Goal: Information Seeking & Learning: Learn about a topic

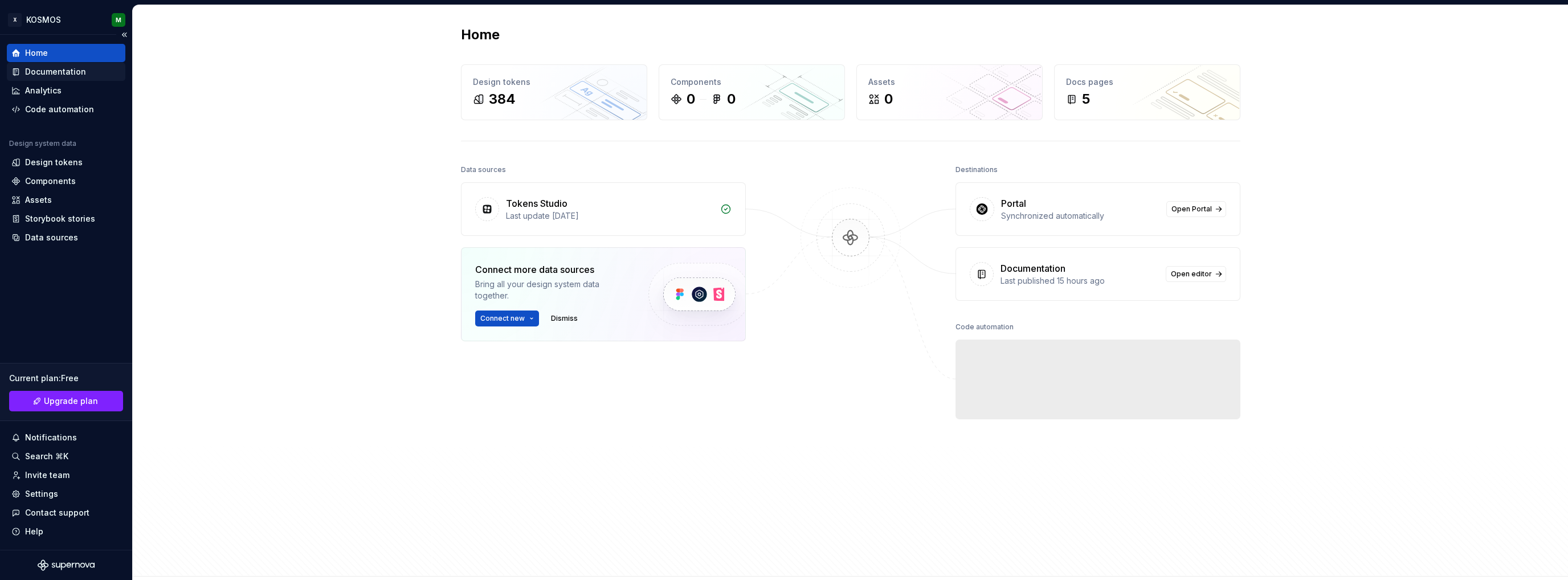
click at [59, 69] on div "Documentation" at bounding box center [55, 71] width 61 height 11
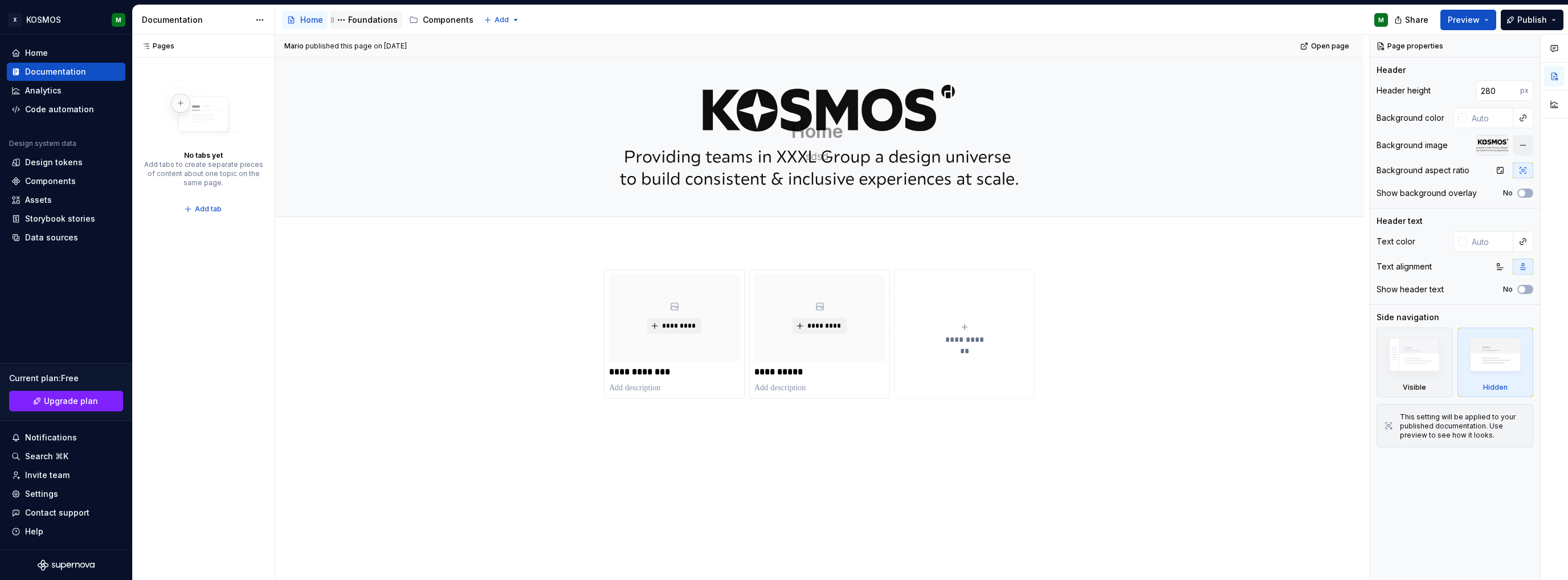
click at [369, 18] on div "Foundations" at bounding box center [373, 20] width 50 height 11
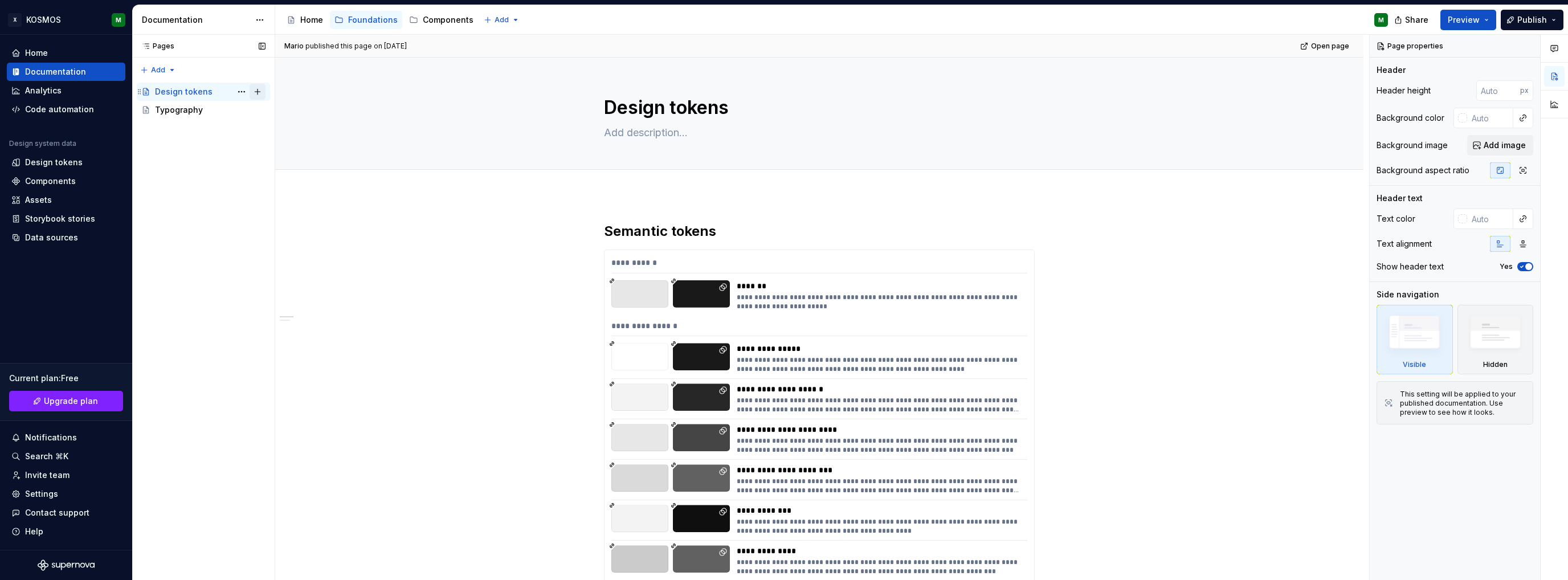
click at [256, 89] on button "Page tree" at bounding box center [258, 92] width 16 height 16
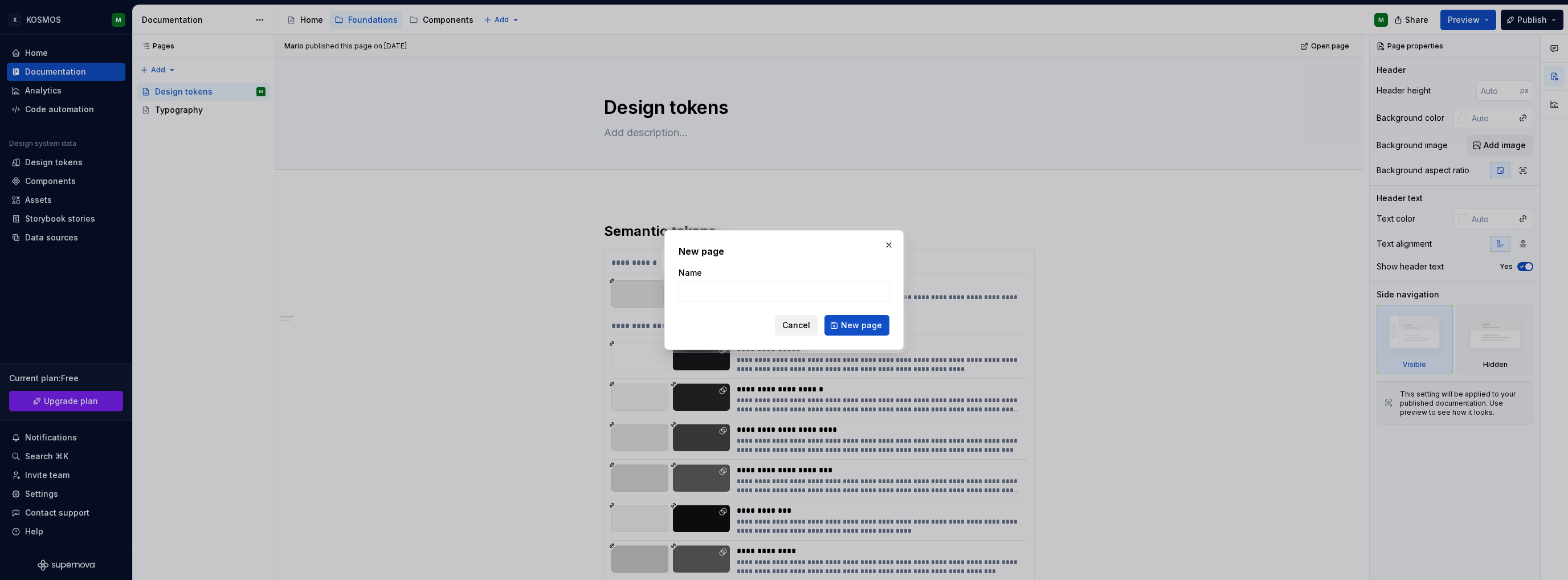
click at [800, 326] on span "Cancel" at bounding box center [796, 325] width 28 height 11
click at [873, 257] on div "**********" at bounding box center [820, 265] width 416 height 17
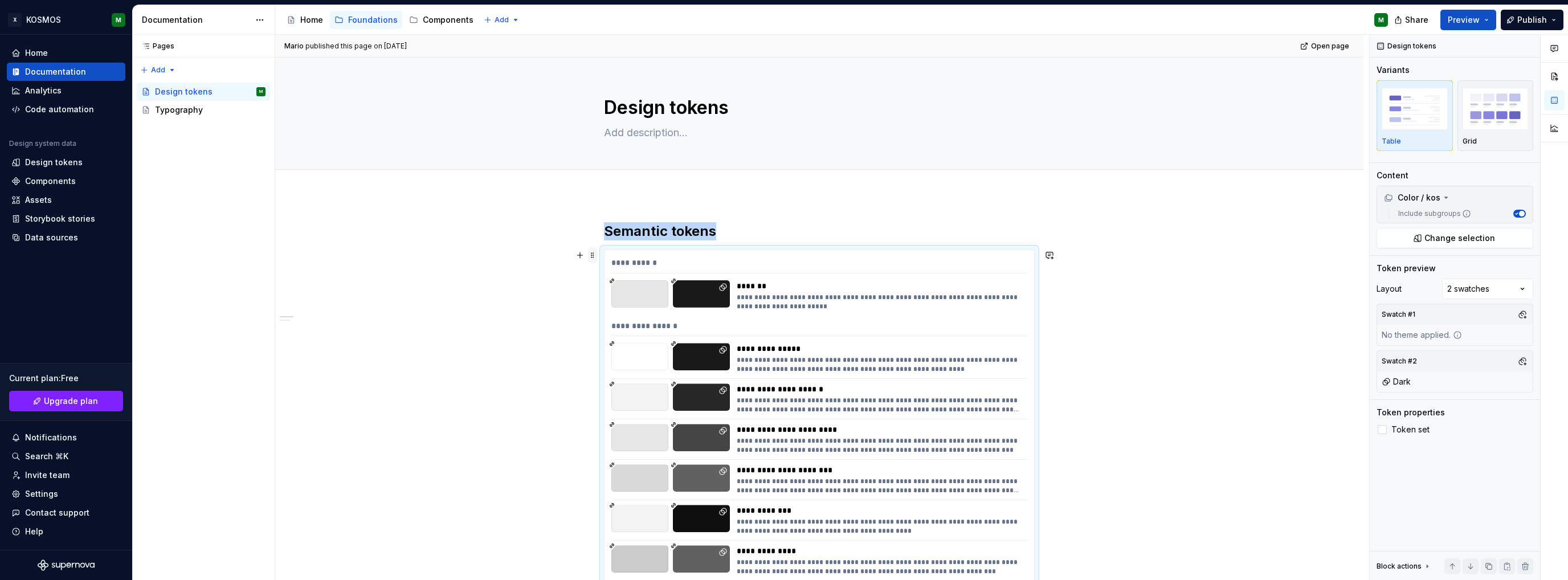
click at [594, 256] on span at bounding box center [592, 255] width 9 height 16
click at [628, 359] on div "Delete" at bounding box center [646, 355] width 74 height 11
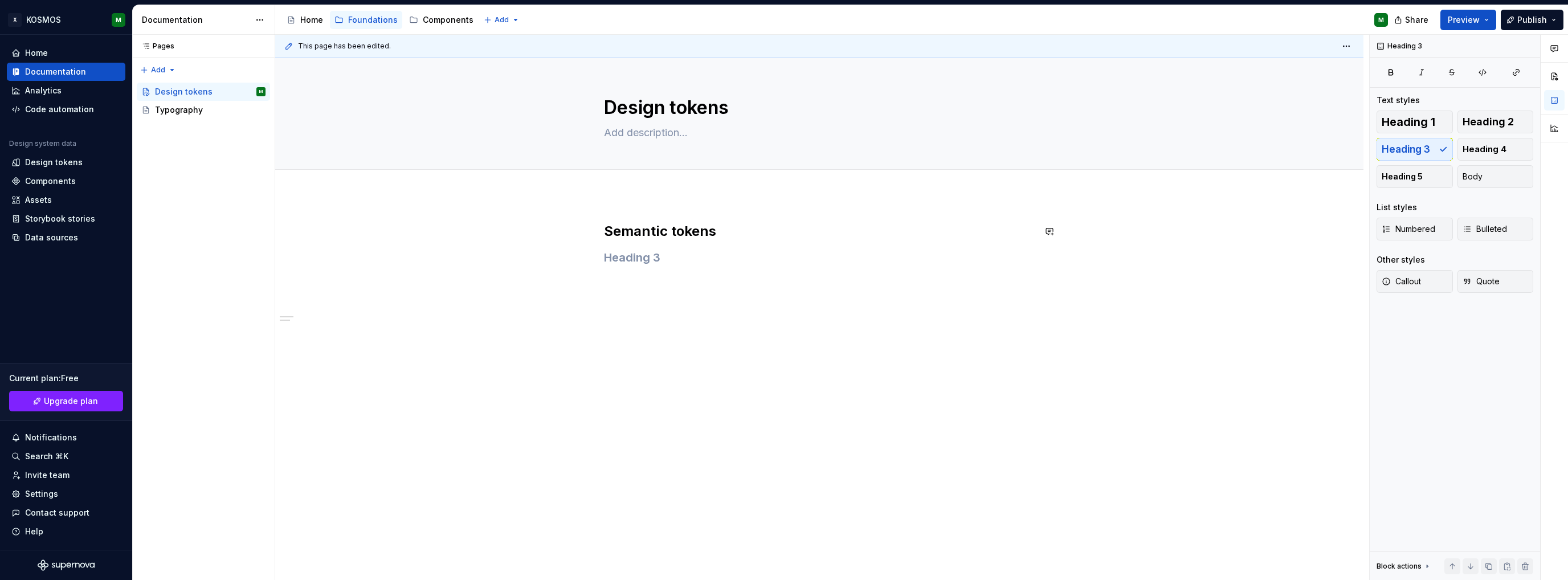
click at [663, 240] on div "Semantic tokens" at bounding box center [819, 255] width 431 height 66
click at [653, 233] on h2 "Semantic tokens" at bounding box center [819, 231] width 431 height 18
click at [653, 231] on h2 "Semantic tokens" at bounding box center [819, 231] width 431 height 18
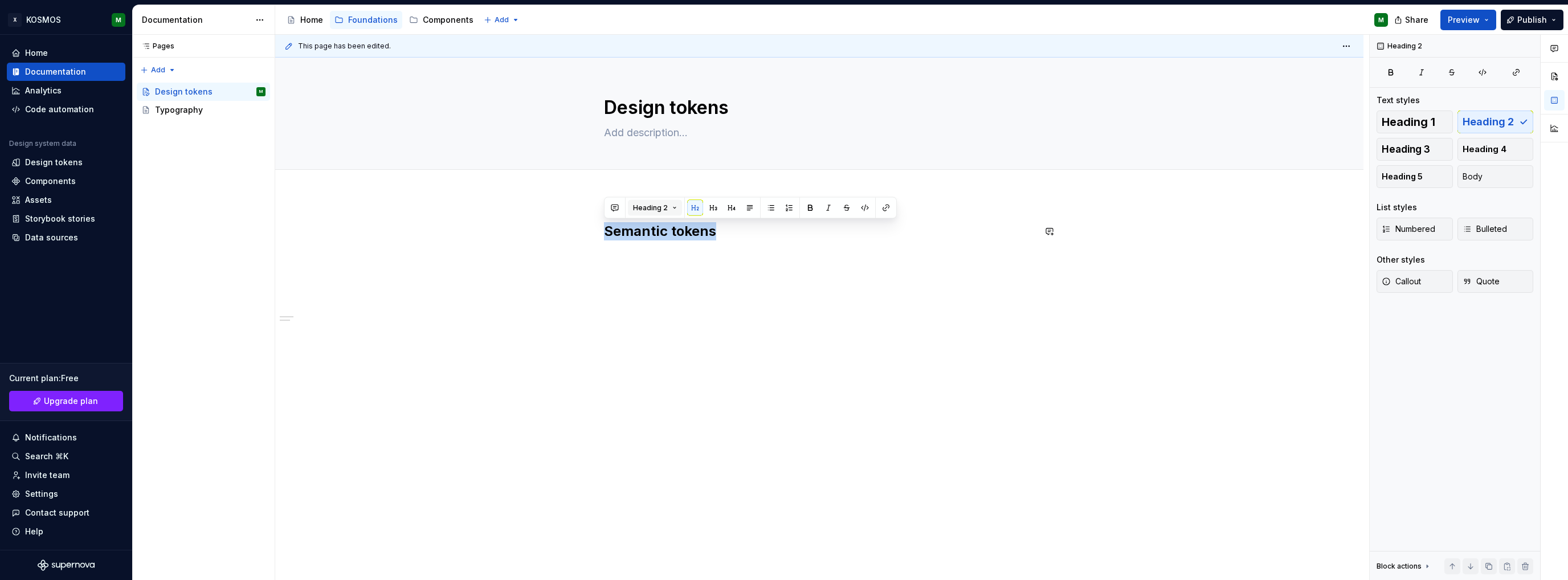
click at [659, 201] on button "Heading 2" at bounding box center [655, 208] width 54 height 16
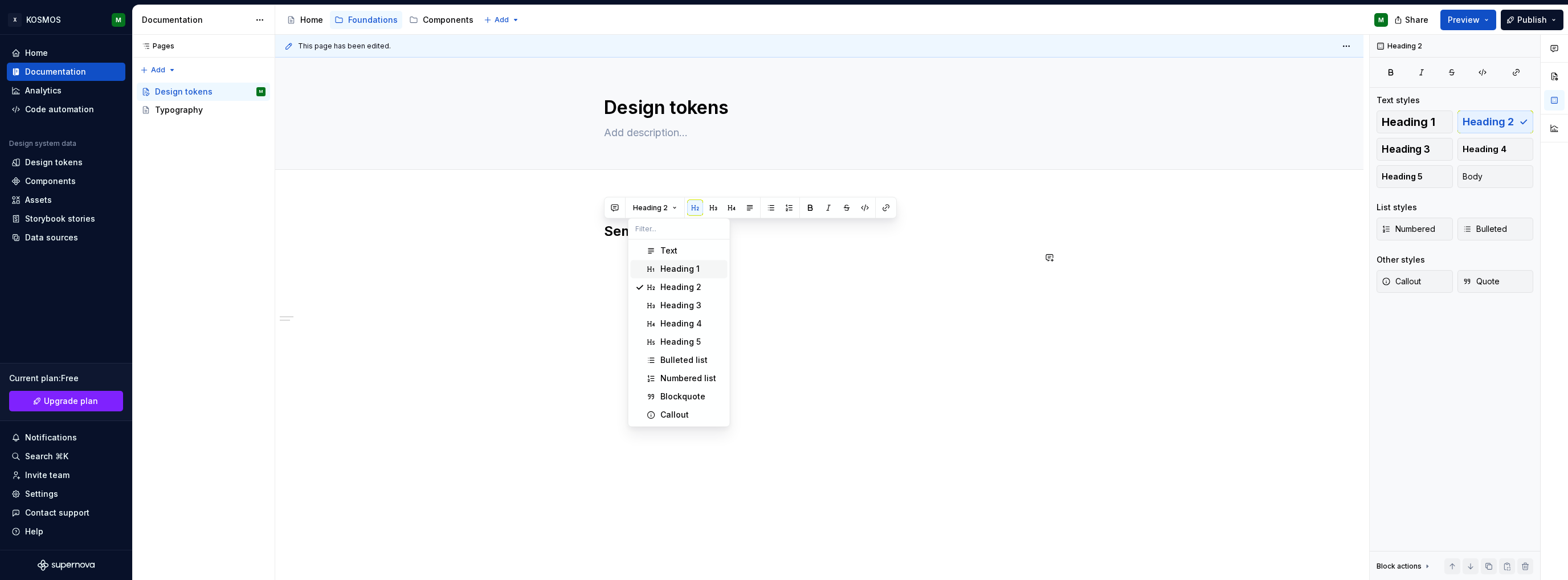
click at [674, 272] on div "Heading 1" at bounding box center [680, 269] width 40 height 11
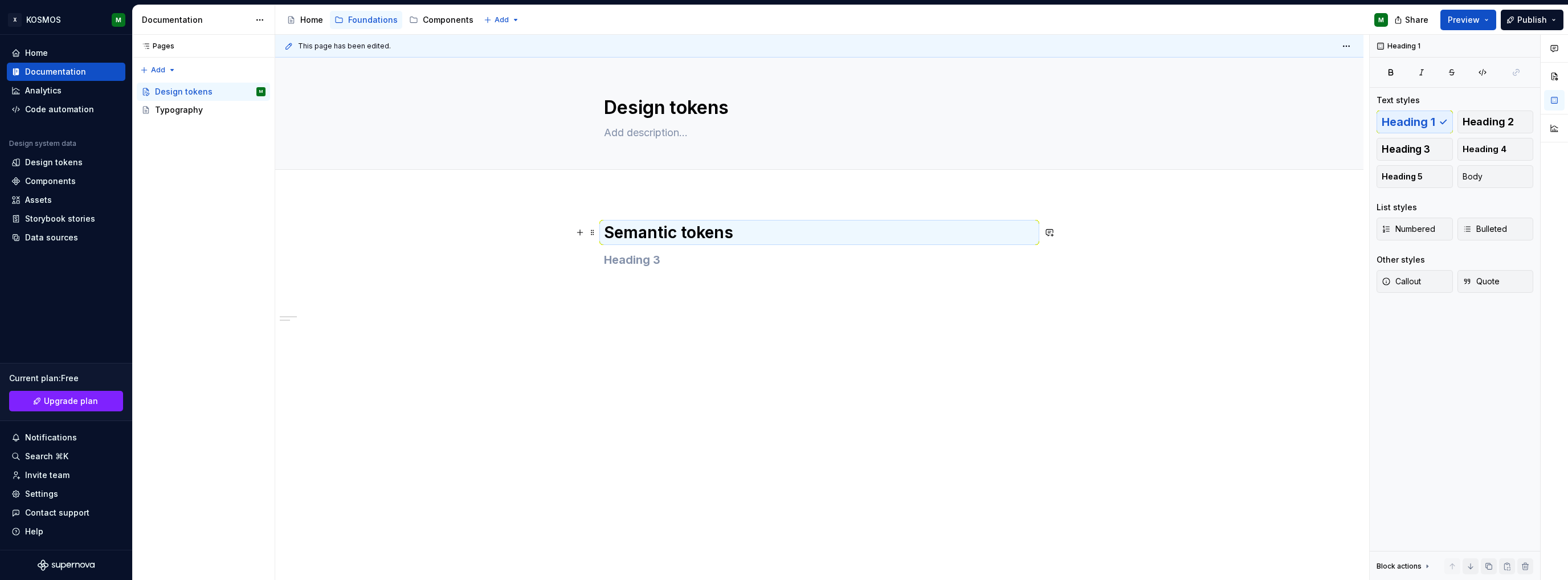
click at [699, 235] on h1 "Semantic tokens" at bounding box center [819, 232] width 431 height 20
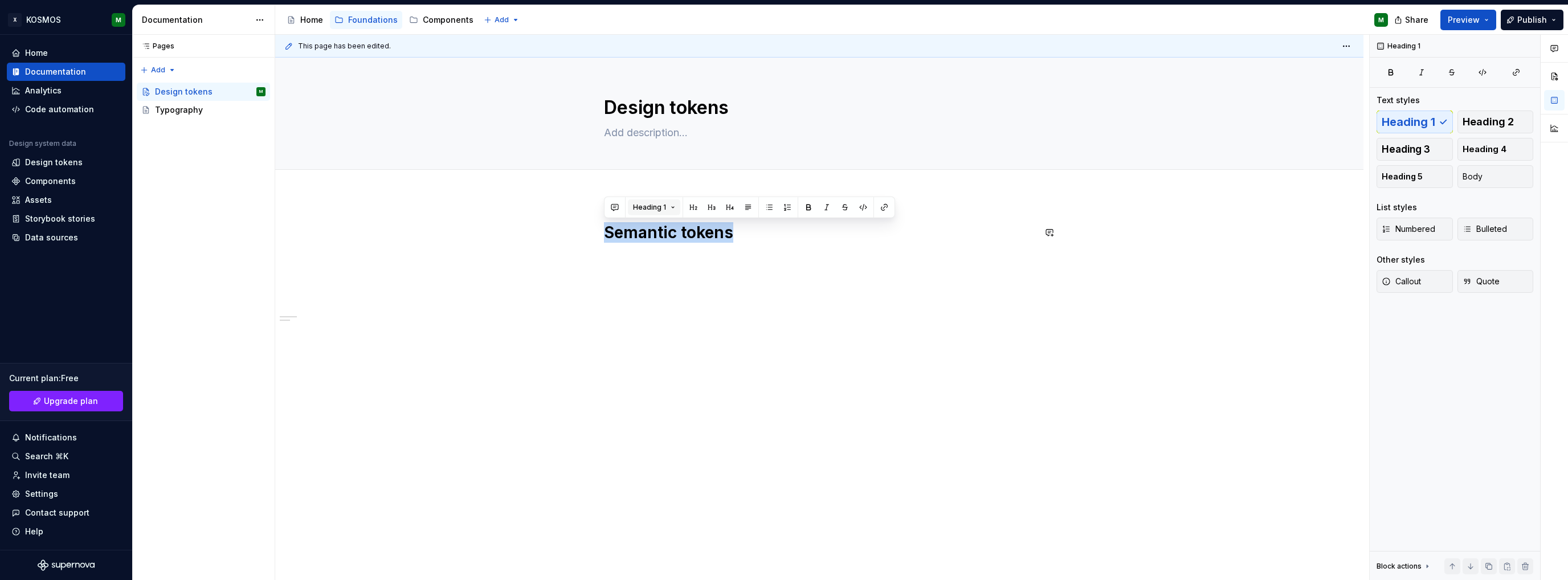
click at [672, 206] on button "Heading 1" at bounding box center [654, 207] width 52 height 16
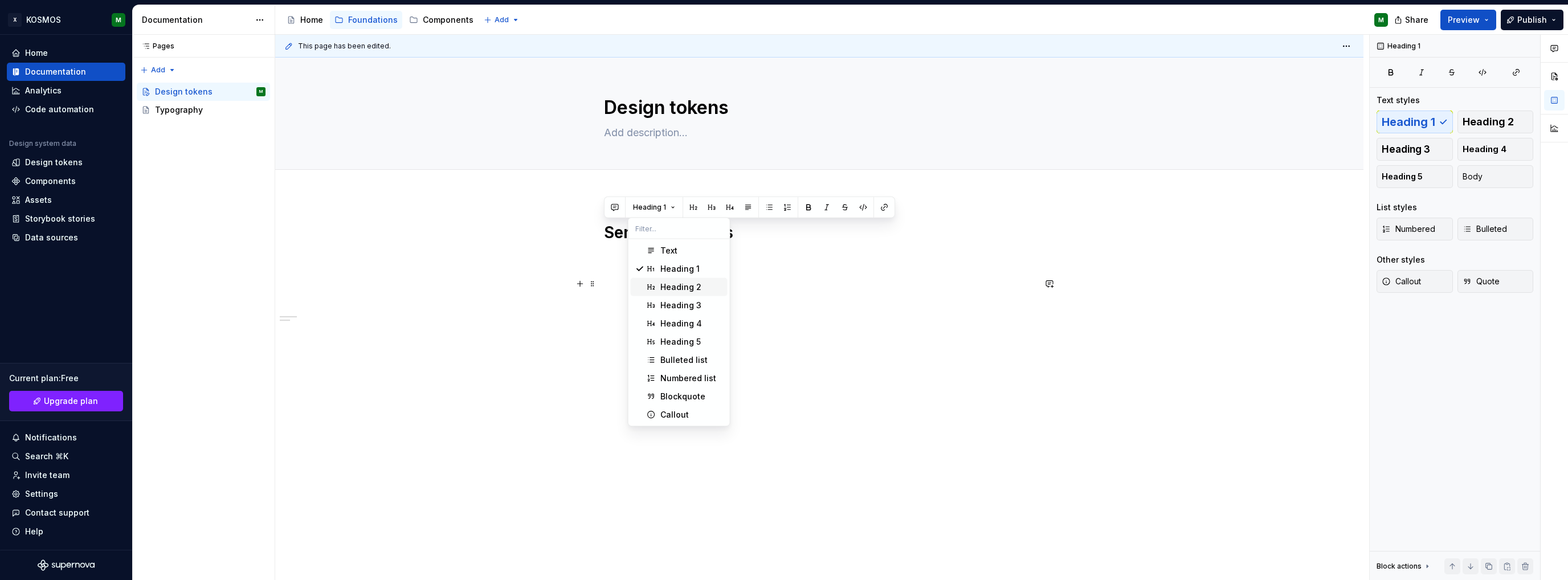
click at [666, 283] on div "Heading 2" at bounding box center [681, 287] width 41 height 11
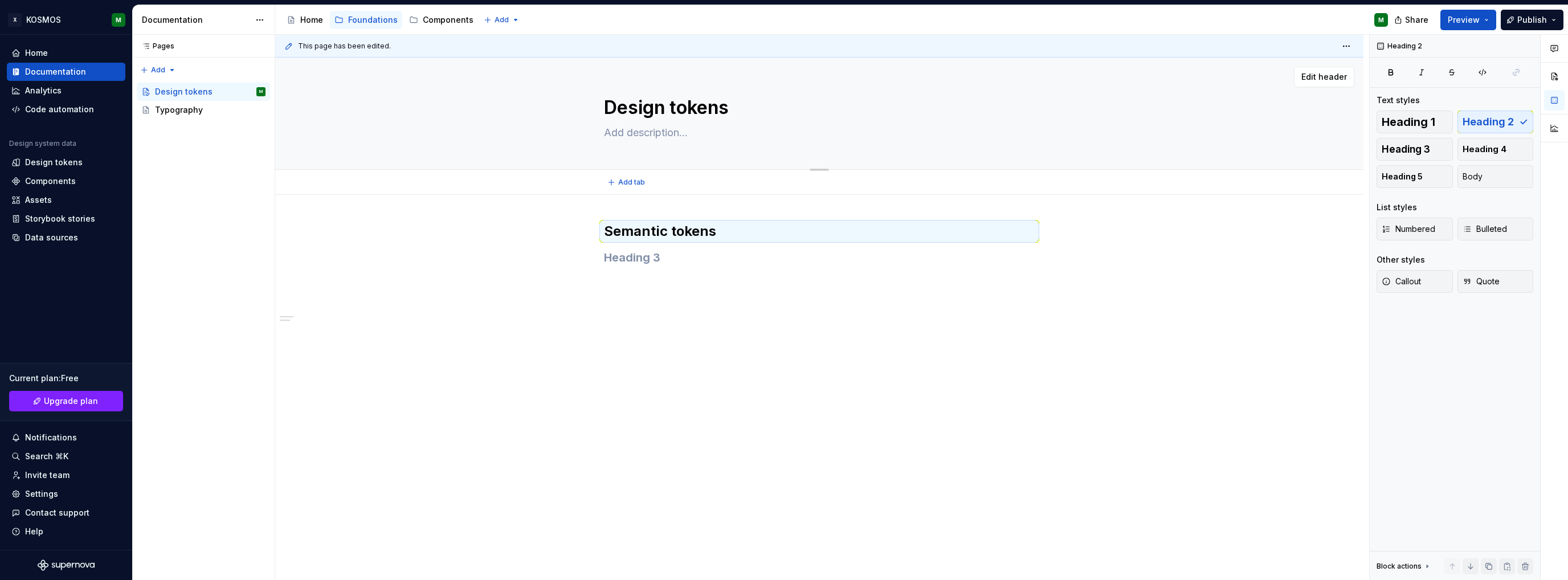
click at [705, 104] on textarea "Design tokens" at bounding box center [817, 107] width 431 height 27
type textarea "*"
click at [684, 229] on h2 "Semantic tokens" at bounding box center [819, 231] width 431 height 18
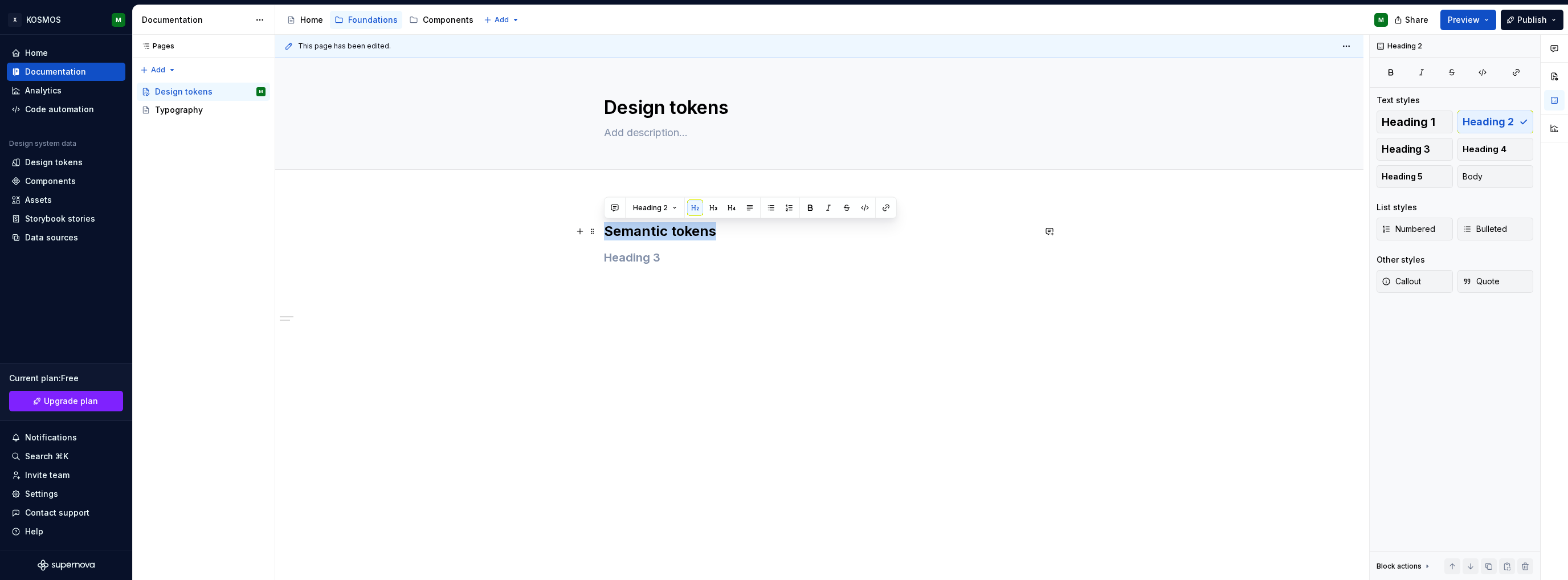
click at [684, 229] on h2 "Semantic tokens" at bounding box center [819, 231] width 431 height 18
click at [676, 260] on h3 at bounding box center [819, 258] width 431 height 16
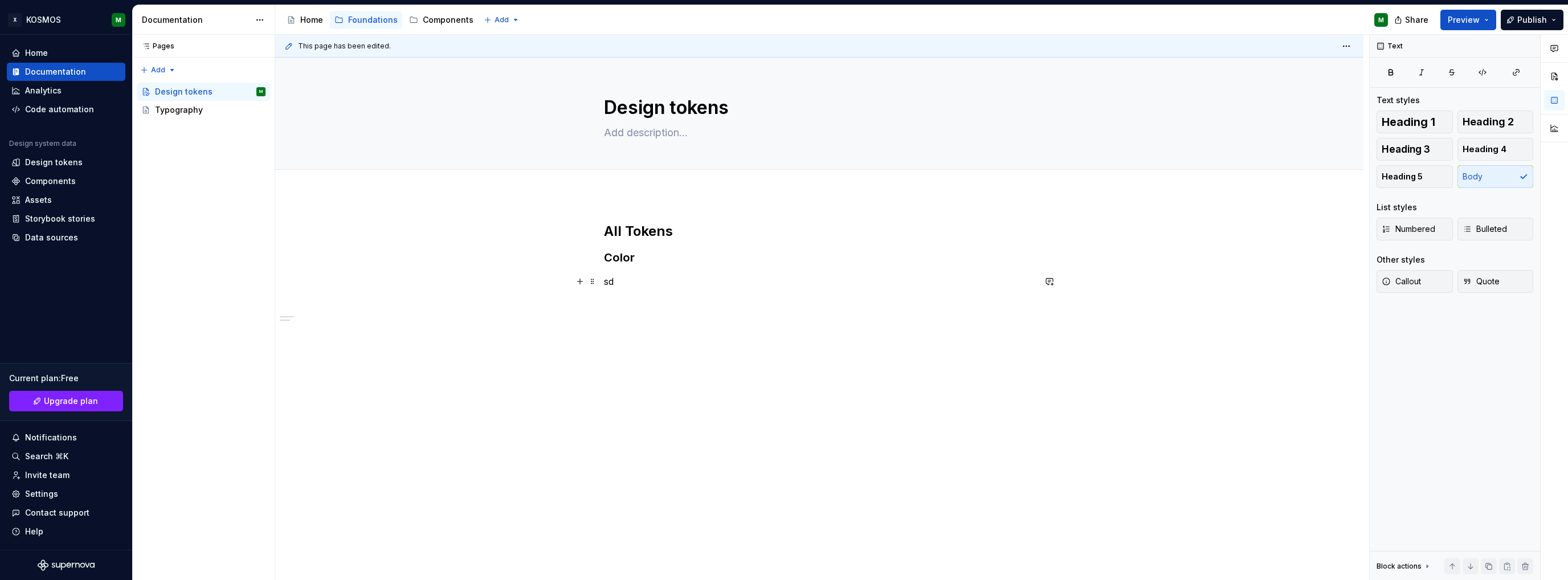
click at [618, 280] on p "sd" at bounding box center [819, 281] width 431 height 14
click at [608, 280] on p "sd" at bounding box center [819, 281] width 431 height 14
click at [709, 257] on button "button" at bounding box center [712, 260] width 16 height 16
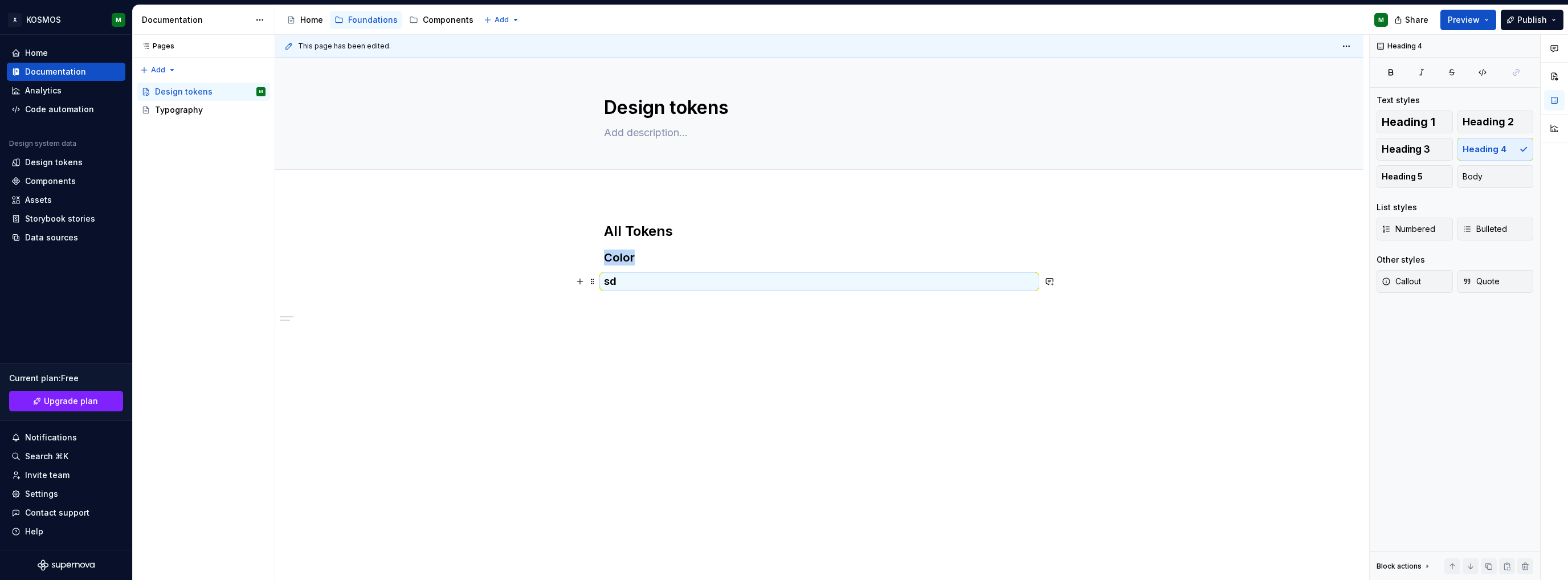
click at [611, 282] on h4 "sd" at bounding box center [819, 281] width 431 height 14
click at [684, 340] on div "All Tokens Color Text" at bounding box center [820, 347] width 1088 height 304
drag, startPoint x: 645, startPoint y: 297, endPoint x: 632, endPoint y: 301, distance: 13.6
click at [641, 299] on p at bounding box center [819, 304] width 431 height 14
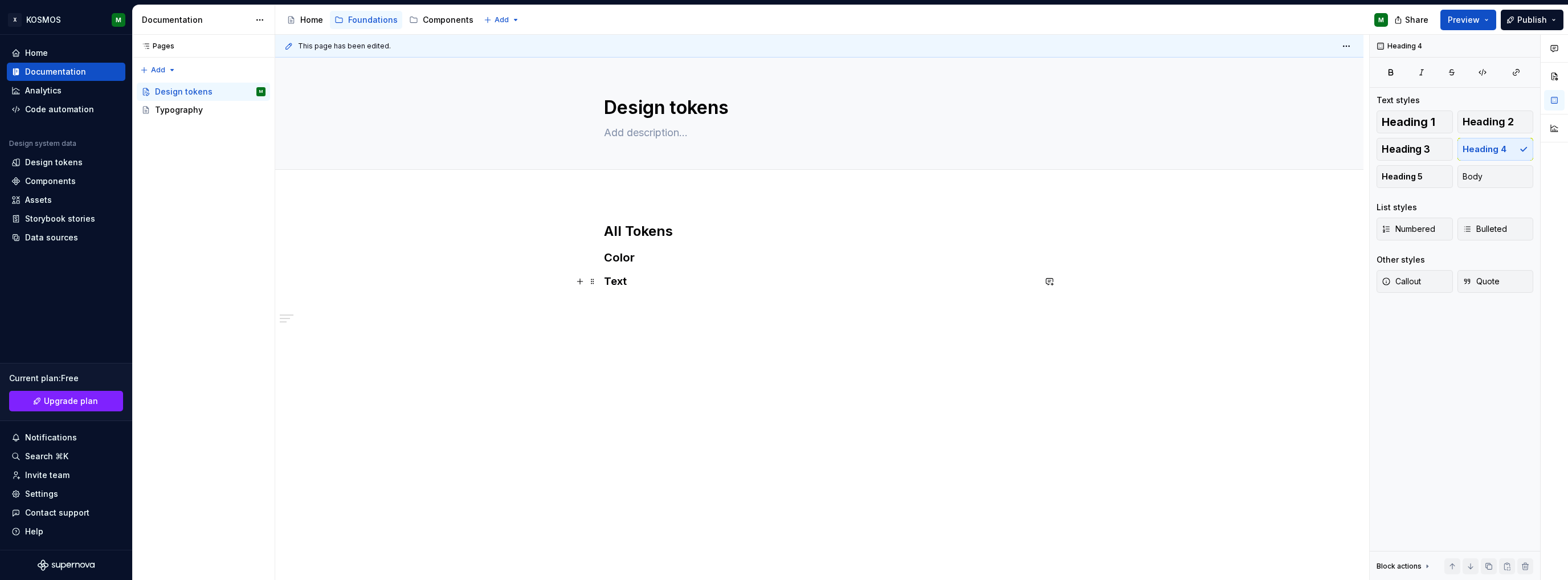
click at [614, 281] on h4 "Text" at bounding box center [819, 281] width 431 height 14
copy h4 "Text"
click at [622, 305] on p at bounding box center [819, 304] width 431 height 14
click at [622, 304] on p "Text" at bounding box center [819, 304] width 431 height 14
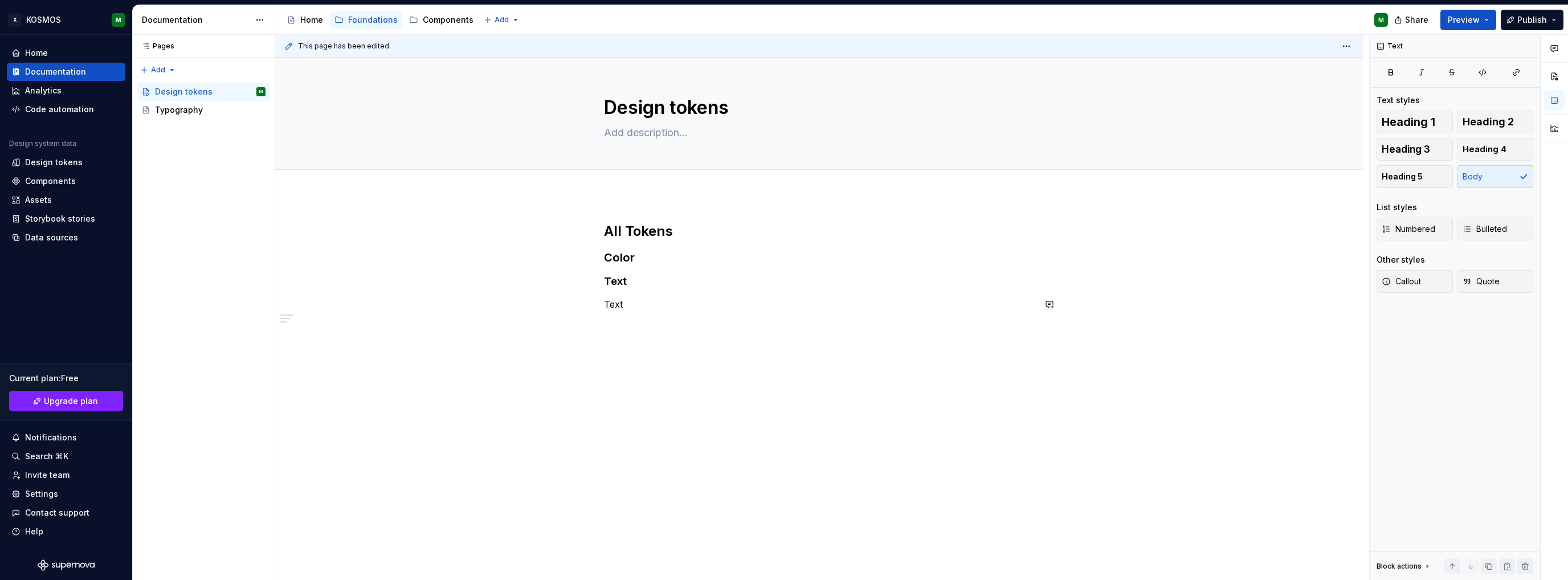
click at [622, 304] on p "Text" at bounding box center [819, 304] width 431 height 14
click at [616, 305] on p "Text" at bounding box center [819, 304] width 431 height 14
click at [614, 305] on p "Text" at bounding box center [819, 304] width 431 height 14
click at [628, 284] on h4 "Text" at bounding box center [819, 281] width 431 height 14
click at [637, 259] on h3 "Color" at bounding box center [819, 258] width 431 height 16
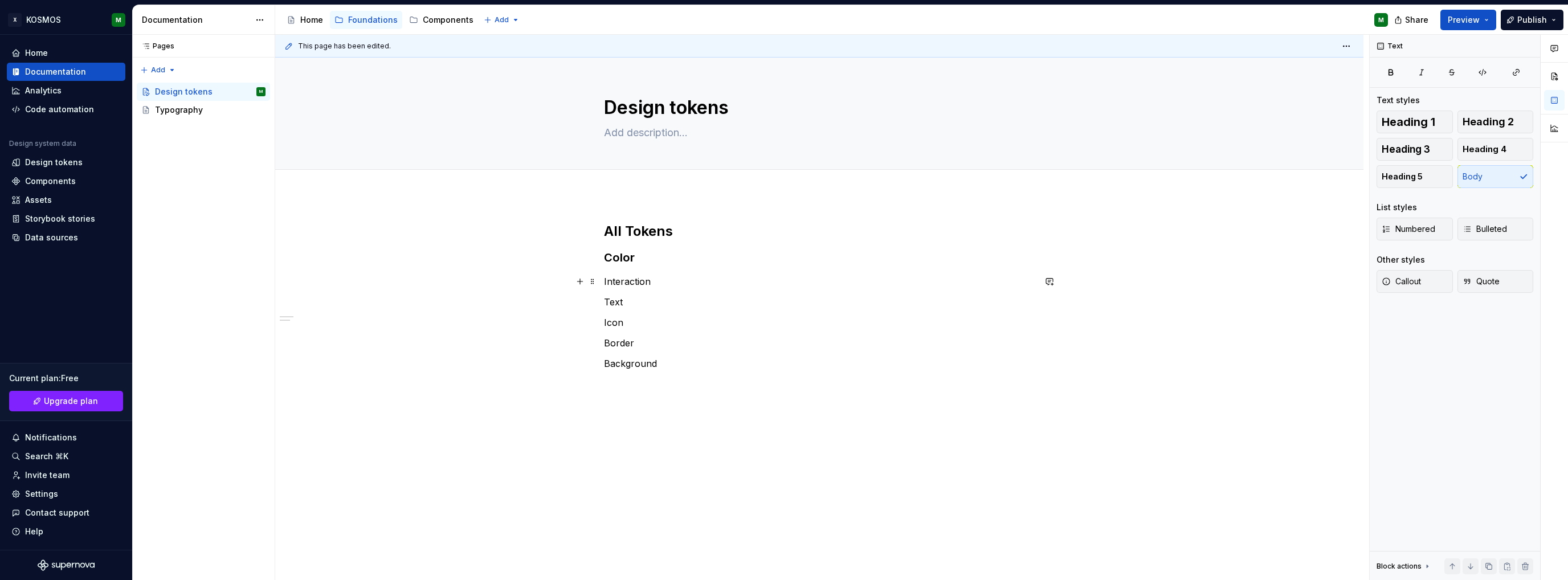
click at [627, 284] on p "Interaction" at bounding box center [819, 281] width 431 height 14
click at [709, 261] on button "button" at bounding box center [712, 260] width 16 height 16
click at [606, 304] on p "Text" at bounding box center [819, 304] width 431 height 14
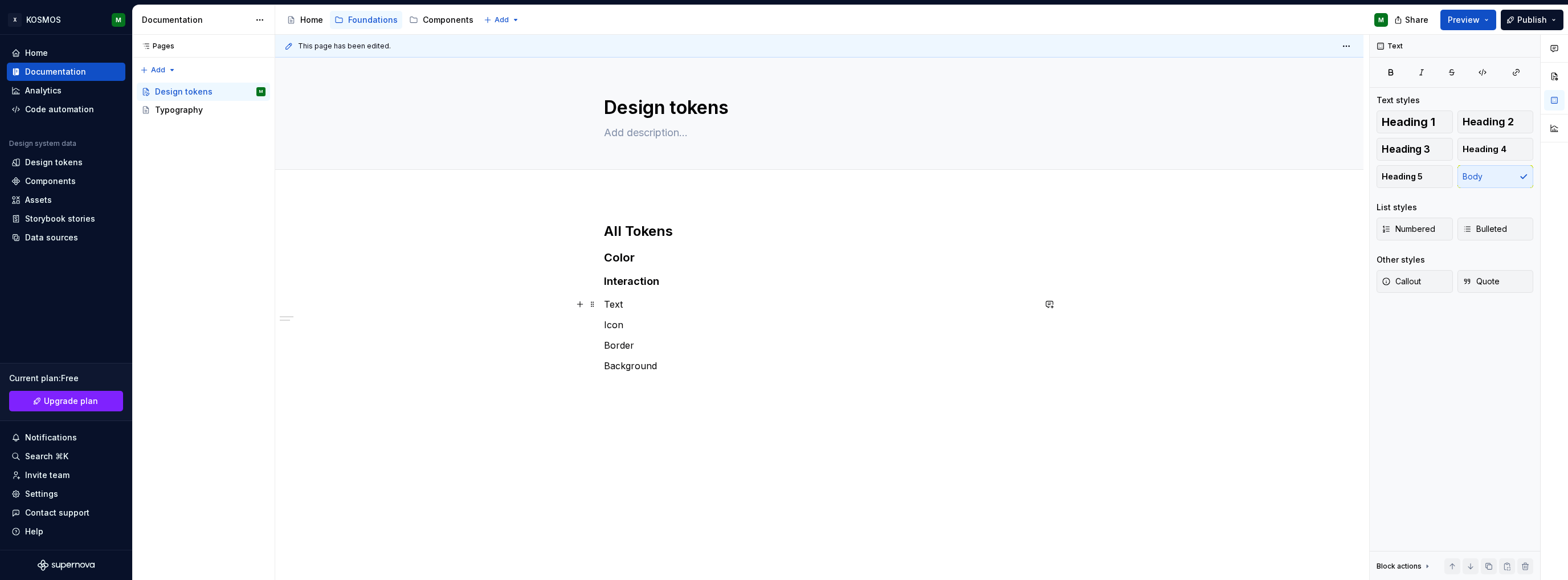
click at [606, 304] on p "Text" at bounding box center [819, 304] width 431 height 14
click at [708, 286] on button "button" at bounding box center [712, 283] width 16 height 16
click at [612, 326] on p "Icon" at bounding box center [819, 327] width 431 height 14
drag, startPoint x: 709, startPoint y: 306, endPoint x: 618, endPoint y: 342, distance: 97.9
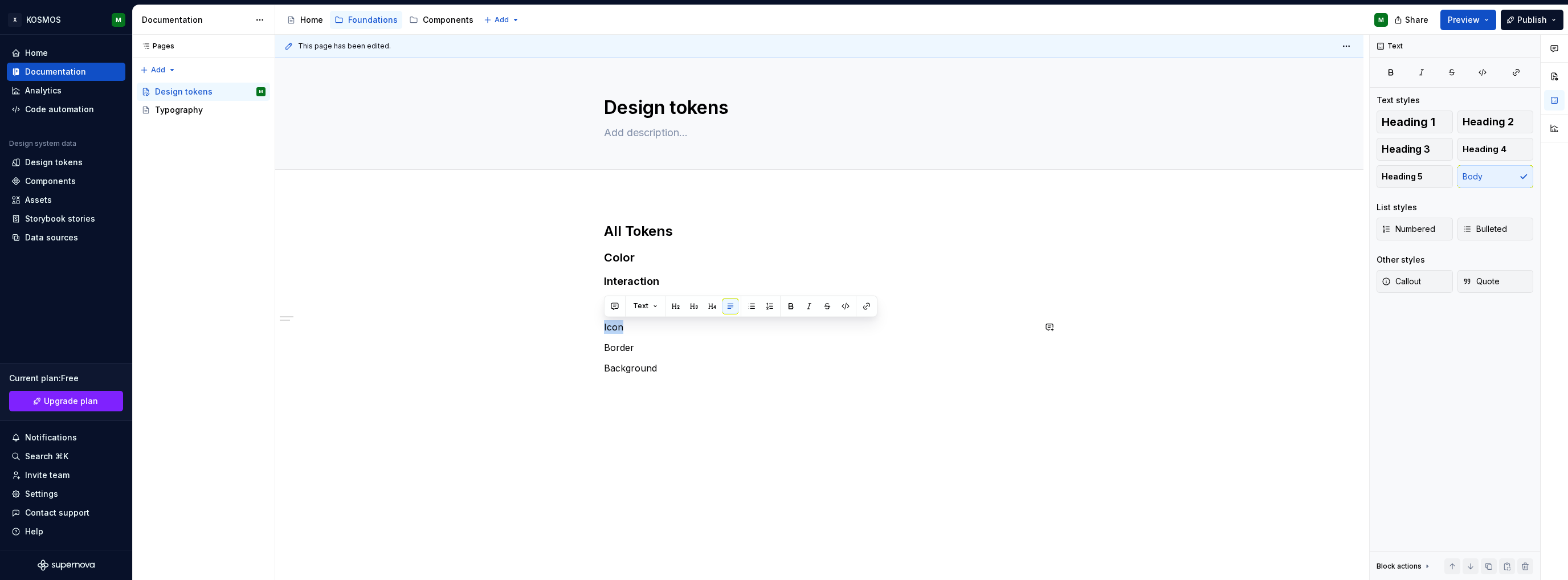
click at [708, 306] on button "button" at bounding box center [712, 306] width 16 height 16
click at [616, 344] on p "Border" at bounding box center [819, 349] width 431 height 14
click at [711, 331] on button "button" at bounding box center [712, 329] width 16 height 16
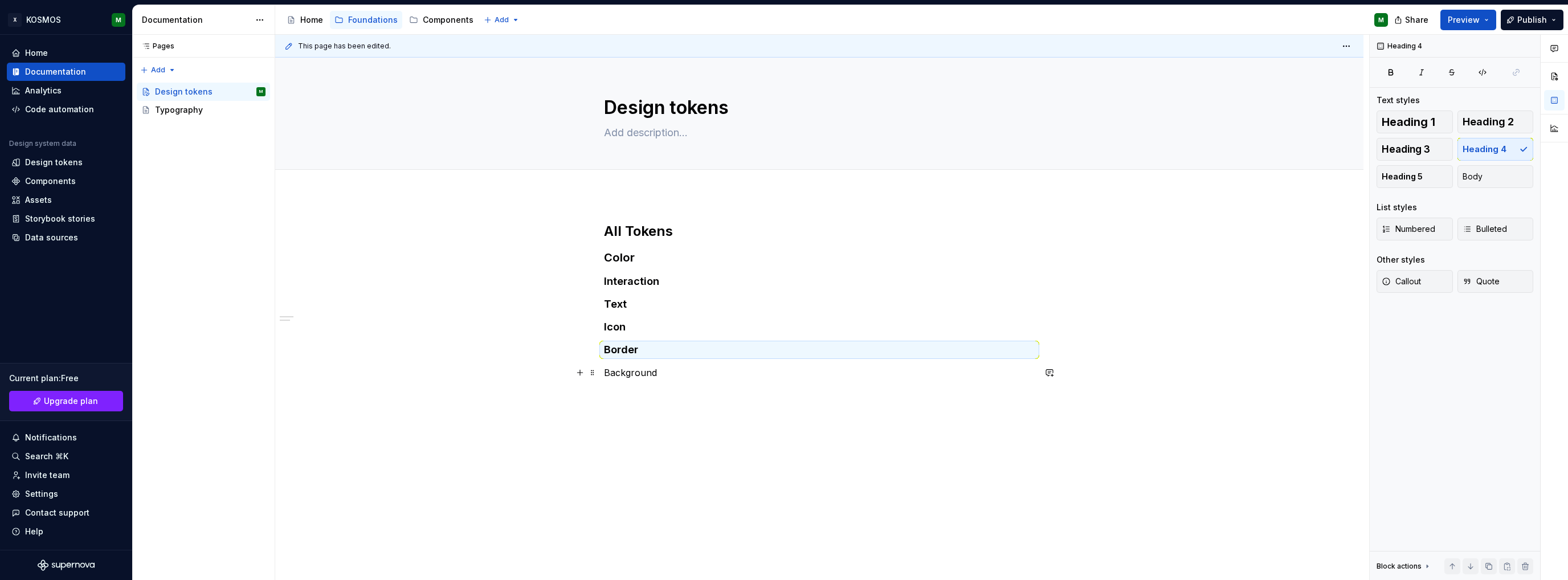
click at [626, 370] on p "Background" at bounding box center [819, 373] width 431 height 14
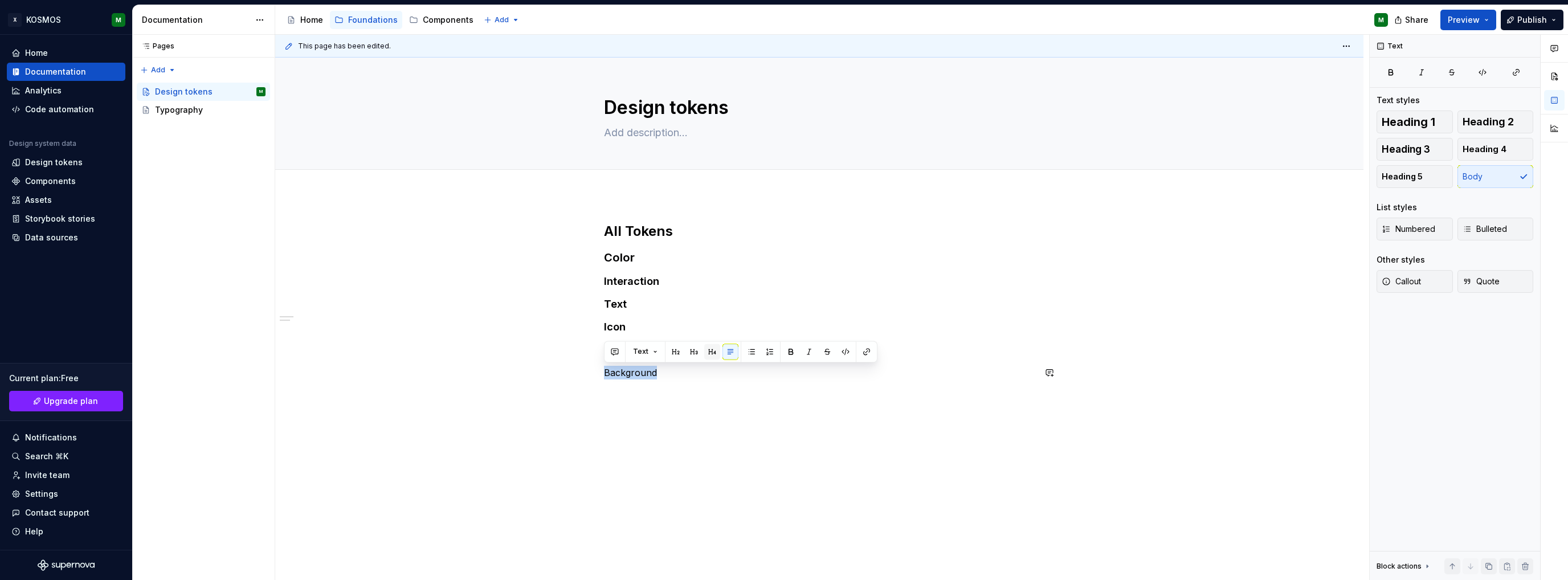
click at [711, 350] on button "button" at bounding box center [712, 351] width 16 height 16
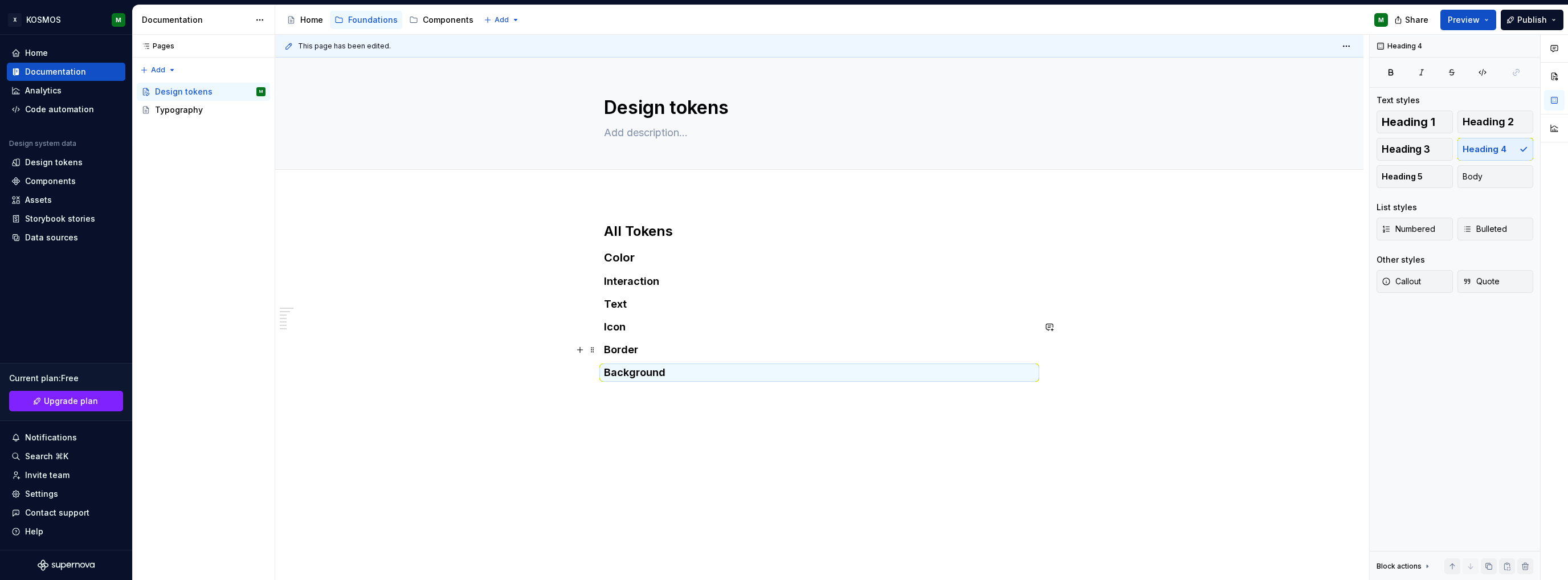
click at [616, 348] on h4 "Border" at bounding box center [819, 349] width 431 height 14
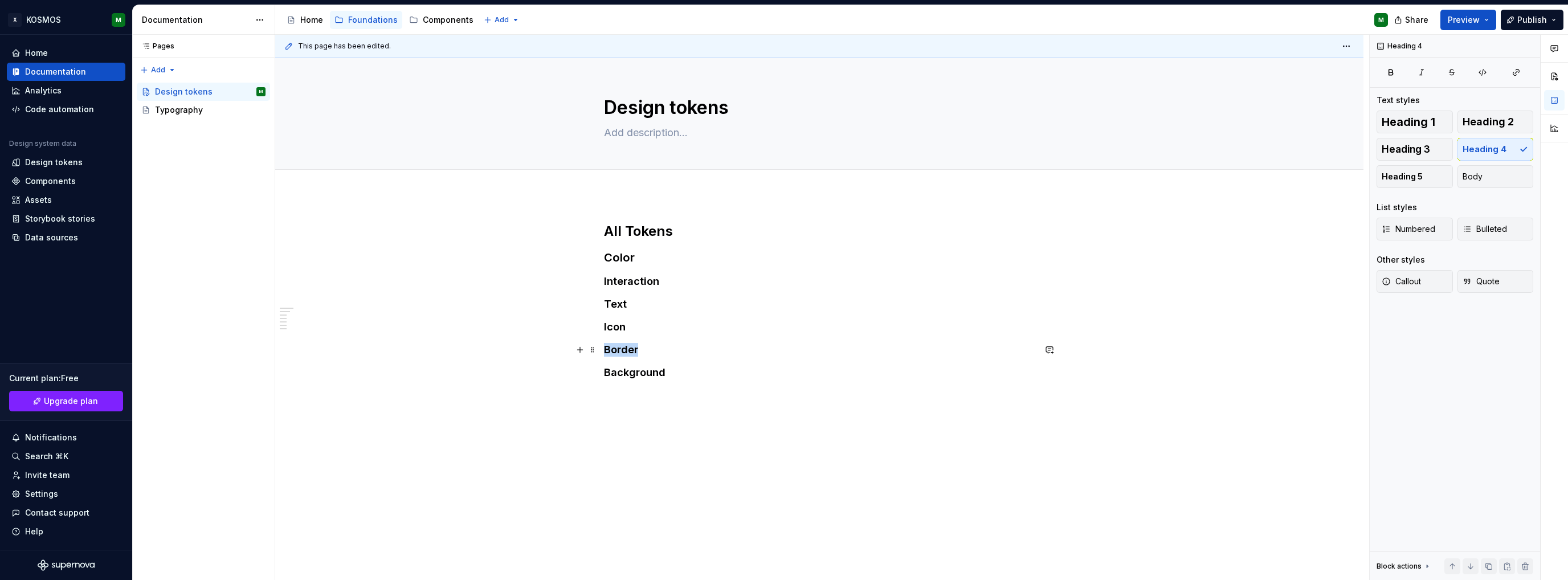
click at [616, 348] on h4 "Border" at bounding box center [819, 349] width 431 height 14
click at [602, 324] on div "All Tokens Color Interaction Text Icon Background" at bounding box center [820, 381] width 1088 height 372
drag, startPoint x: 637, startPoint y: 324, endPoint x: 711, endPoint y: 327, distance: 74.1
click at [709, 327] on h4 "BorderIcon" at bounding box center [819, 327] width 431 height 14
click at [641, 343] on h4 at bounding box center [819, 349] width 431 height 14
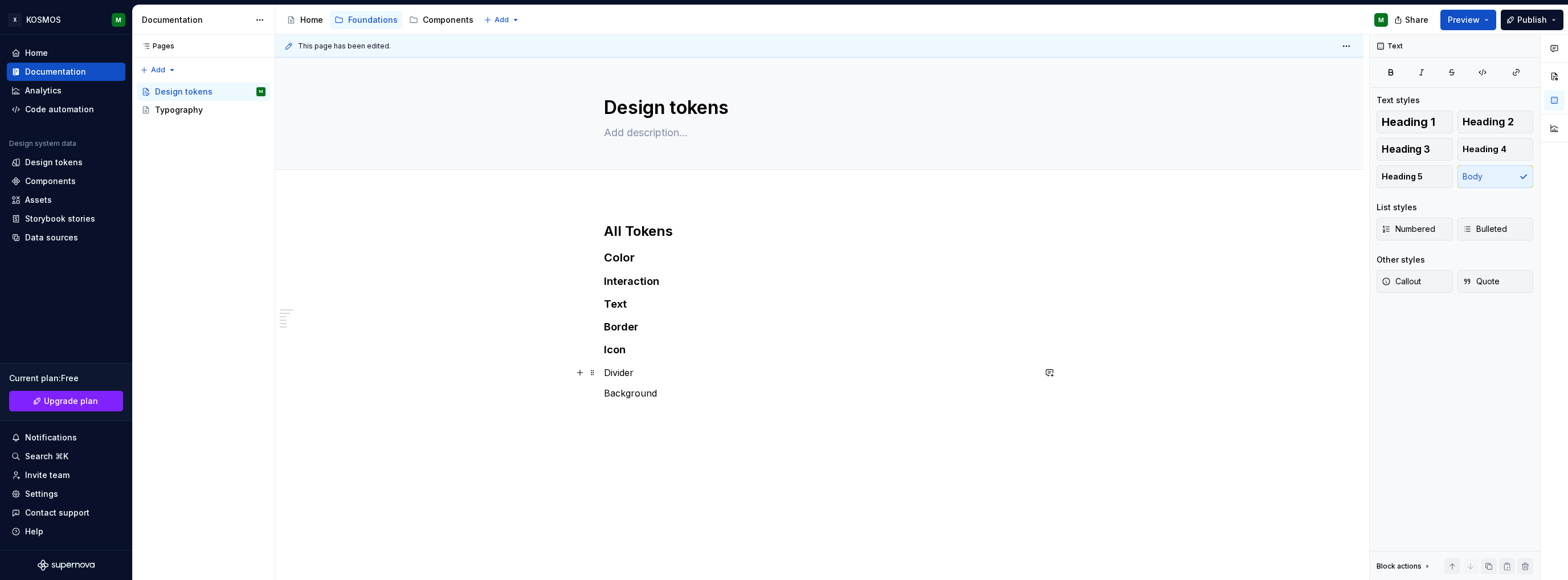
click at [624, 368] on p "Divider" at bounding box center [819, 373] width 431 height 14
click at [706, 353] on button "button" at bounding box center [712, 351] width 16 height 16
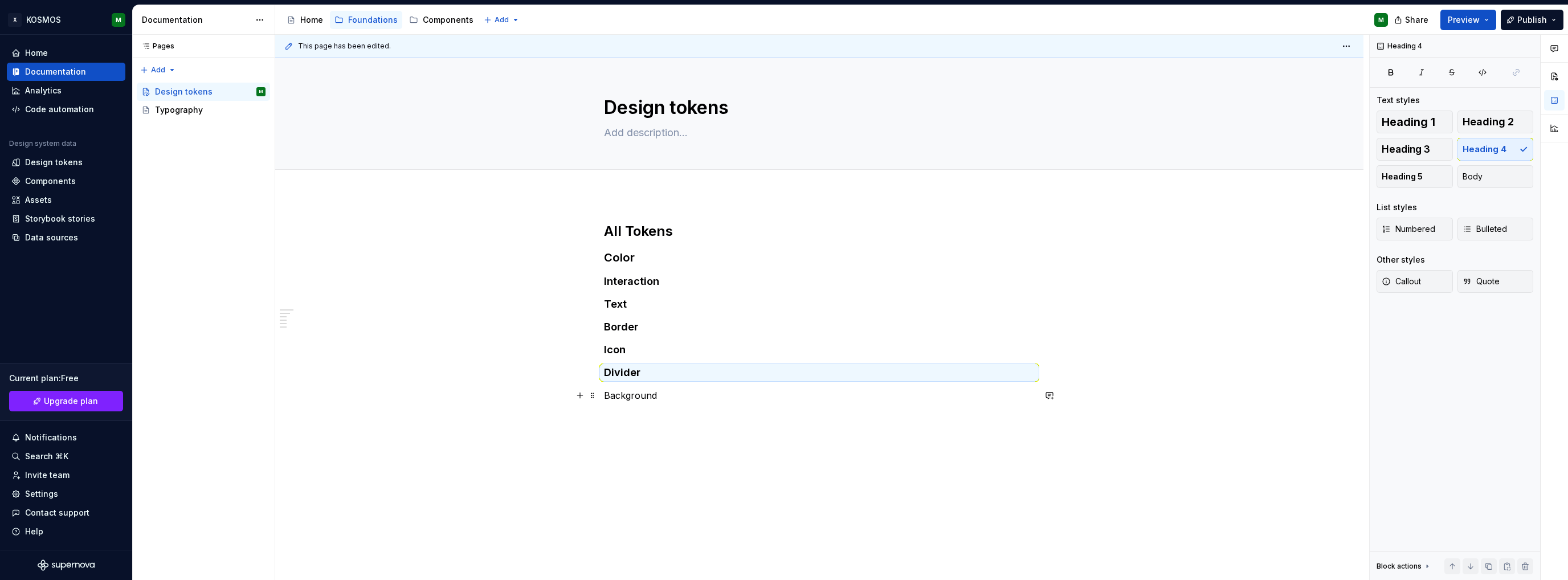
click at [637, 395] on p "Background" at bounding box center [819, 395] width 431 height 14
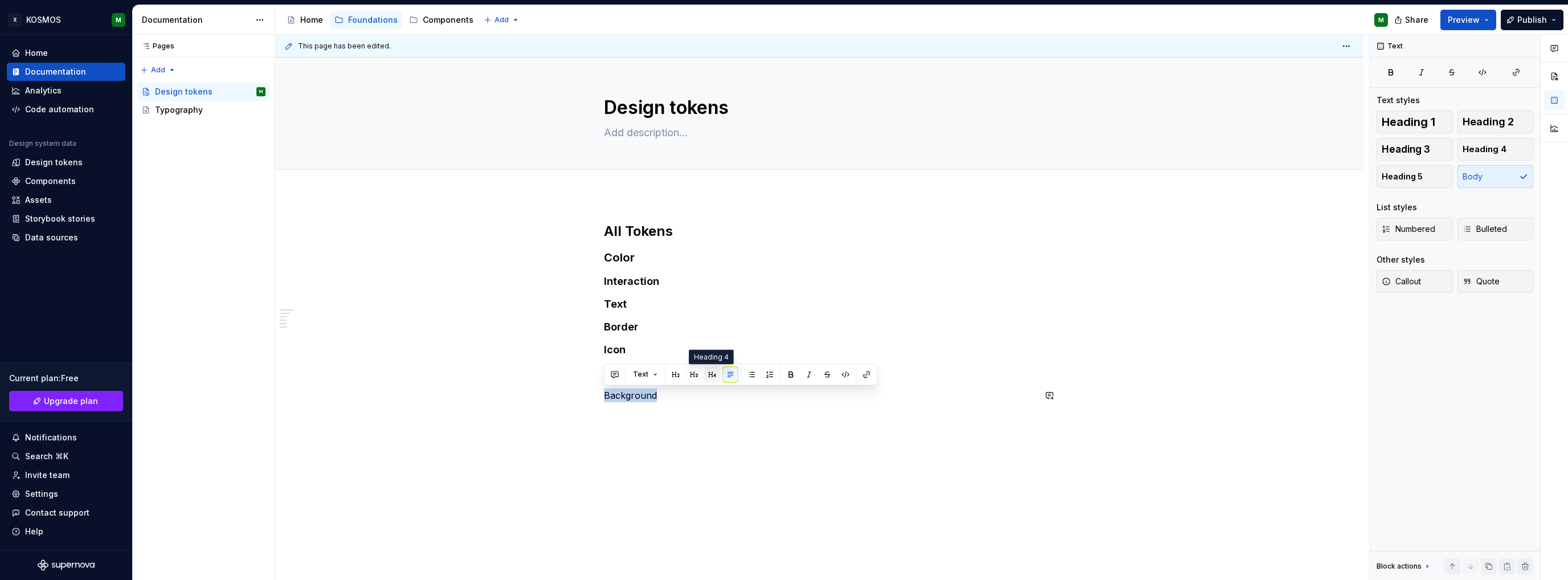
click at [707, 377] on button "button" at bounding box center [712, 375] width 16 height 16
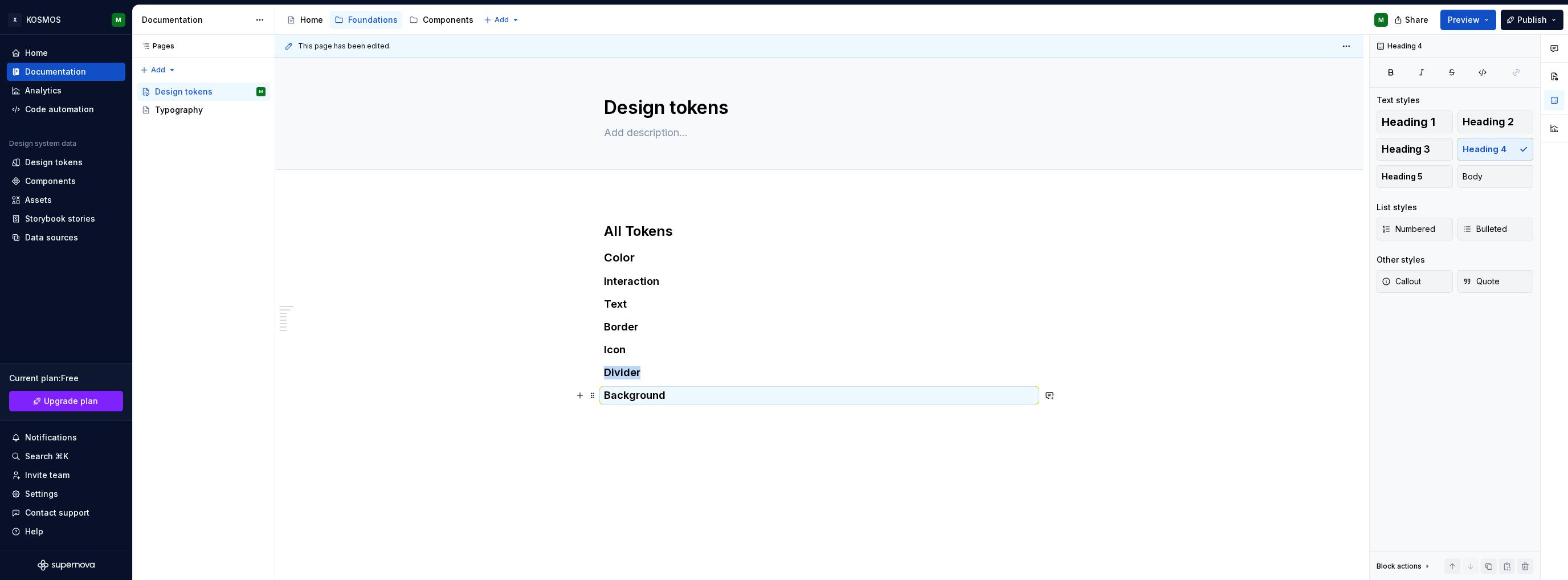
click at [672, 400] on h4 "Background" at bounding box center [819, 395] width 431 height 14
click at [674, 392] on h4 "Background" at bounding box center [819, 395] width 431 height 14
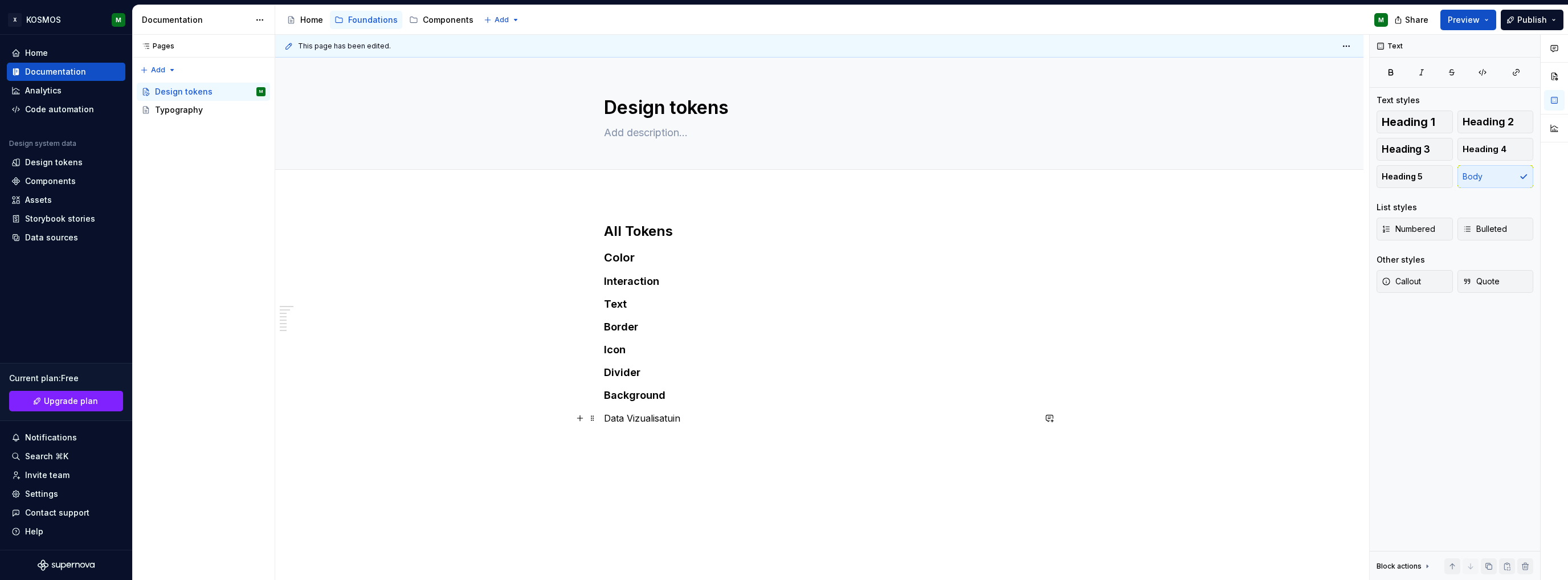
drag, startPoint x: 667, startPoint y: 422, endPoint x: 715, endPoint y: 416, distance: 48.4
click at [709, 420] on p "Data Vizualisatuin" at bounding box center [819, 418] width 431 height 14
click at [657, 418] on p "Data Vizualisatuin" at bounding box center [819, 418] width 431 height 14
click at [0, 0] on span "**********" at bounding box center [0, 0] width 0 height 0
click at [667, 418] on p "Data Visualization" at bounding box center [819, 418] width 431 height 14
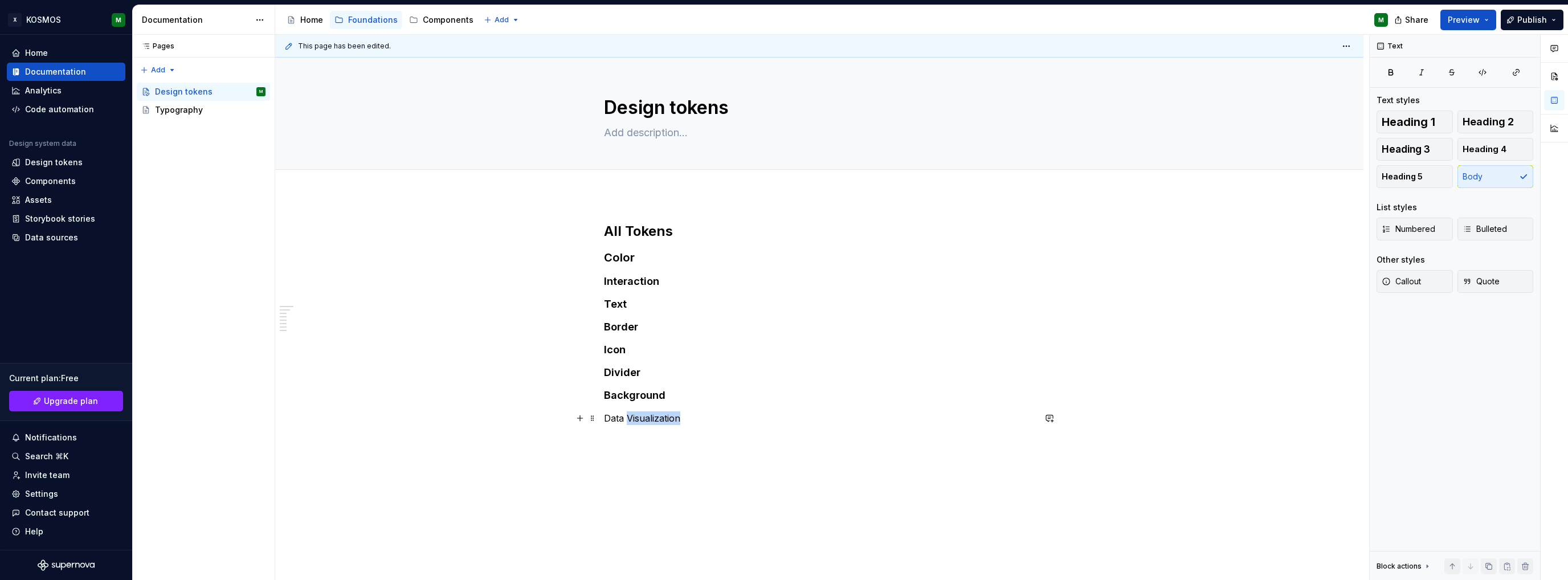
click at [667, 418] on p "Data Visualization" at bounding box center [819, 418] width 431 height 14
click at [711, 396] on button "button" at bounding box center [712, 397] width 16 height 16
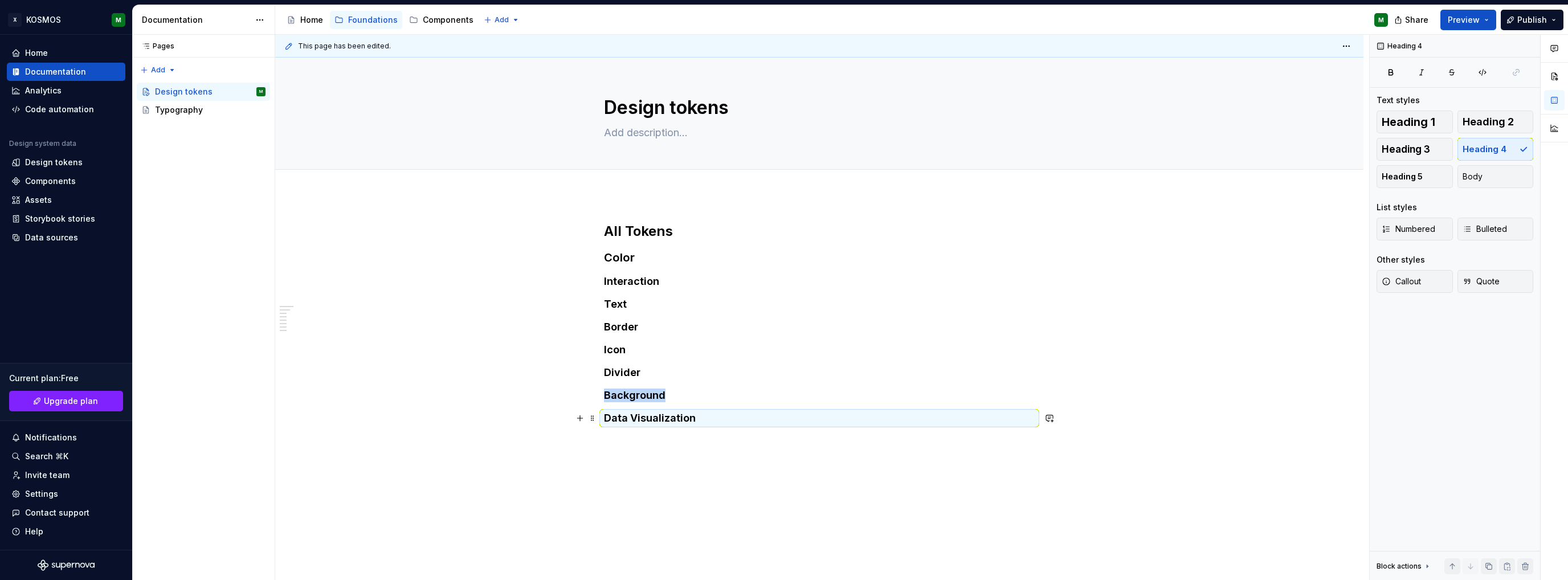
click at [713, 421] on h4 "Data Visualization" at bounding box center [819, 418] width 431 height 14
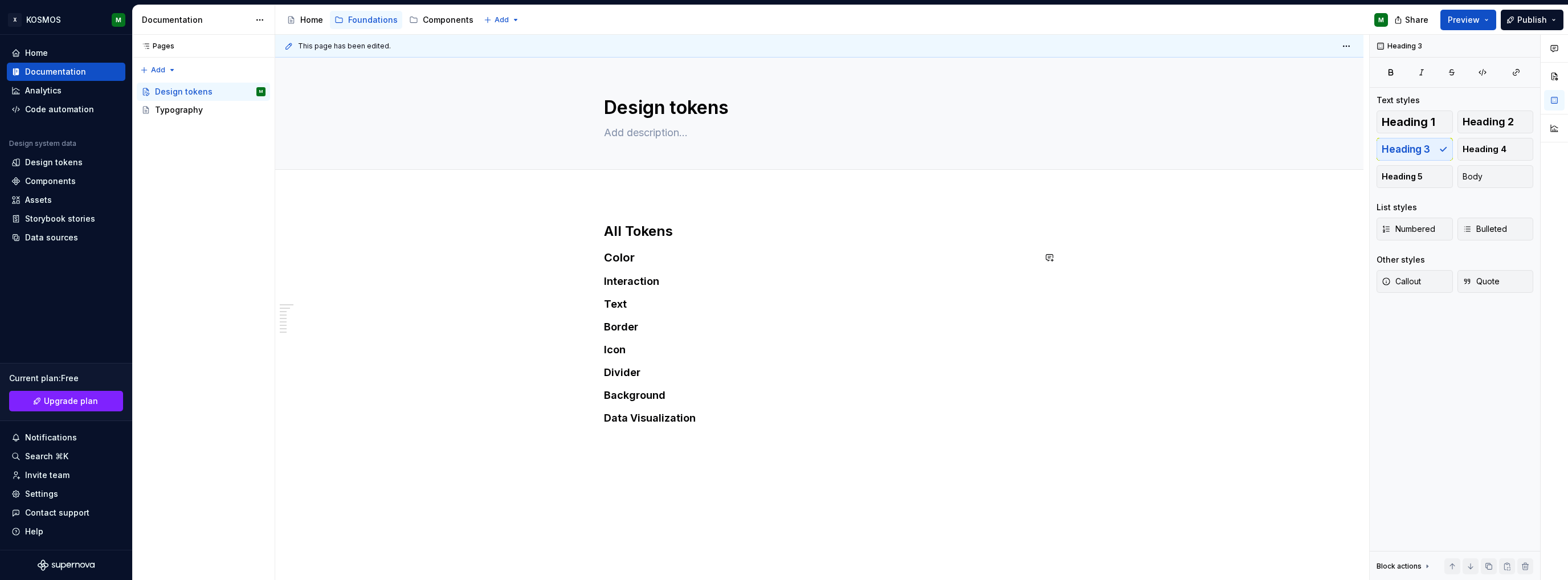
click at [614, 248] on div "All Tokens Color Interaction Text Border Icon Divider Background Data Visualiza…" at bounding box center [819, 323] width 431 height 203
click at [619, 258] on h3 "Color" at bounding box center [819, 258] width 431 height 16
click at [641, 258] on h3 "Color" at bounding box center [819, 258] width 431 height 16
click at [579, 259] on button "button" at bounding box center [580, 258] width 16 height 16
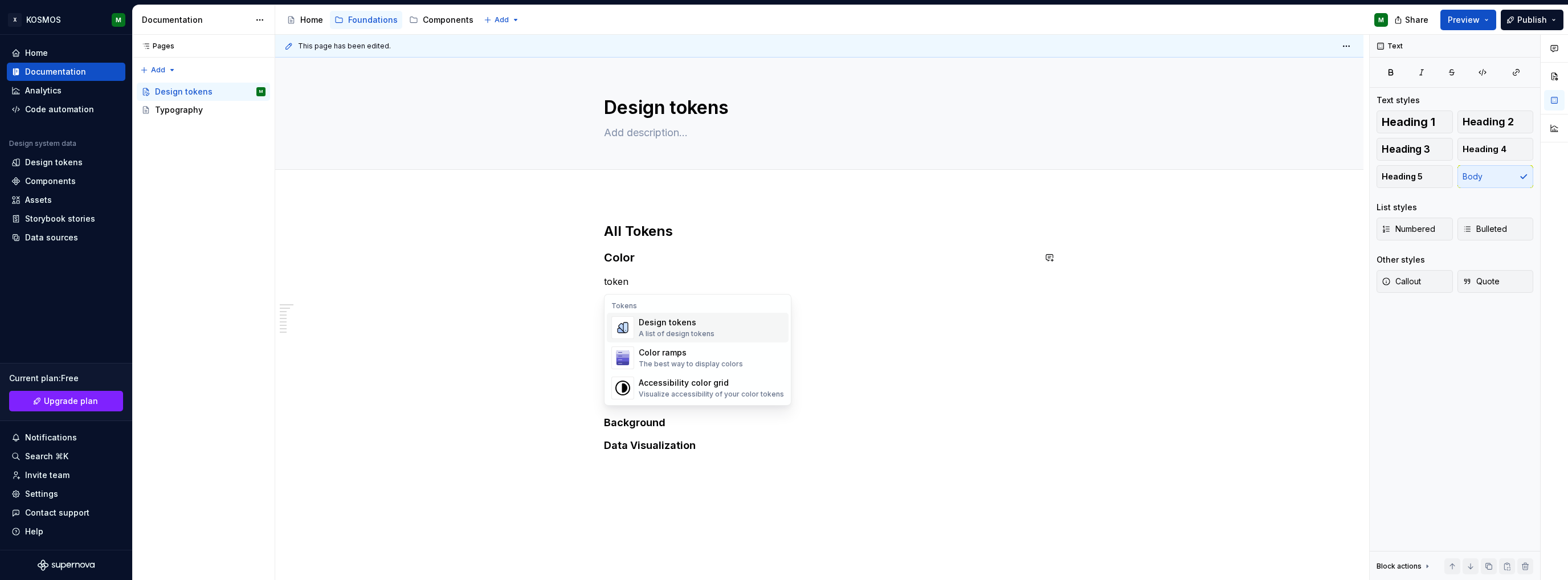
click at [652, 307] on div "Tokens" at bounding box center [697, 306] width 182 height 9
click at [664, 330] on div "A list of design tokens" at bounding box center [676, 334] width 76 height 9
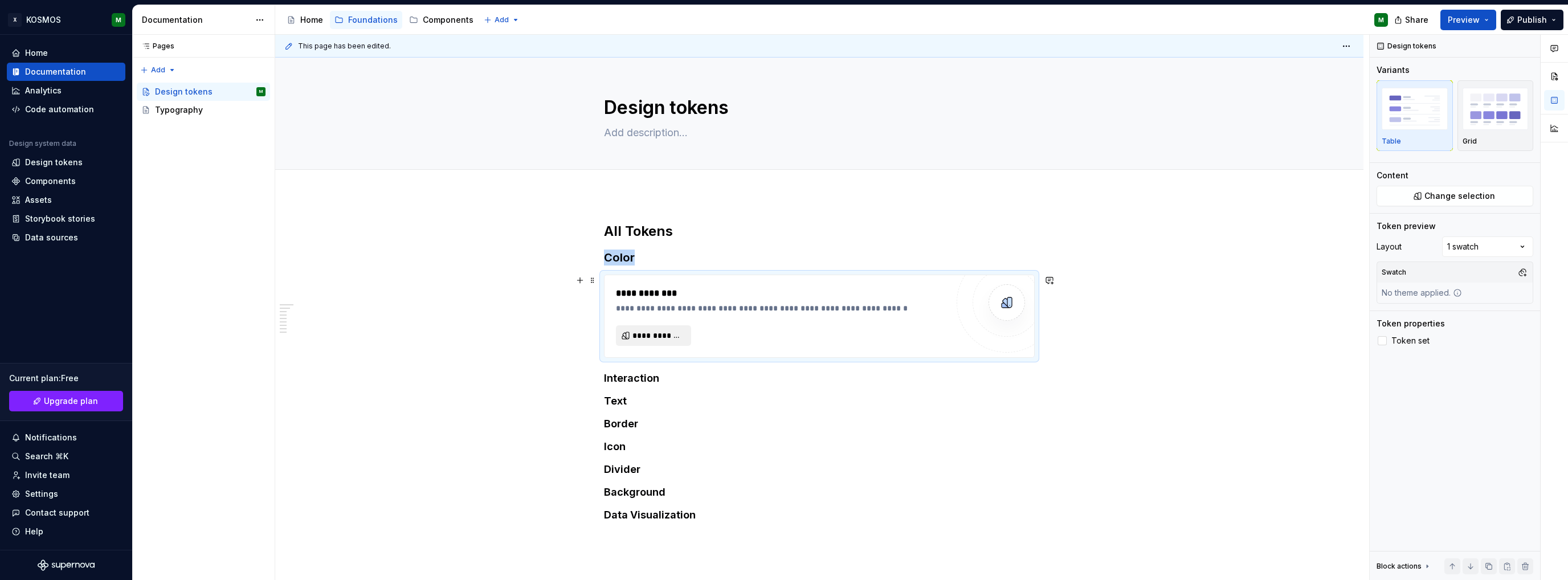
click at [674, 333] on span "**********" at bounding box center [658, 335] width 52 height 11
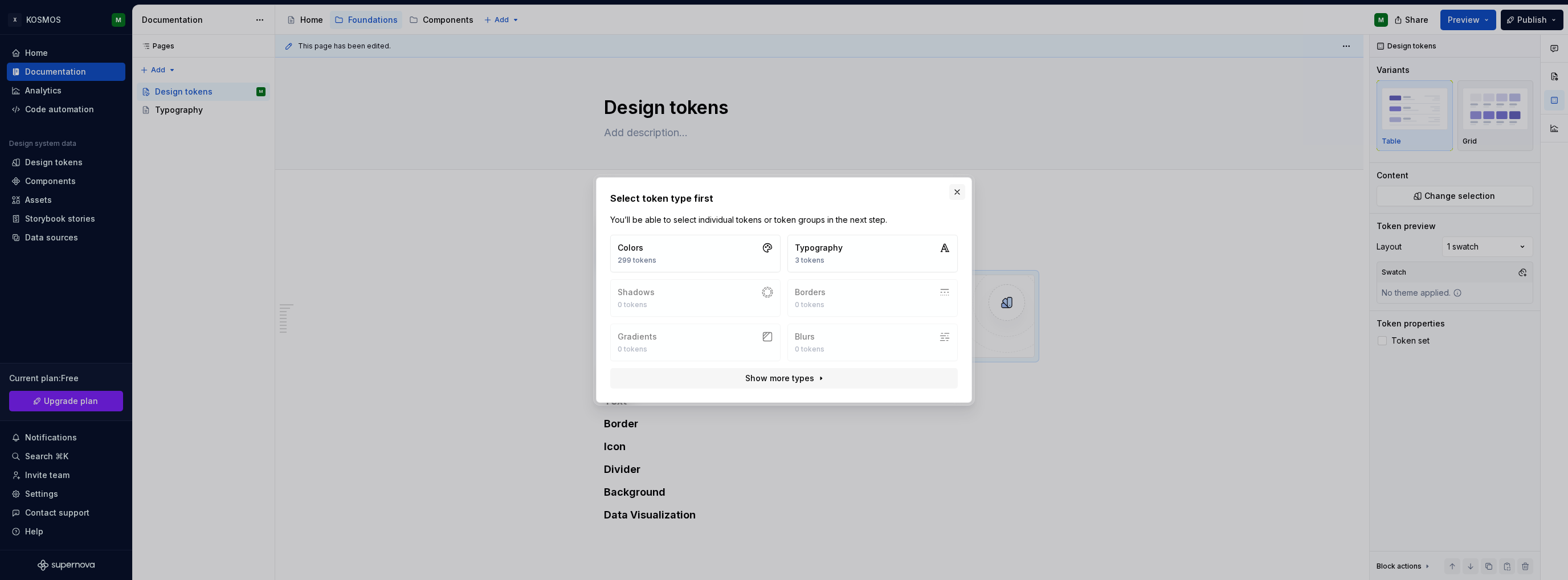
click at [957, 193] on button "button" at bounding box center [957, 192] width 16 height 16
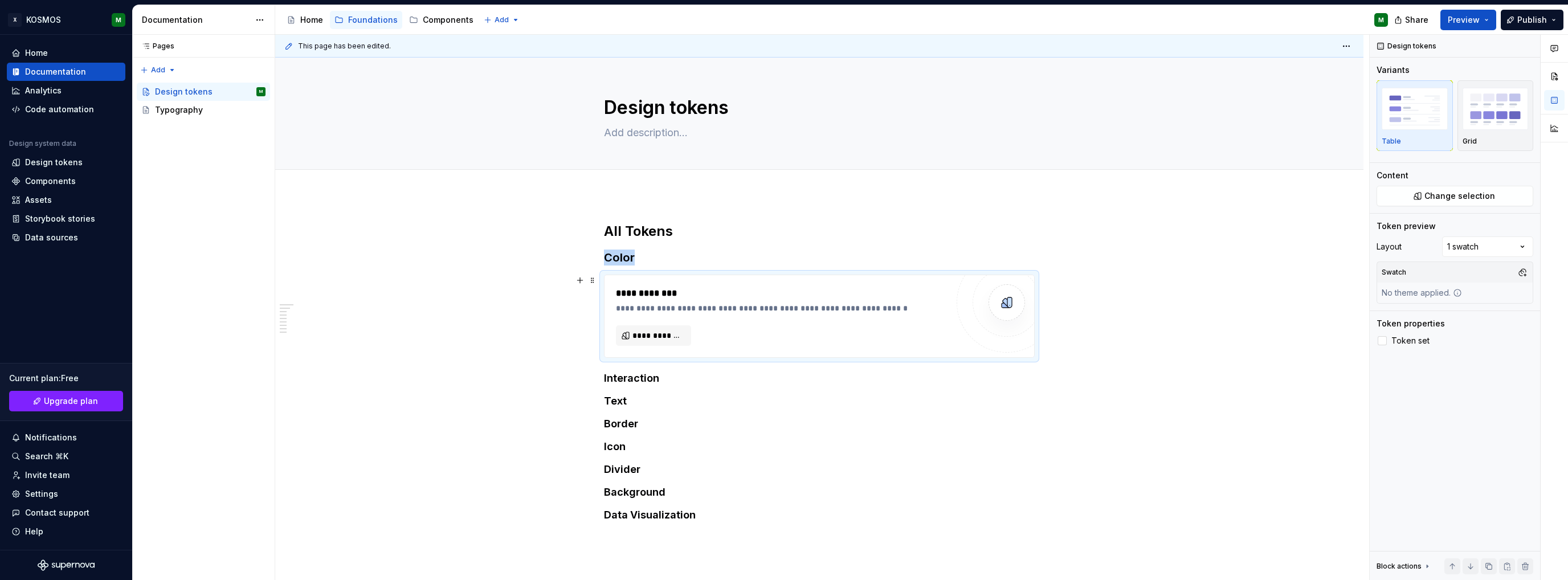
type textarea "*"
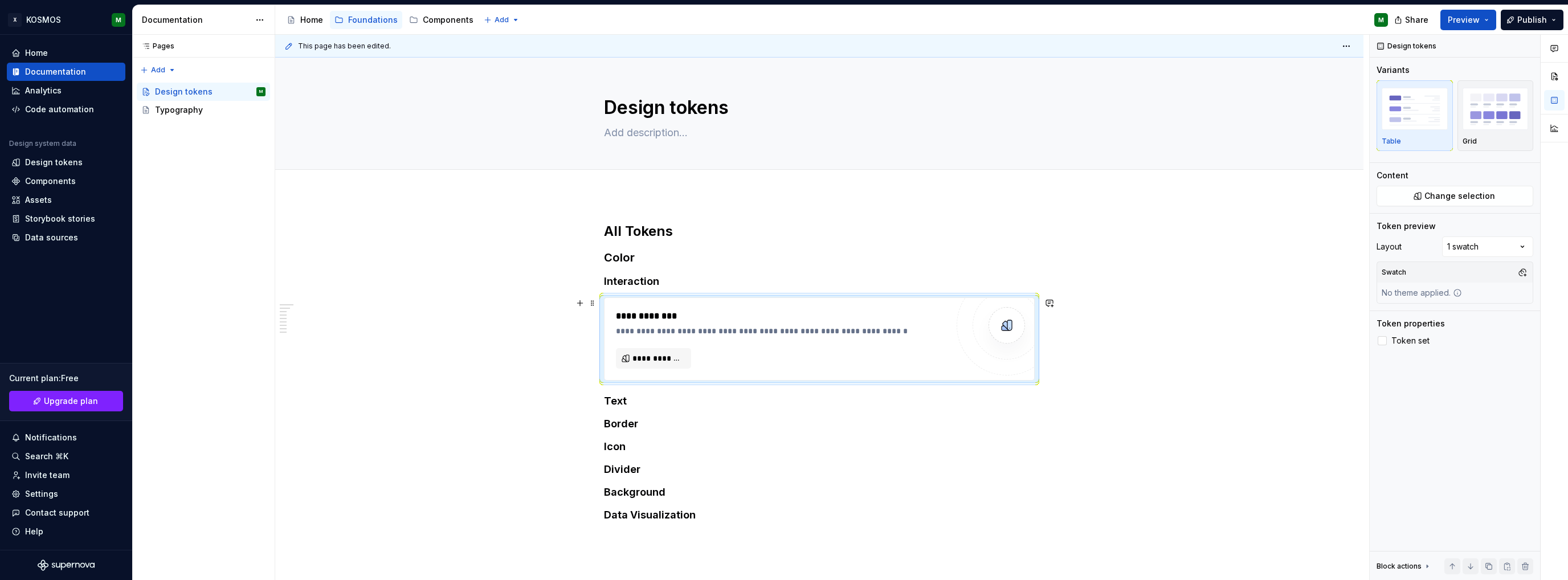
click at [1110, 348] on div "**********" at bounding box center [820, 452] width 1088 height 515
click at [741, 338] on div "**********" at bounding box center [781, 339] width 332 height 59
click at [674, 359] on span "**********" at bounding box center [658, 358] width 52 height 11
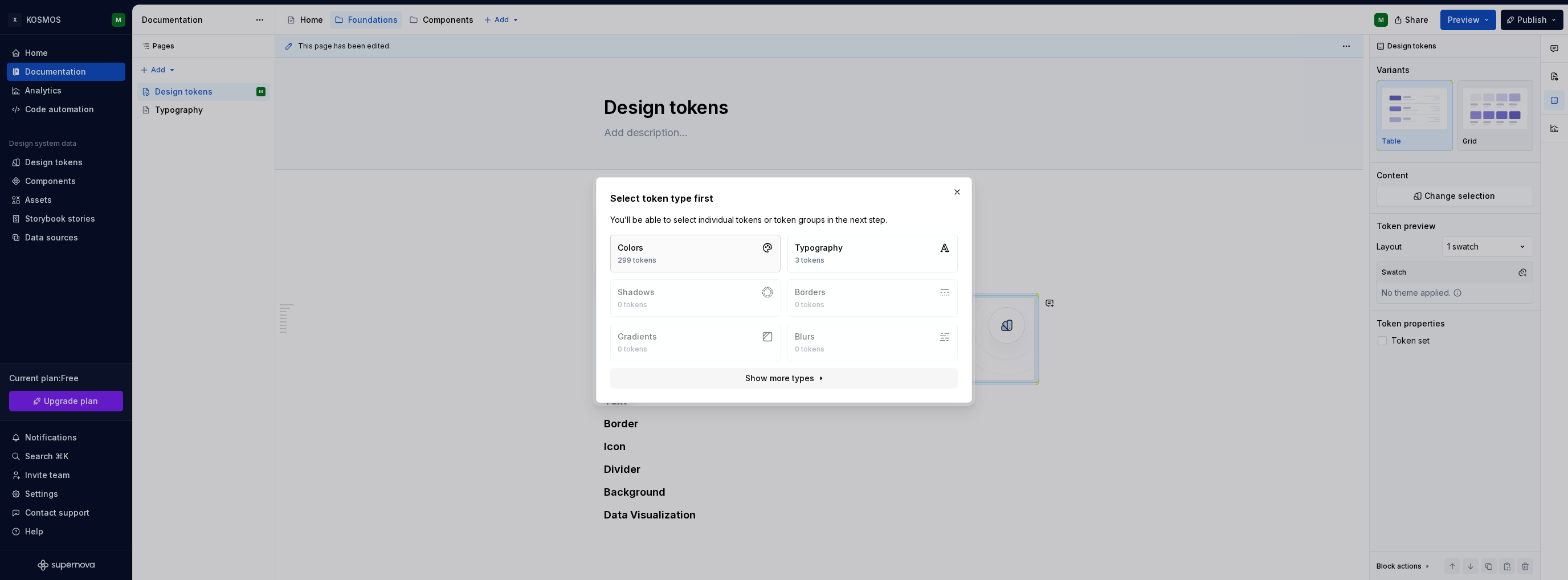
click at [713, 255] on button "Colors 299 tokens" at bounding box center [695, 253] width 170 height 38
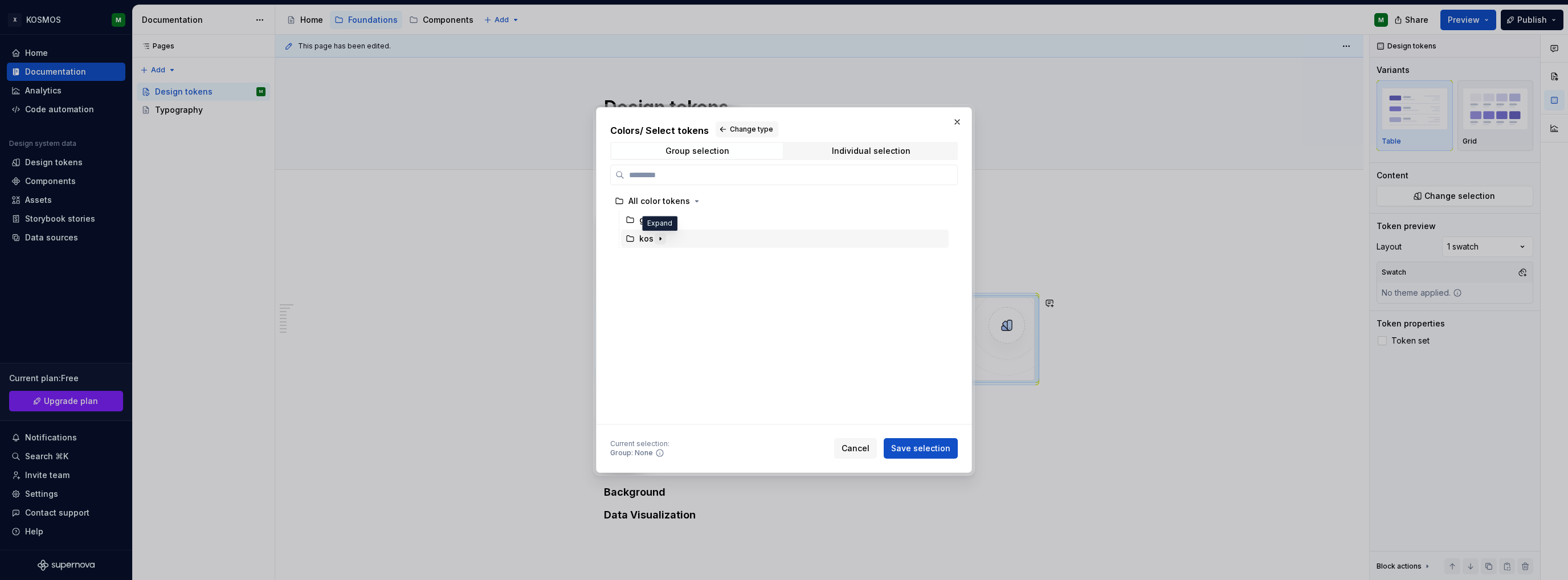
click at [661, 238] on icon "button" at bounding box center [660, 239] width 9 height 9
click at [682, 262] on div "color" at bounding box center [791, 258] width 317 height 18
click at [678, 257] on icon "button" at bounding box center [677, 258] width 9 height 9
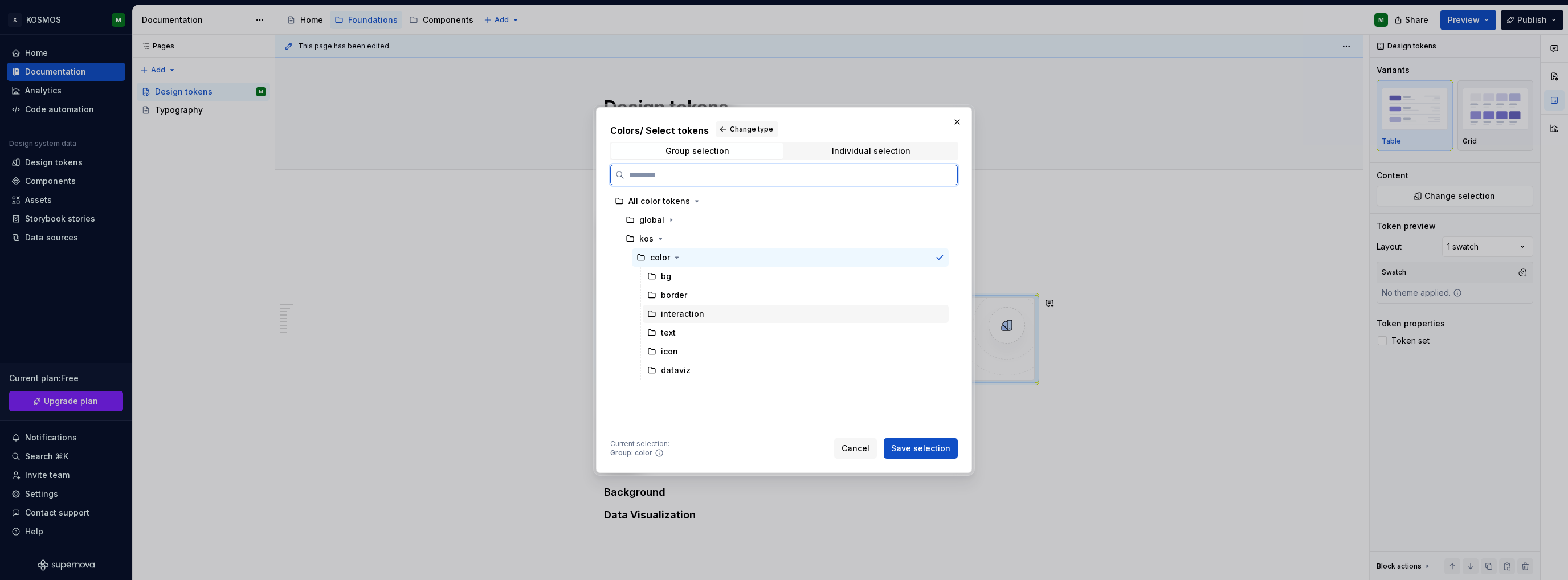
click at [678, 313] on div "interaction" at bounding box center [683, 314] width 44 height 11
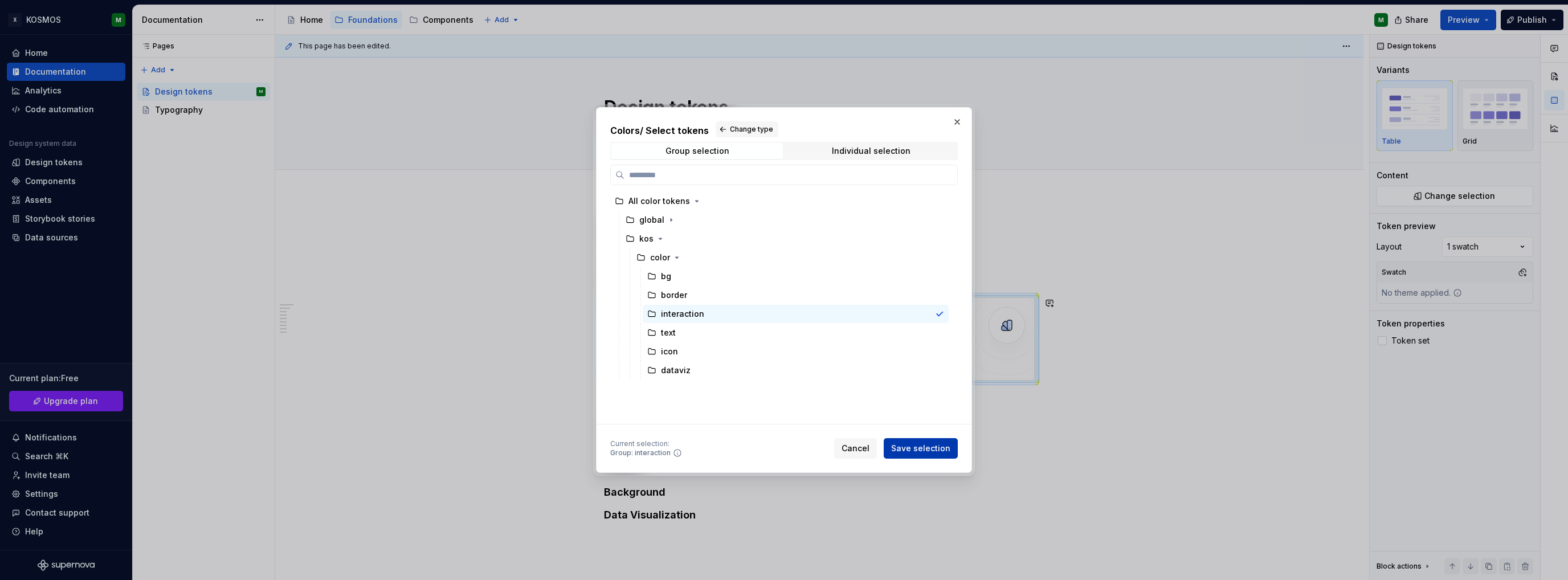
click at [940, 445] on span "Save selection" at bounding box center [921, 448] width 59 height 11
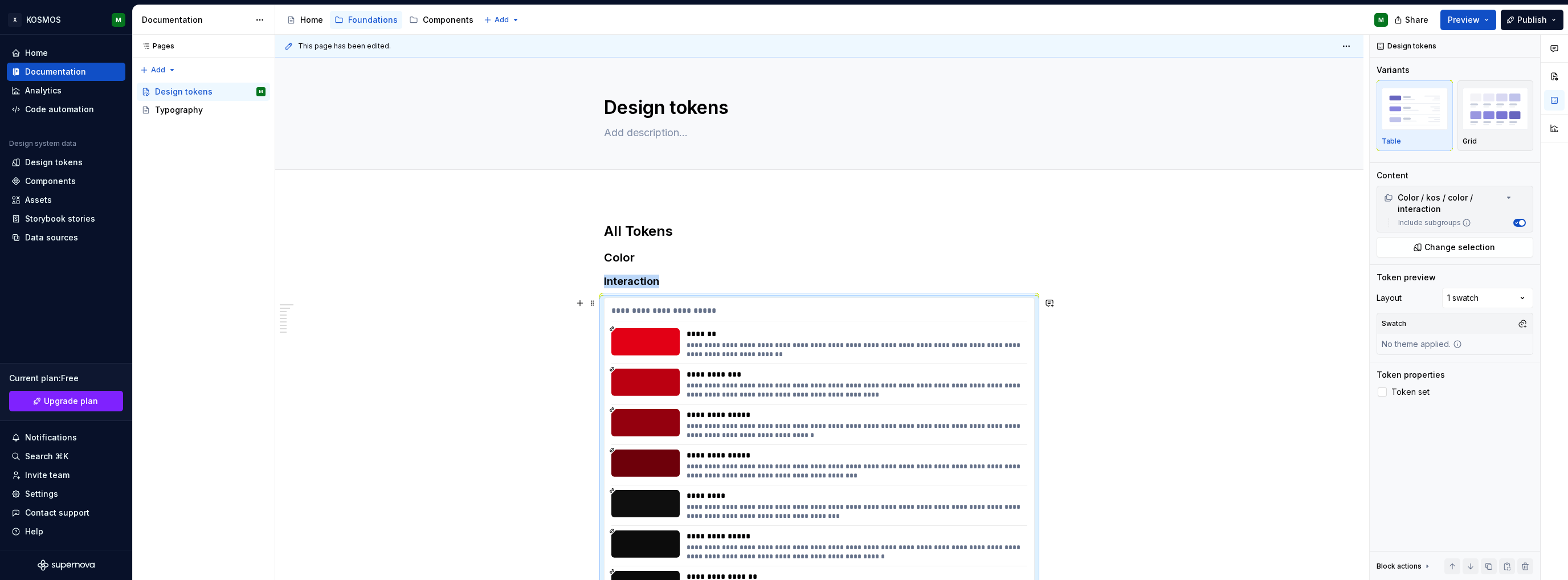
scroll to position [110, 0]
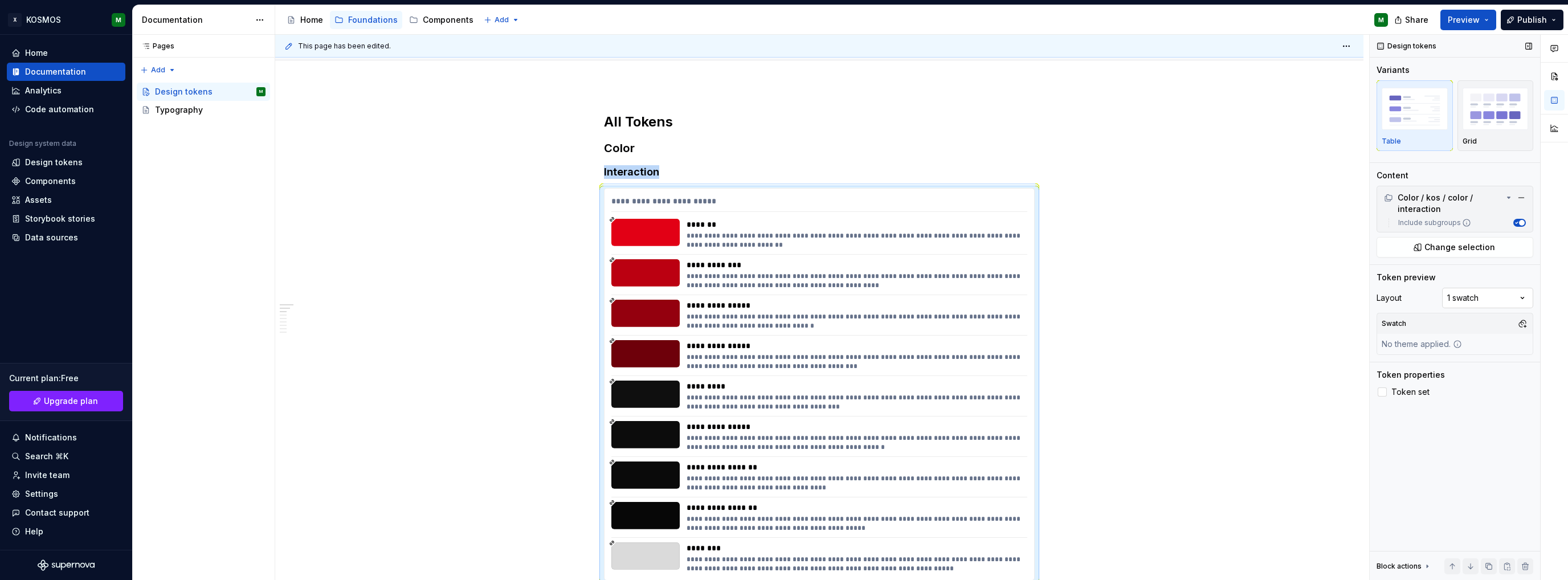
click at [1483, 301] on div "Comments Open comments No comments yet Select ‘Comment’ from the block context …" at bounding box center [1469, 308] width 198 height 546
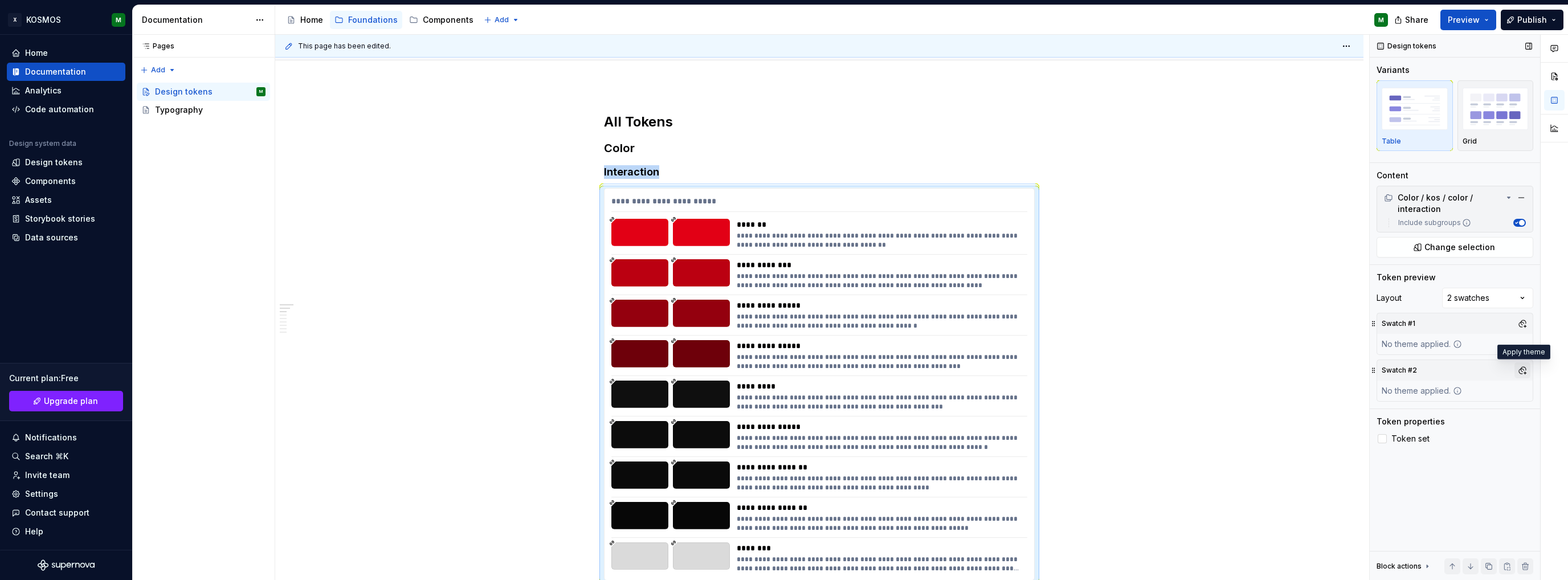
click at [1524, 367] on button "button" at bounding box center [1522, 371] width 16 height 16
click at [1409, 411] on div "Suggestions" at bounding box center [1406, 413] width 9 height 9
click at [1448, 458] on div "Comments Open comments No comments yet Select ‘Comment’ from the block context …" at bounding box center [1469, 308] width 198 height 546
click at [1383, 437] on div at bounding box center [1382, 439] width 9 height 9
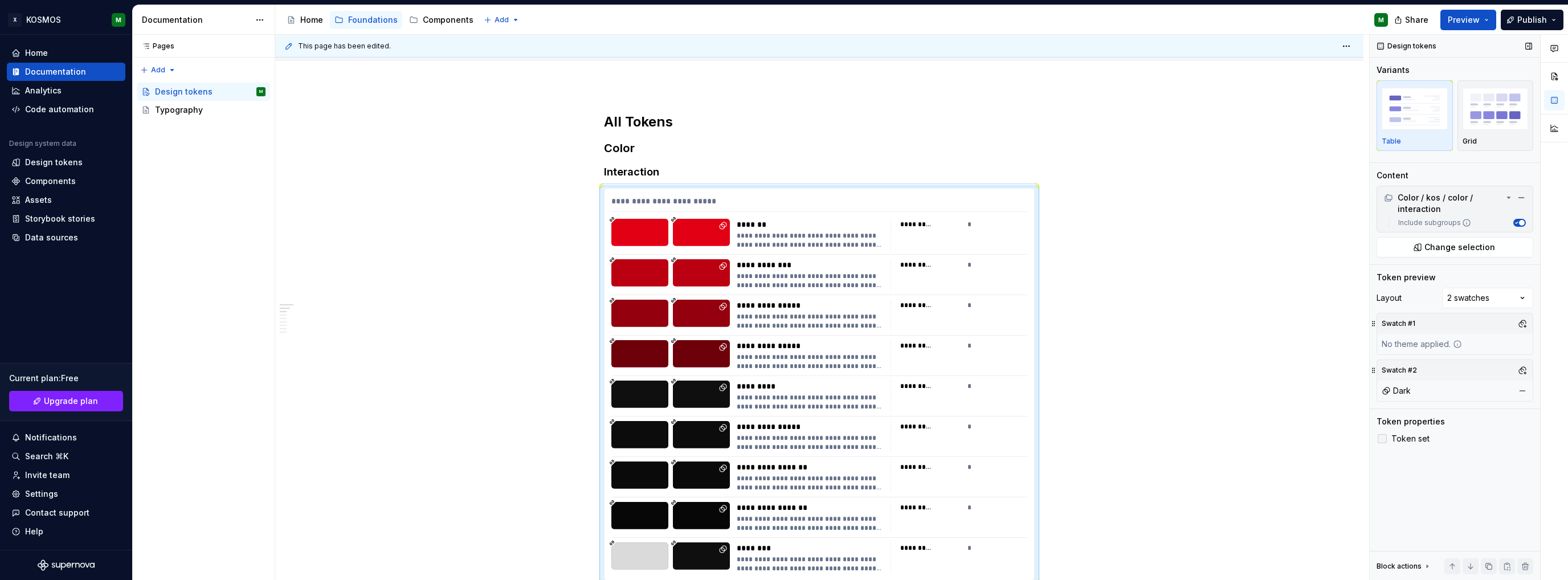
click at [1382, 439] on icon at bounding box center [1382, 439] width 0 height 0
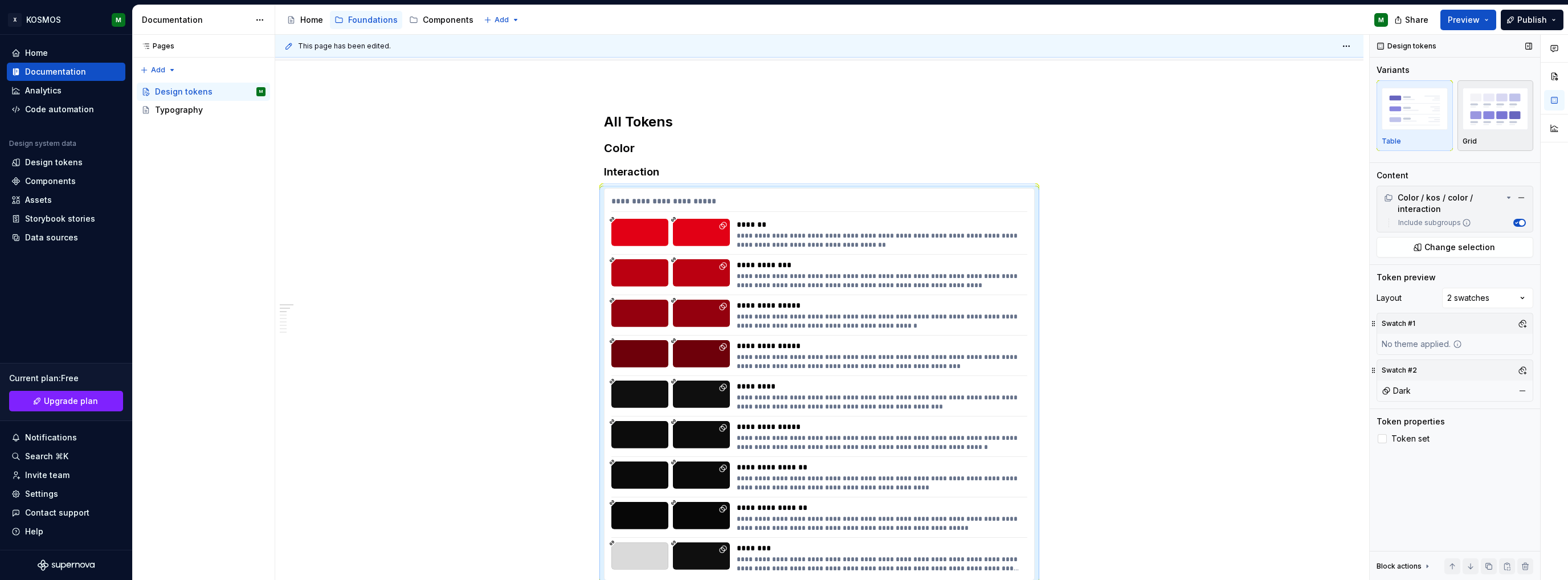
click at [1483, 135] on div "Grid" at bounding box center [1495, 115] width 66 height 60
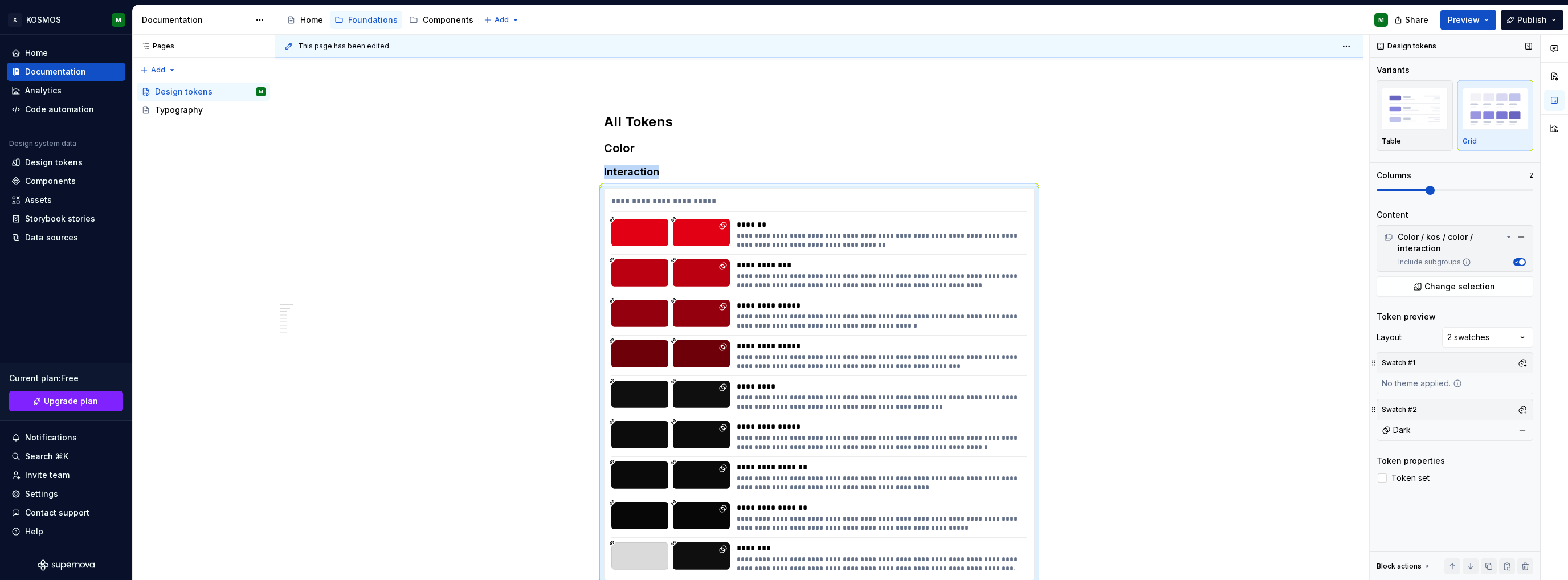
click at [1431, 189] on span at bounding box center [1430, 190] width 9 height 9
click at [1491, 188] on span at bounding box center [1454, 190] width 157 height 9
click at [1533, 195] on span at bounding box center [1528, 190] width 9 height 9
click at [1234, 206] on div "**********" at bounding box center [820, 497] width 1088 height 824
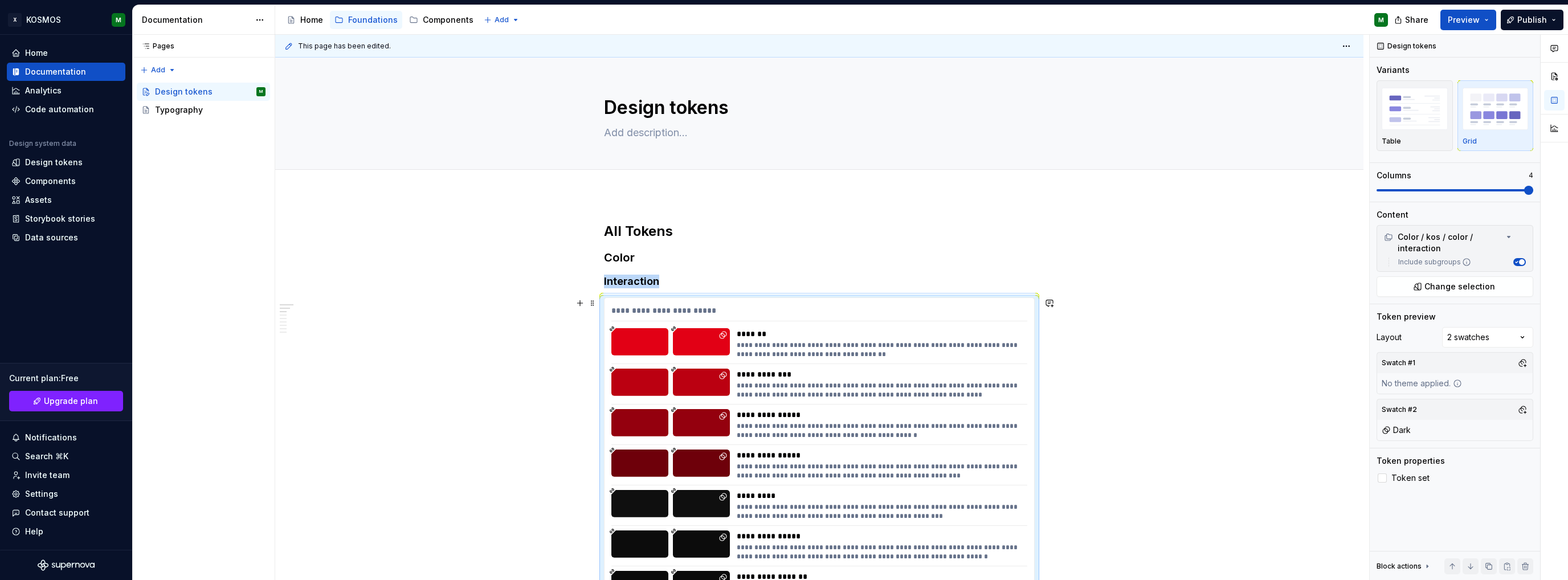
scroll to position [114, 0]
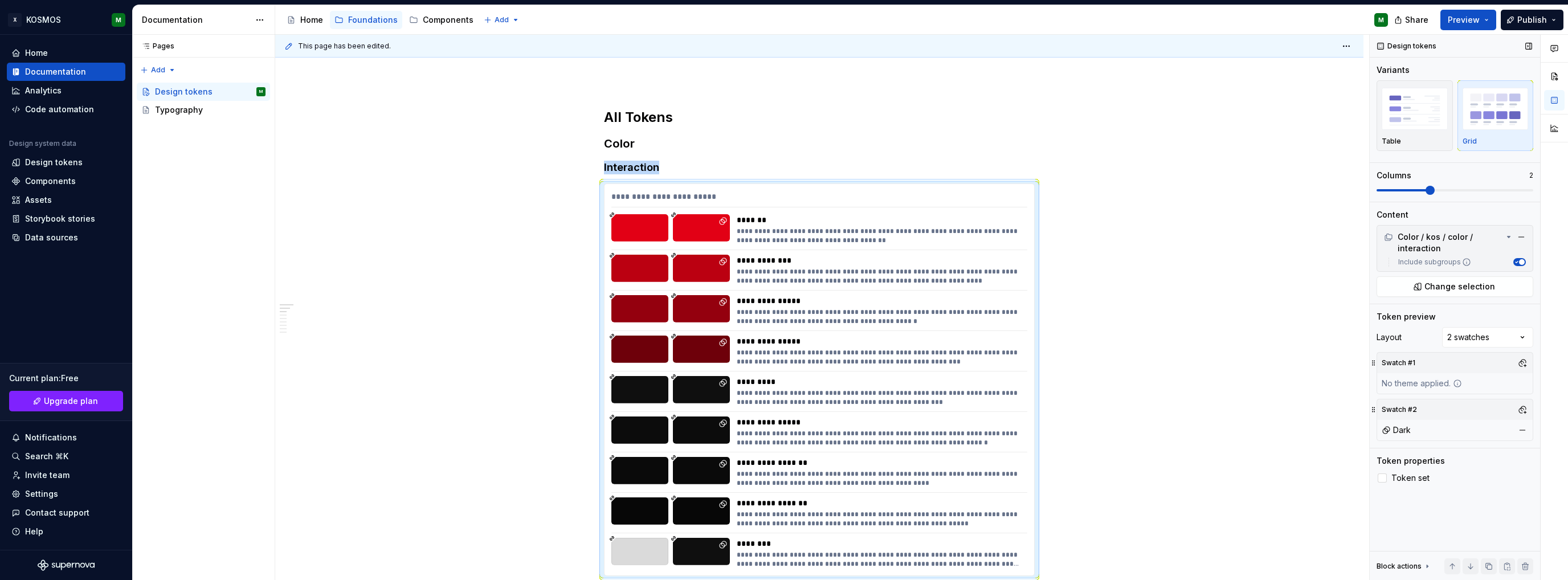
click at [1433, 188] on span at bounding box center [1454, 190] width 157 height 9
click at [1540, 19] on span "Publish" at bounding box center [1532, 20] width 30 height 11
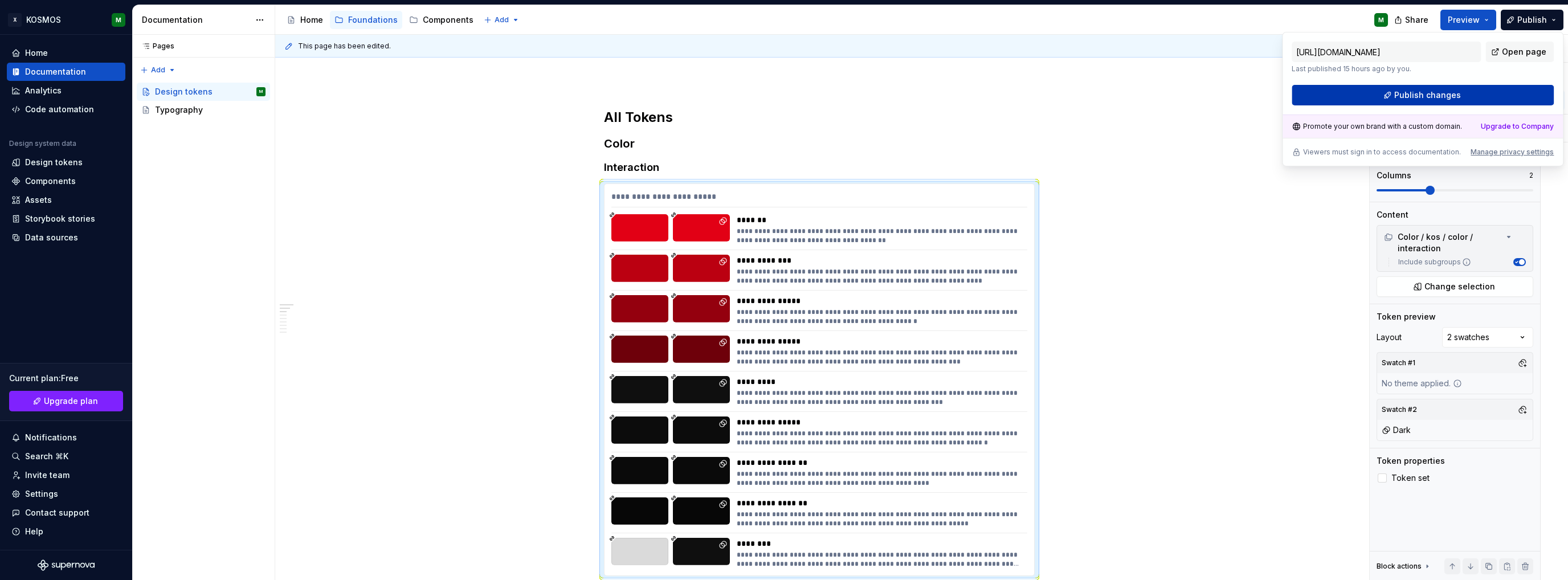
click at [1398, 94] on span "Publish changes" at bounding box center [1427, 94] width 67 height 11
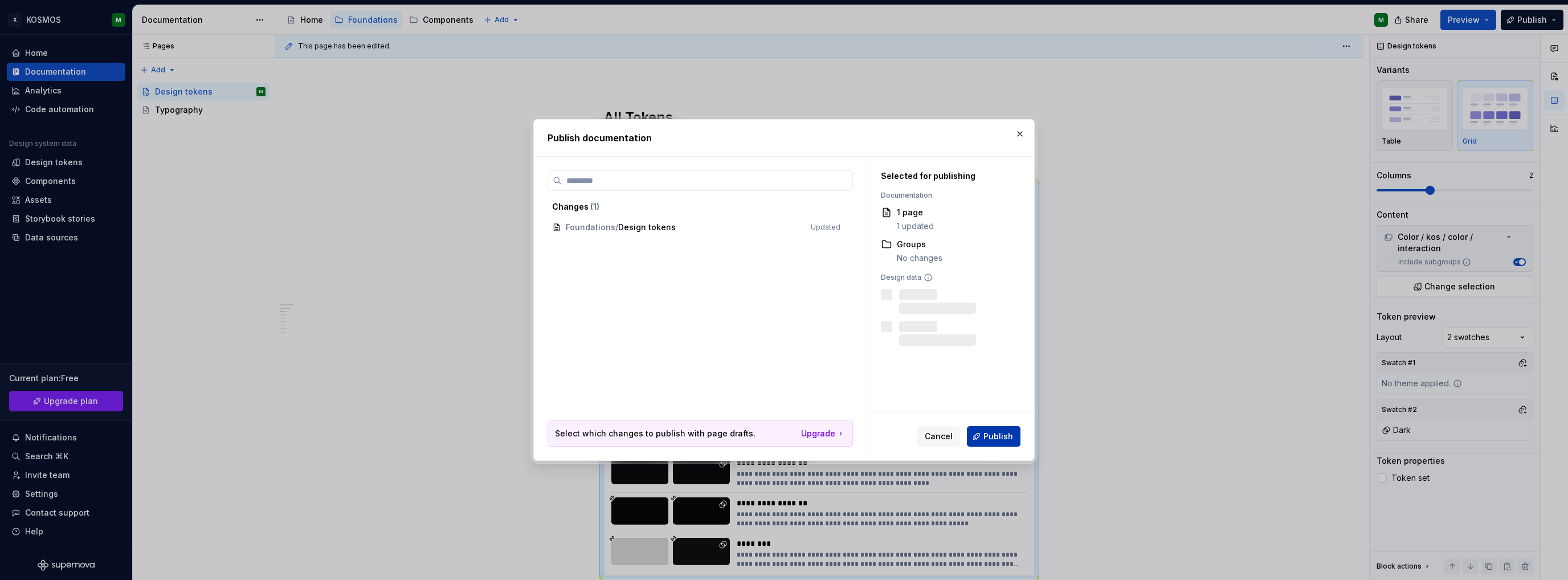
click at [996, 435] on span "Publish" at bounding box center [998, 436] width 30 height 11
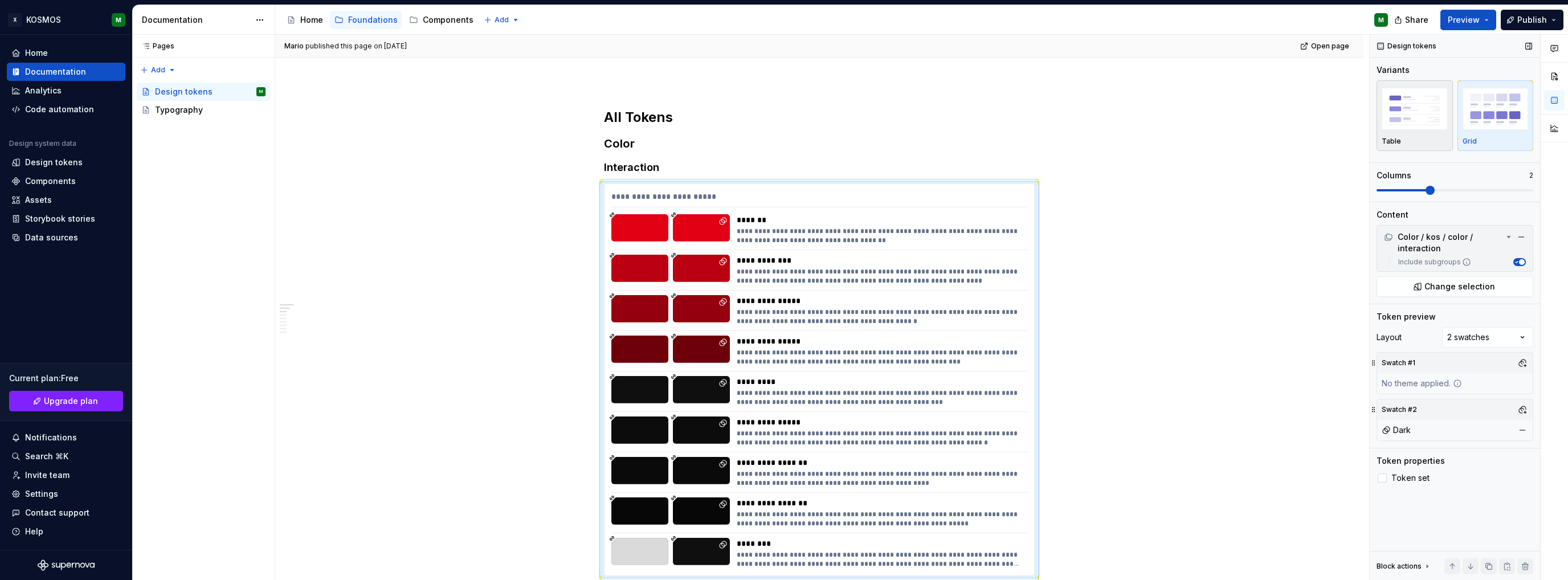
click at [1409, 106] on img "button" at bounding box center [1415, 108] width 66 height 42
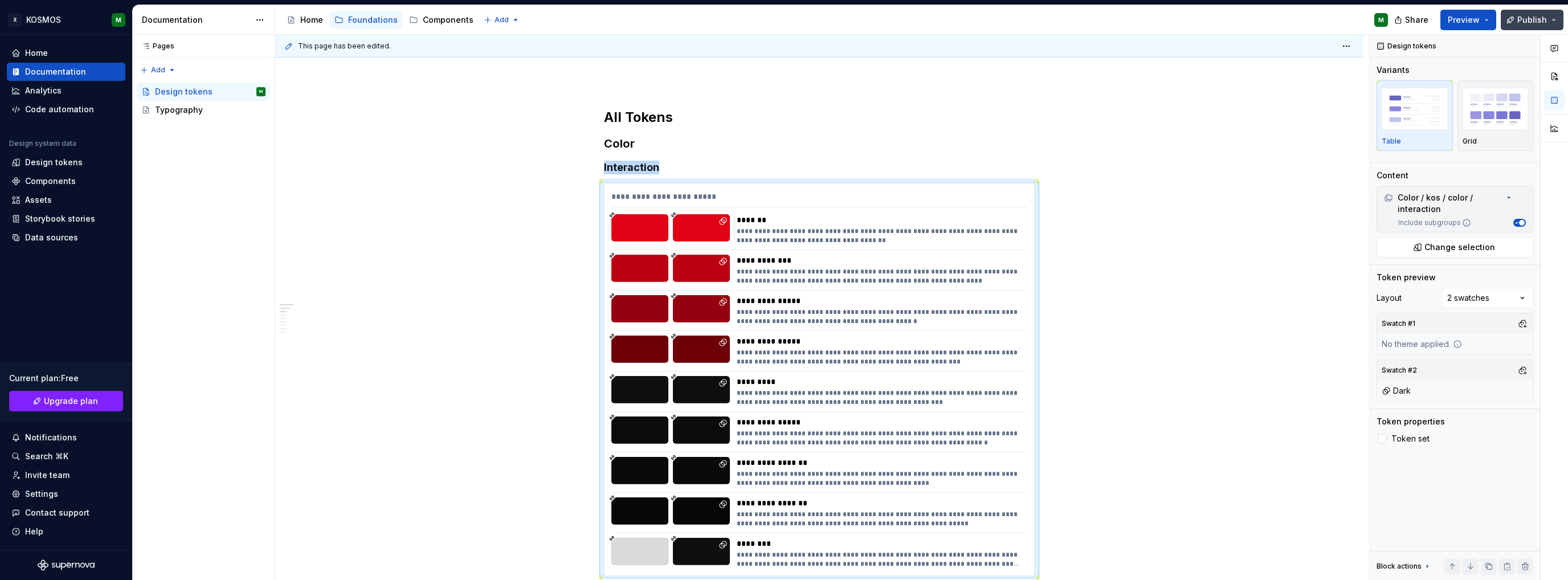
click at [1534, 11] on button "Publish" at bounding box center [1532, 20] width 63 height 20
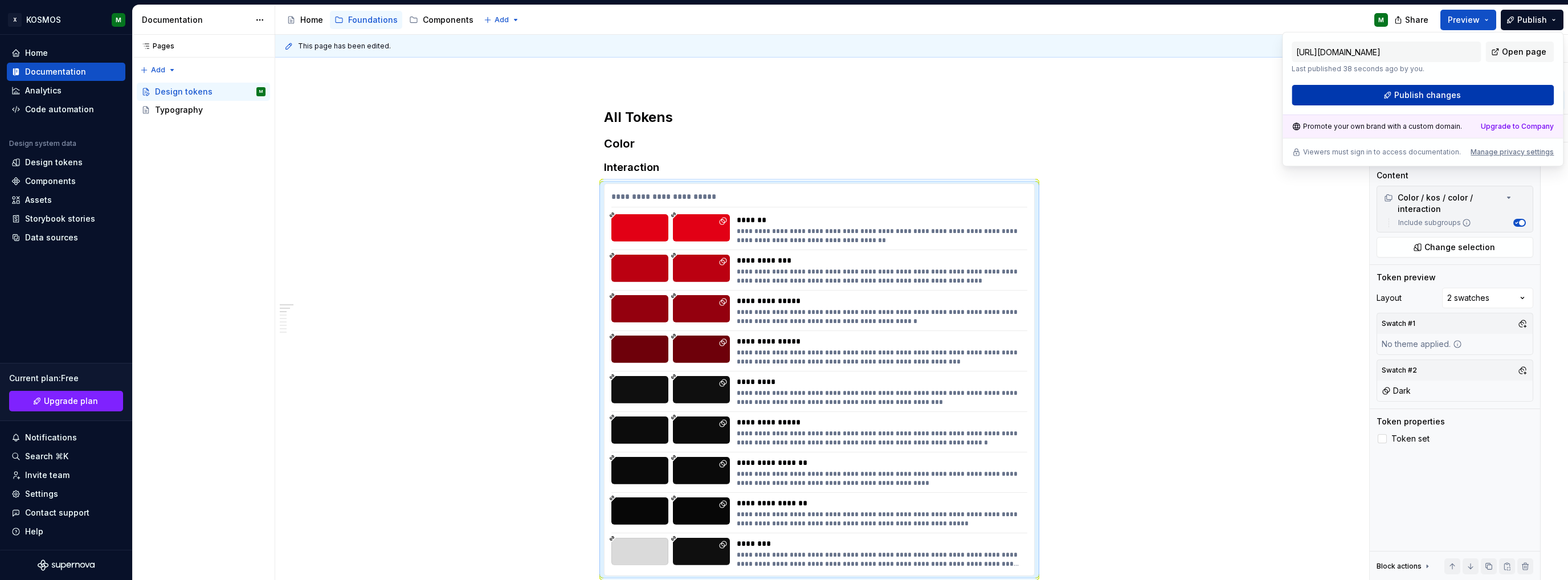
click at [1395, 98] on button "Publish changes" at bounding box center [1423, 95] width 262 height 20
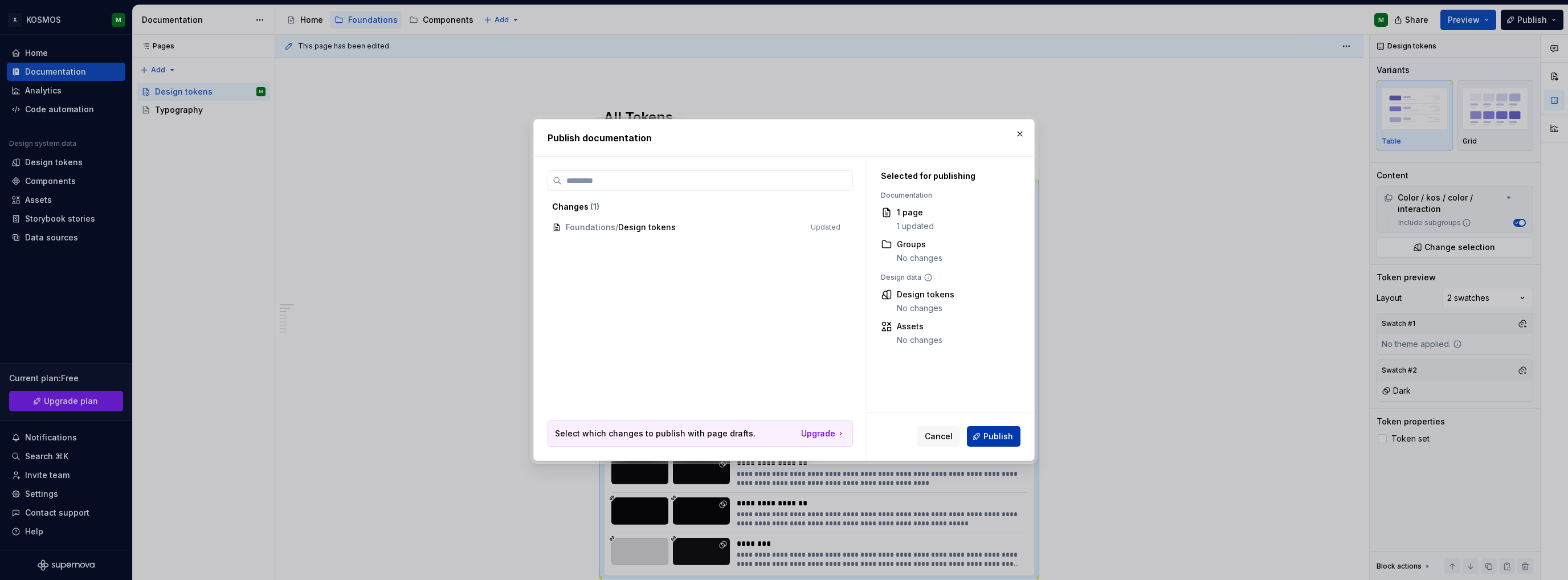
click at [1010, 436] on span "Publish" at bounding box center [998, 436] width 30 height 11
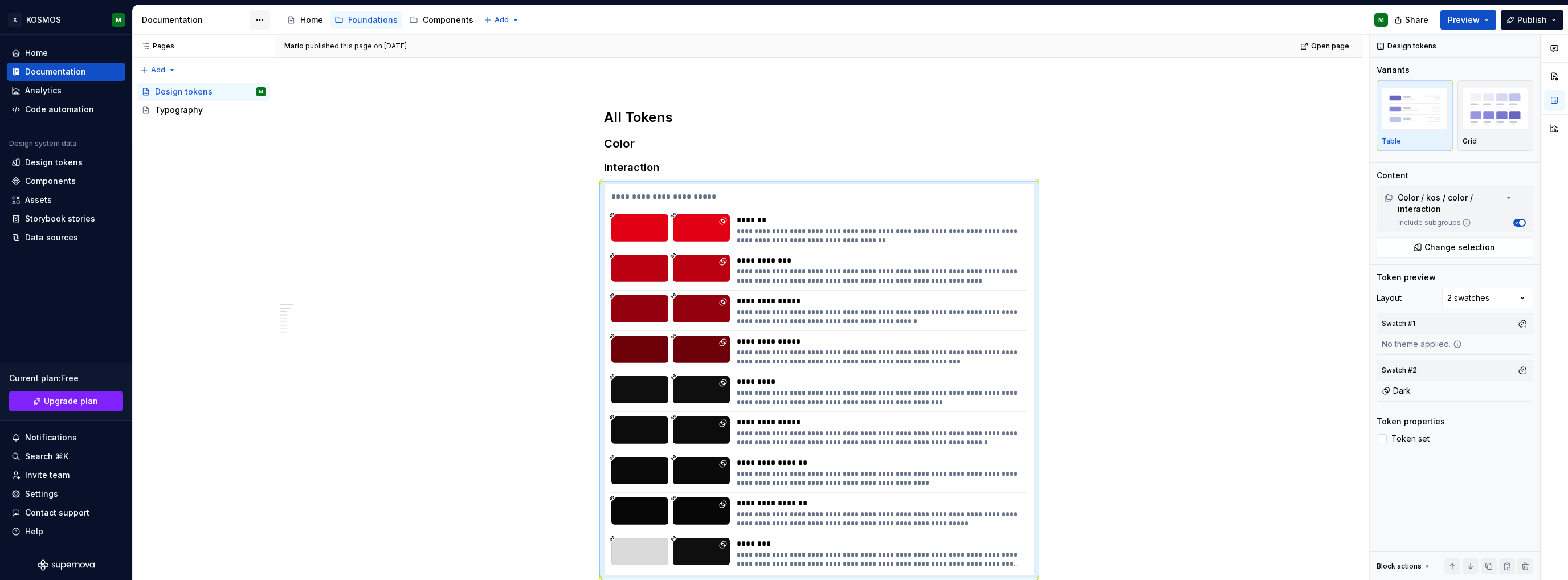
click at [260, 23] on html "X KOSMOS M Home Documentation Analytics Code automation Design system data Desi…" at bounding box center [784, 290] width 1568 height 580
drag, startPoint x: 299, startPoint y: 117, endPoint x: 413, endPoint y: 189, distance: 134.8
click at [299, 118] on div "Documentation settings" at bounding box center [325, 118] width 108 height 11
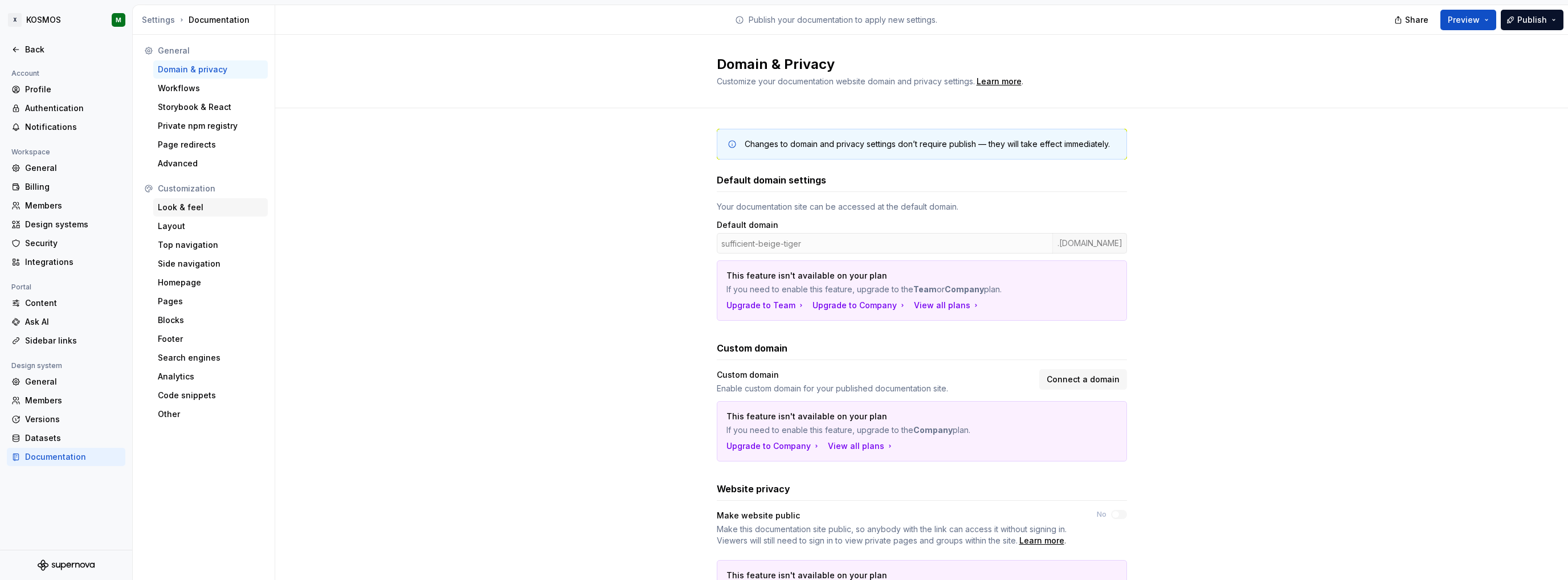
click at [186, 203] on div "Look & feel" at bounding box center [211, 207] width 106 height 11
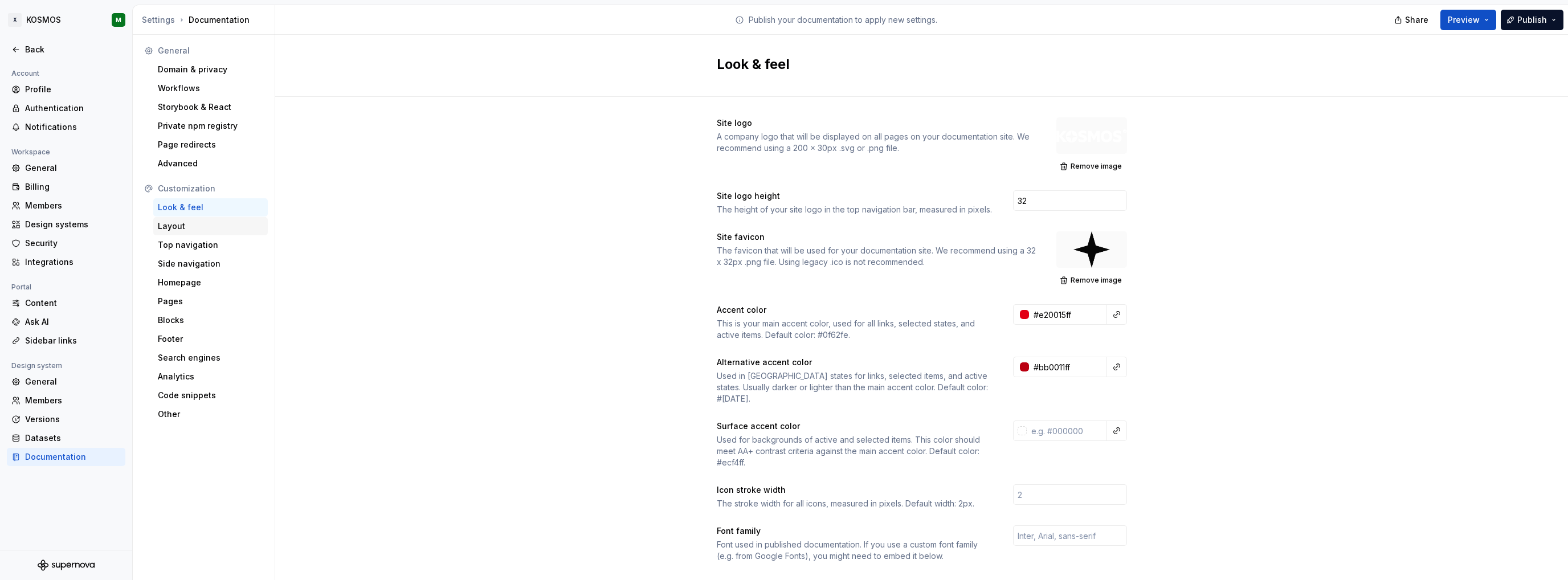
click at [195, 221] on div "Layout" at bounding box center [211, 226] width 106 height 11
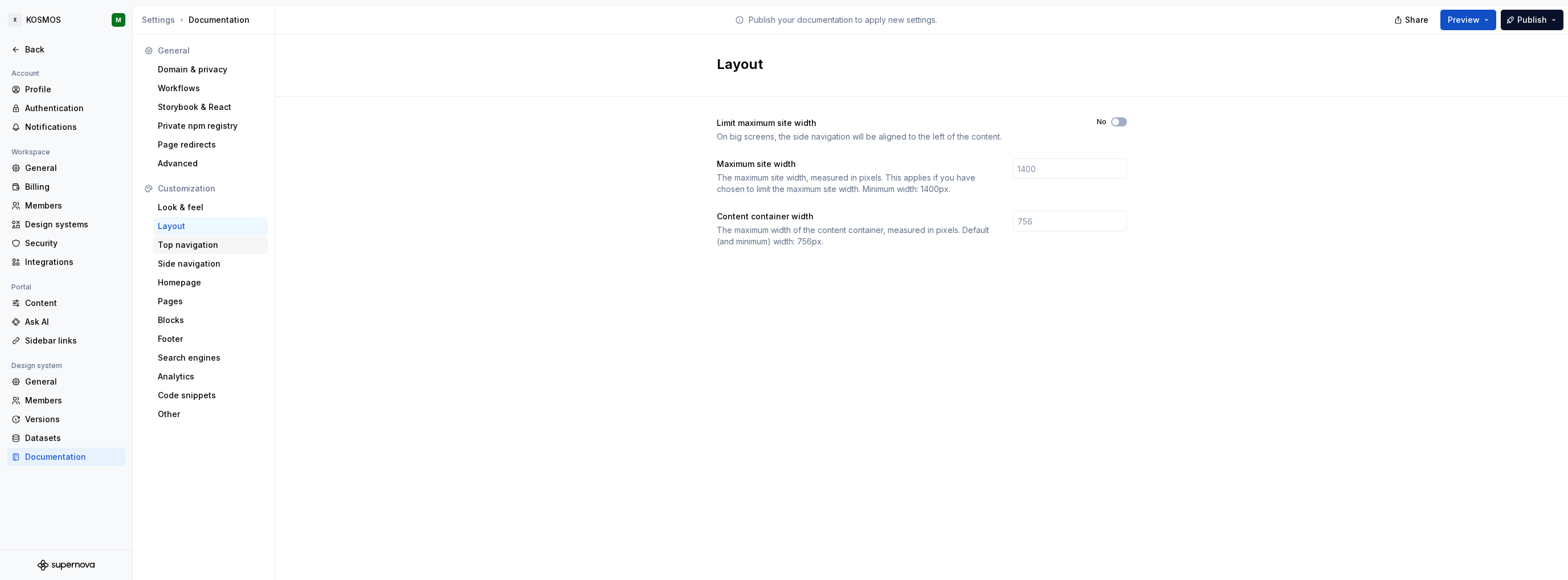
click at [218, 244] on div "Top navigation" at bounding box center [211, 244] width 106 height 11
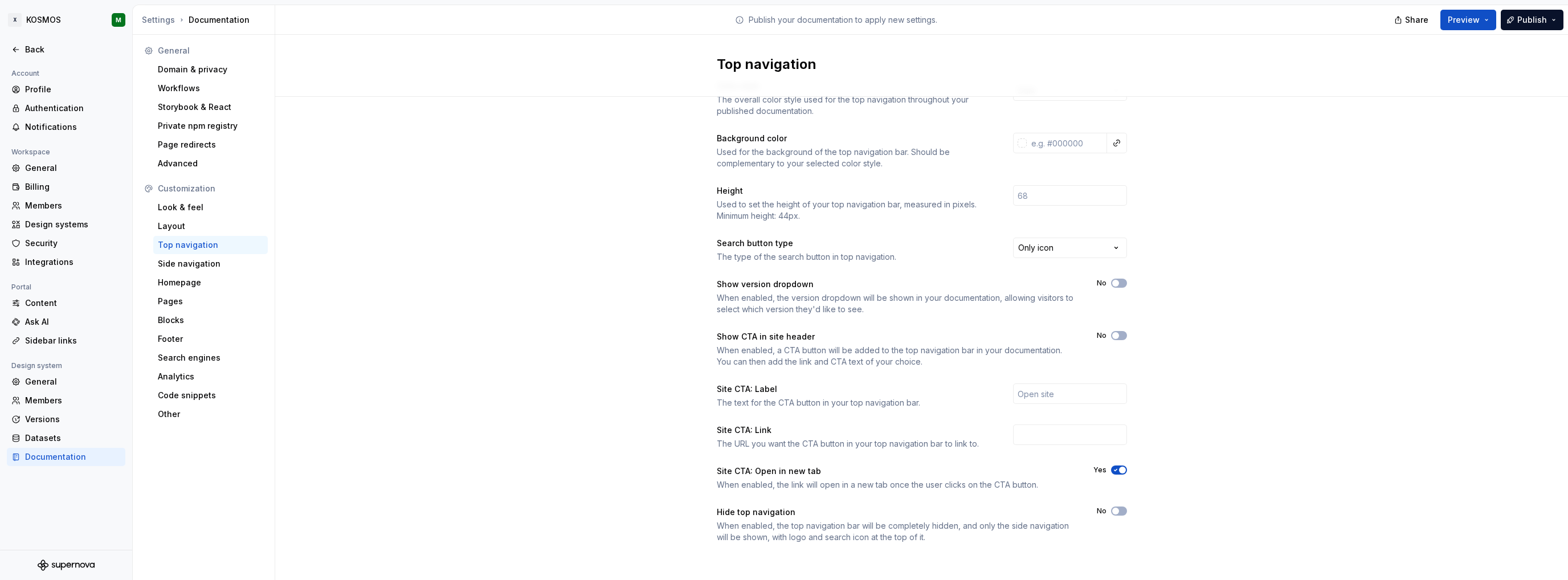
scroll to position [38, 0]
click at [205, 263] on div "Side navigation" at bounding box center [211, 264] width 106 height 11
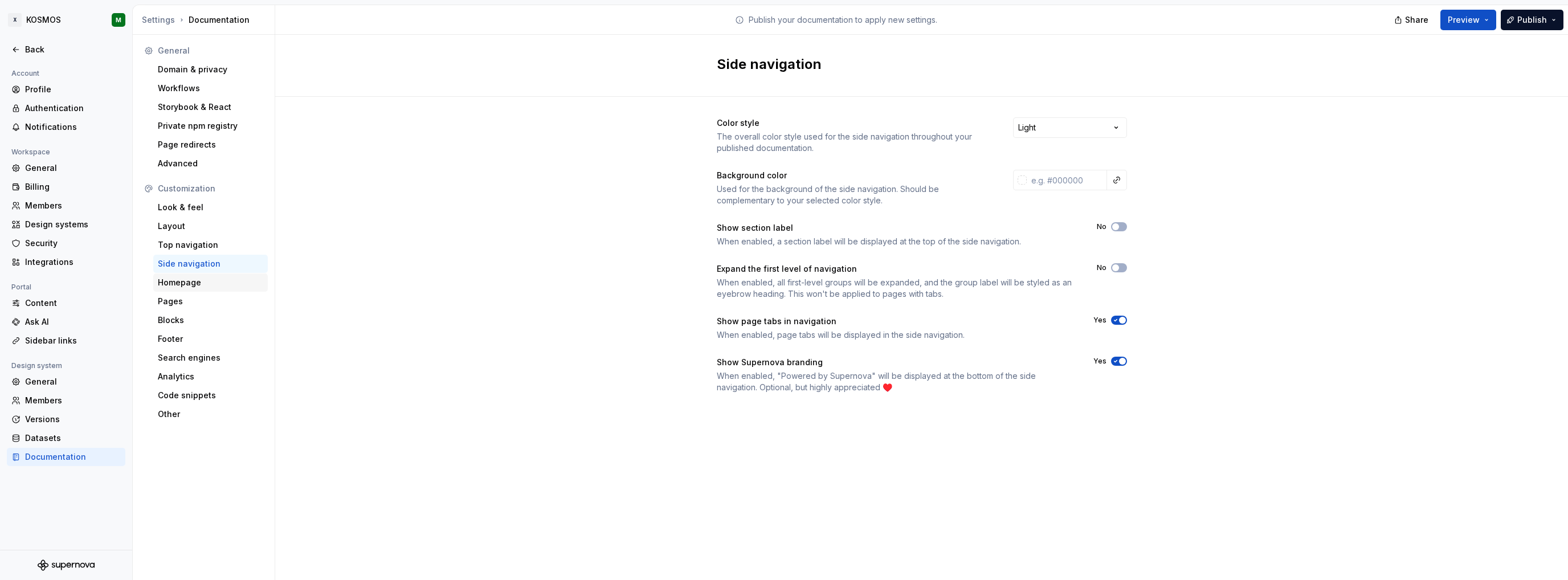
click at [201, 284] on div "Homepage" at bounding box center [211, 282] width 106 height 11
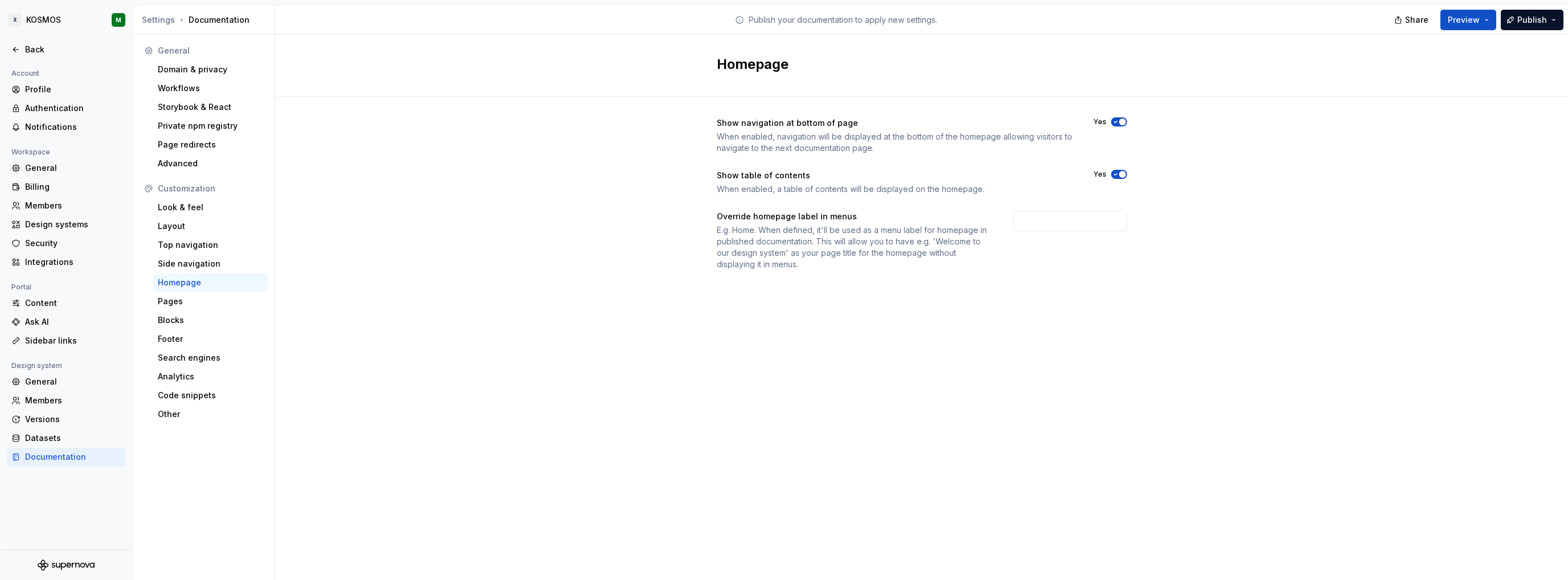
click at [1118, 121] on icon "button" at bounding box center [1116, 122] width 9 height 7
click at [1122, 174] on span "button" at bounding box center [1122, 174] width 7 height 7
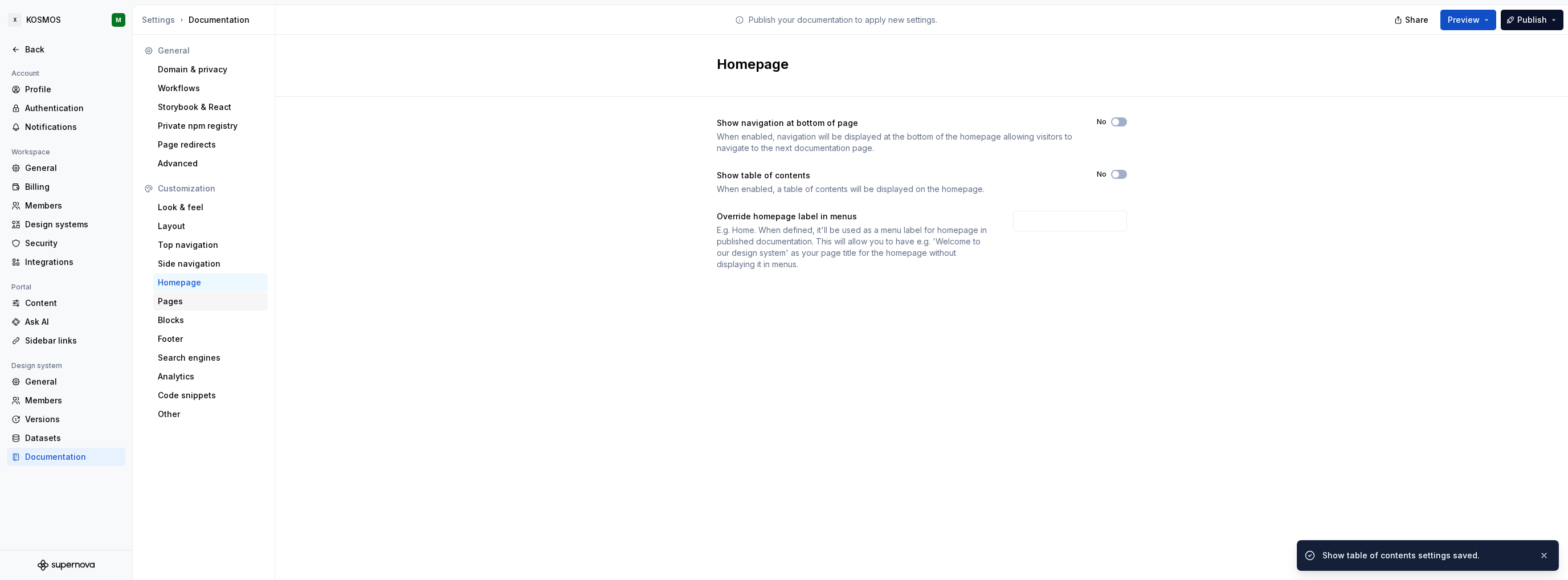
click at [184, 301] on div "Pages" at bounding box center [211, 301] width 106 height 11
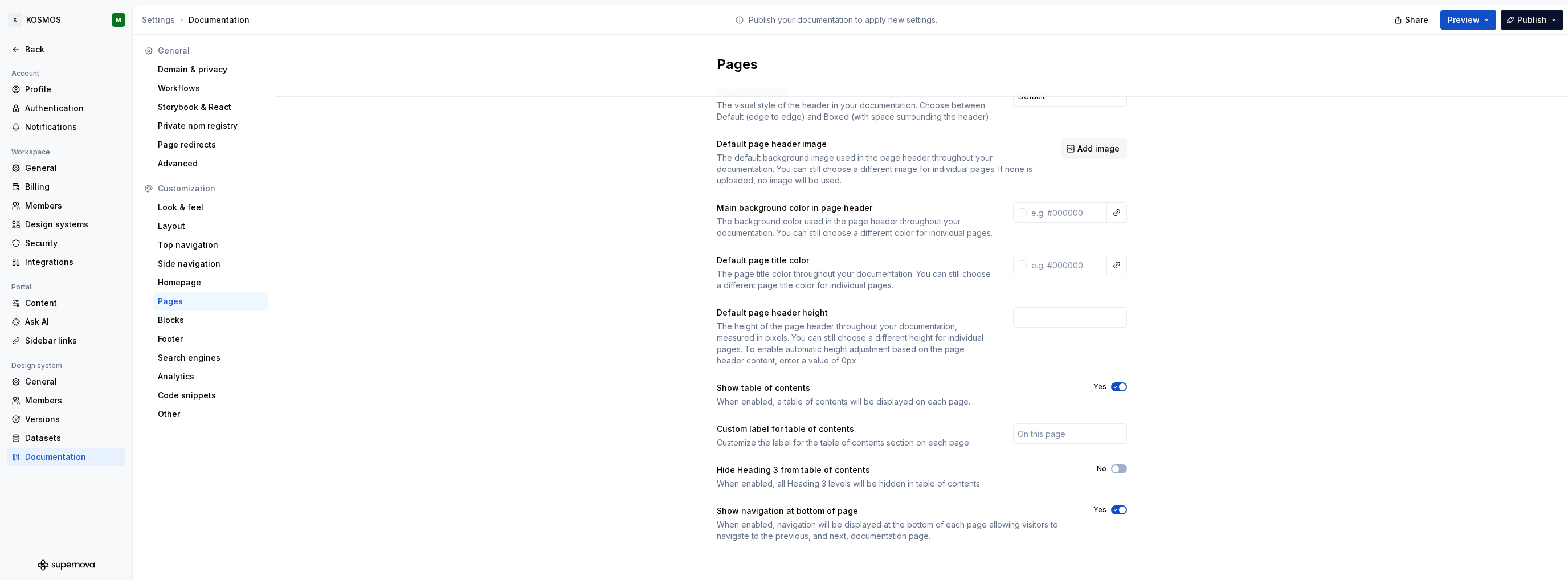
scroll to position [43, 0]
click at [188, 361] on div "Search engines" at bounding box center [211, 357] width 106 height 11
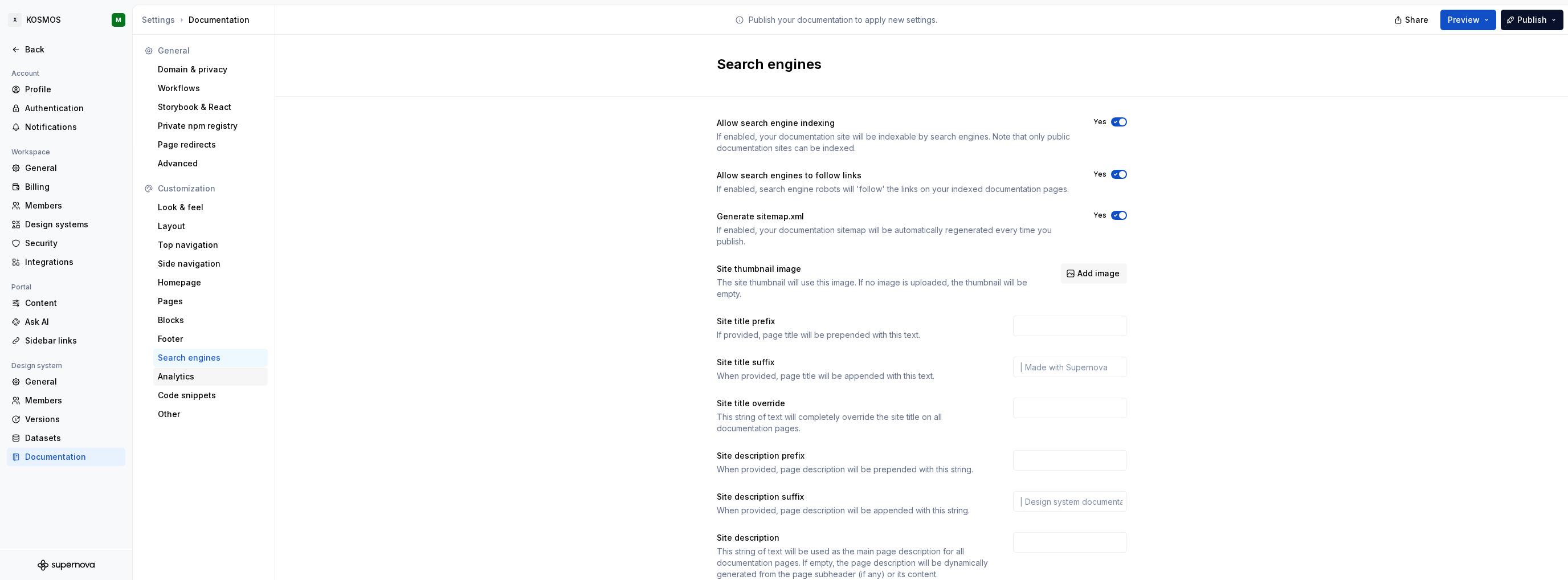
click at [192, 377] on div "Analytics" at bounding box center [211, 377] width 106 height 11
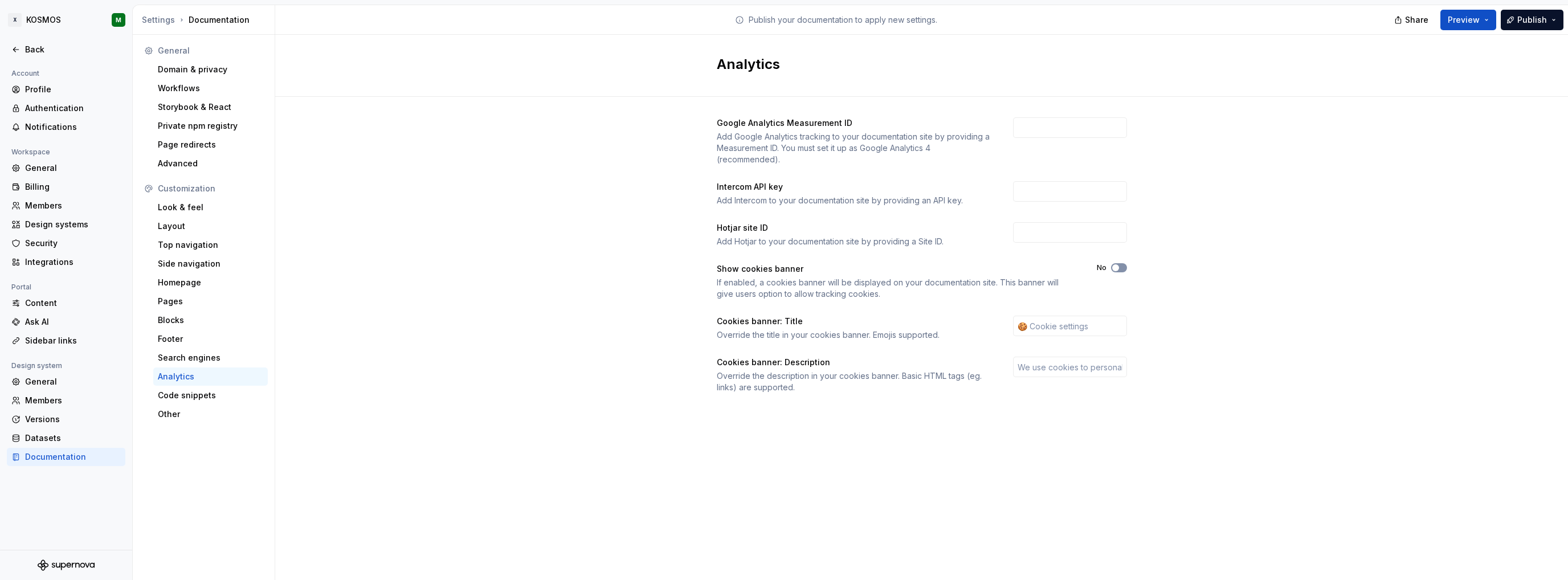
click at [1116, 269] on span "button" at bounding box center [1116, 268] width 7 height 7
click at [207, 392] on div "Code snippets" at bounding box center [211, 395] width 106 height 11
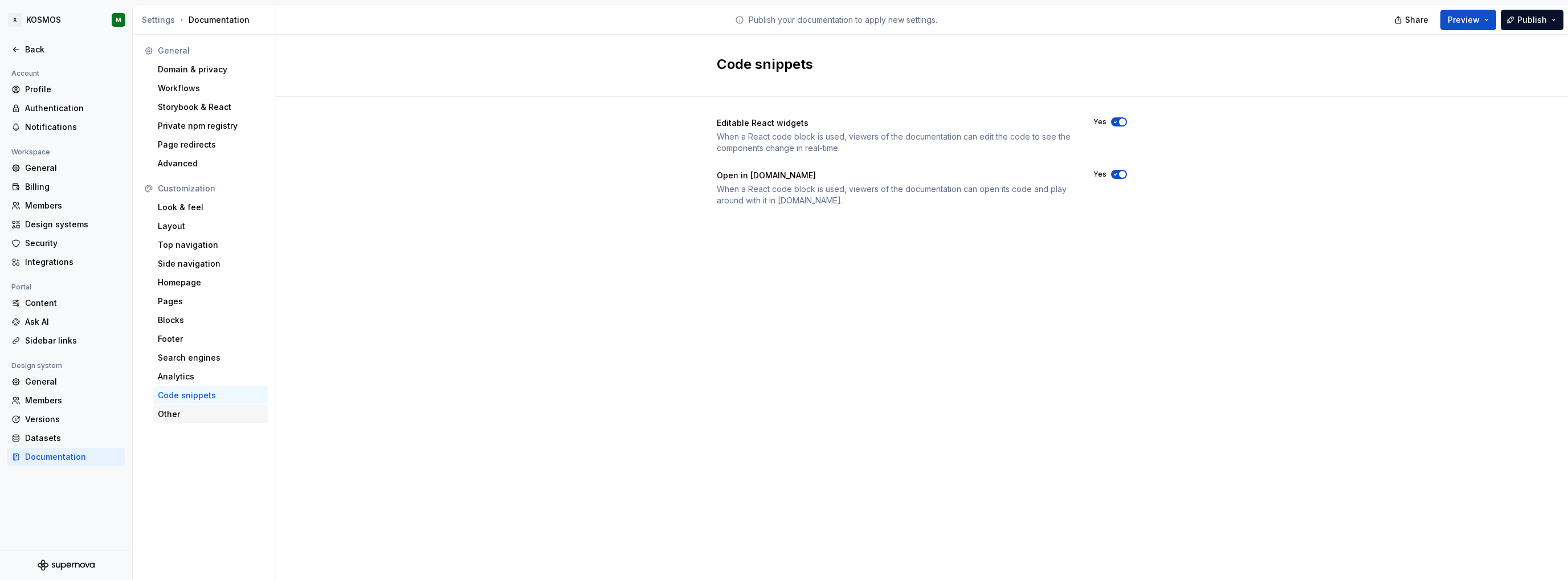
click at [197, 412] on div "Other" at bounding box center [211, 414] width 106 height 11
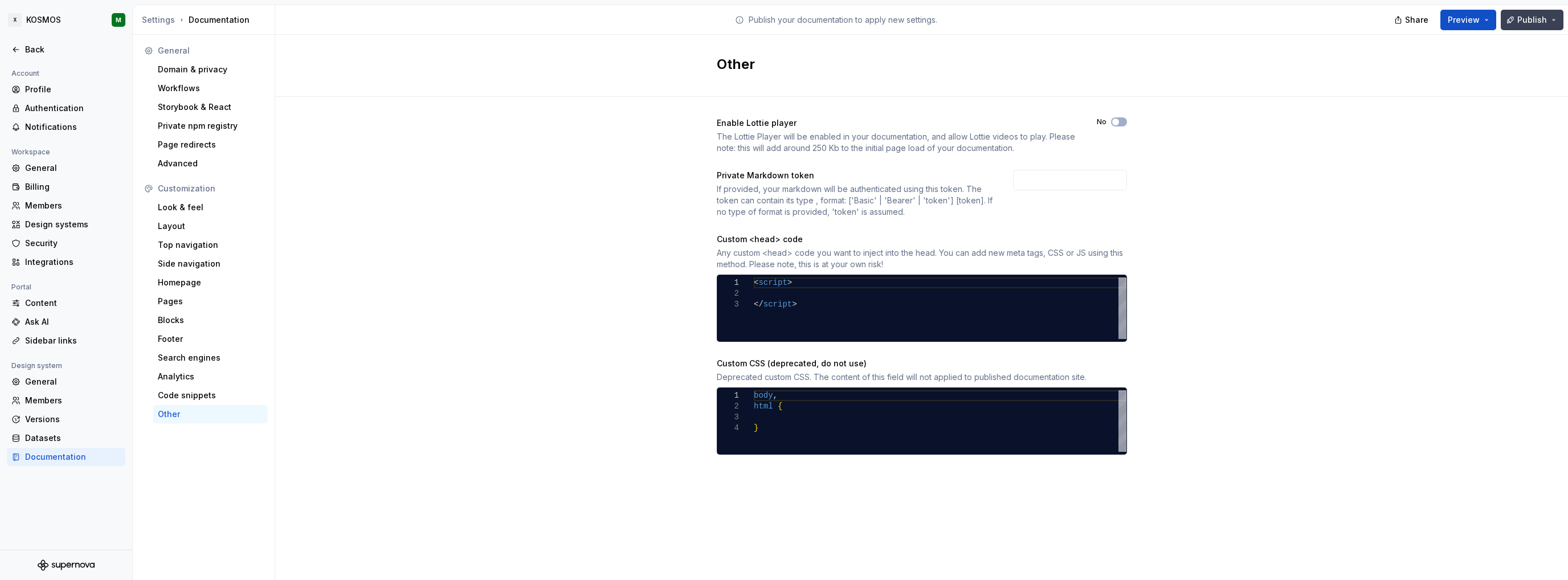
click at [1528, 21] on span "Publish" at bounding box center [1532, 20] width 30 height 11
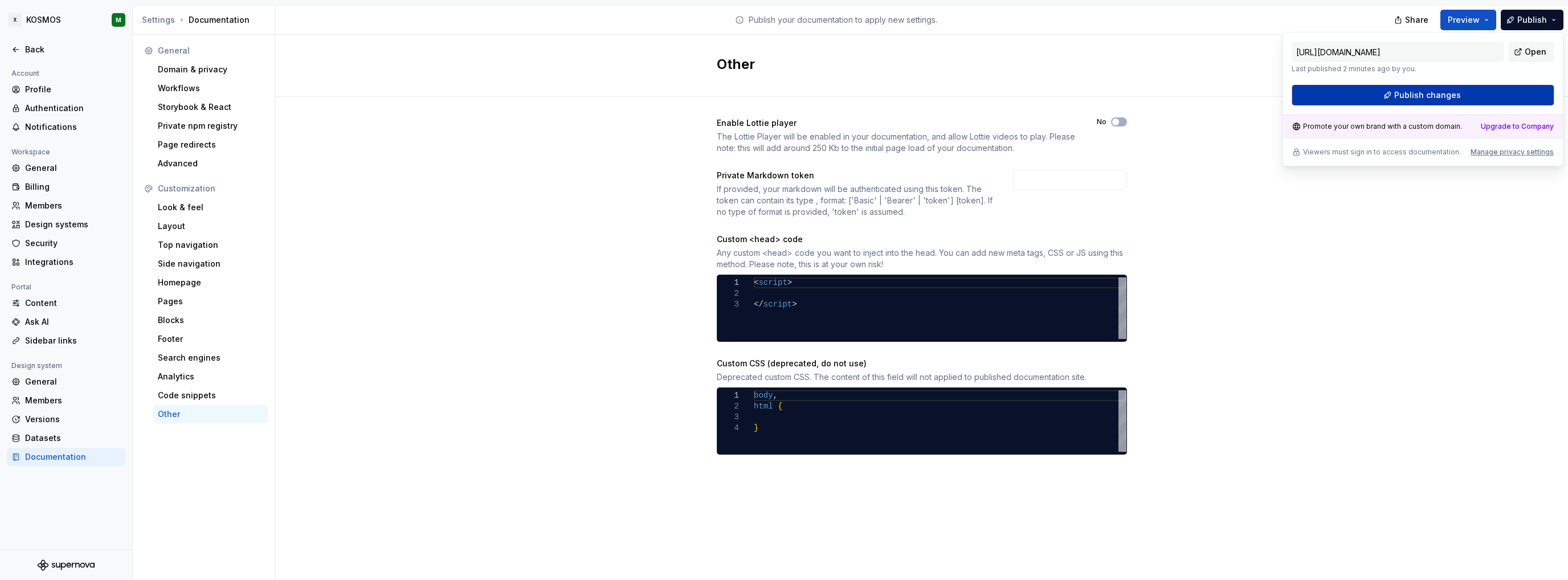
click at [1373, 98] on button "Publish changes" at bounding box center [1423, 95] width 262 height 20
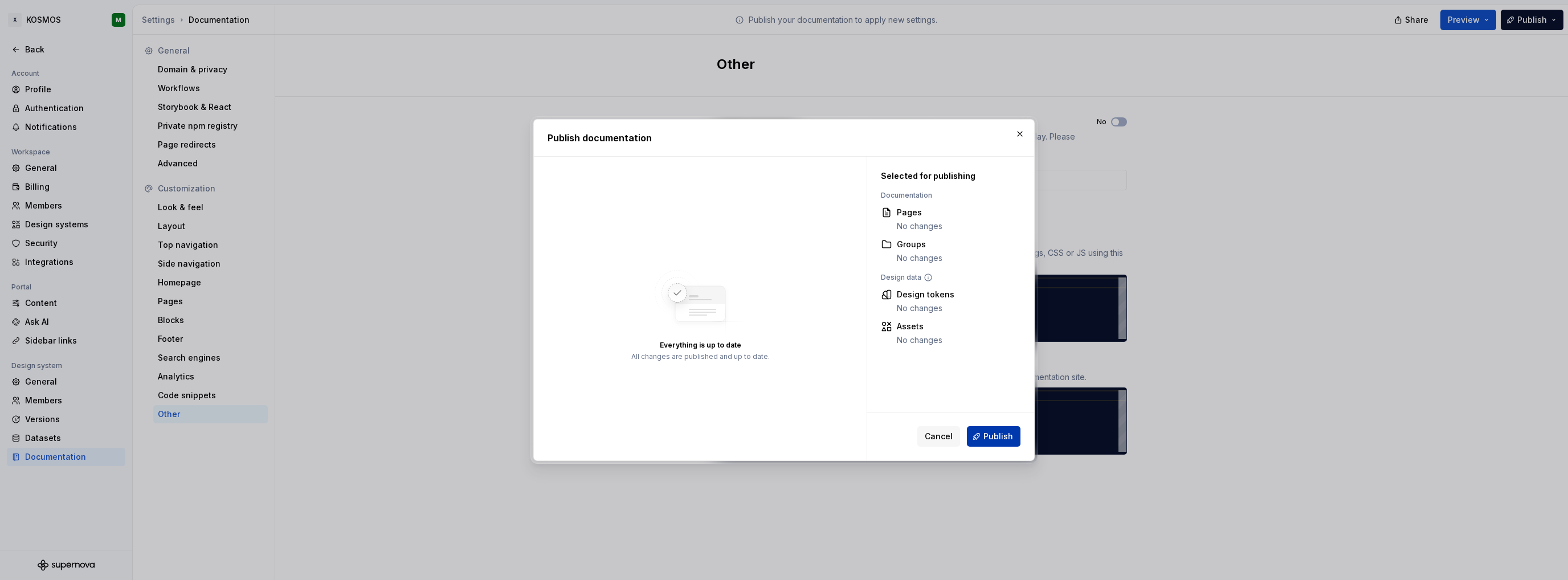
click at [1005, 441] on span "Publish" at bounding box center [998, 436] width 30 height 11
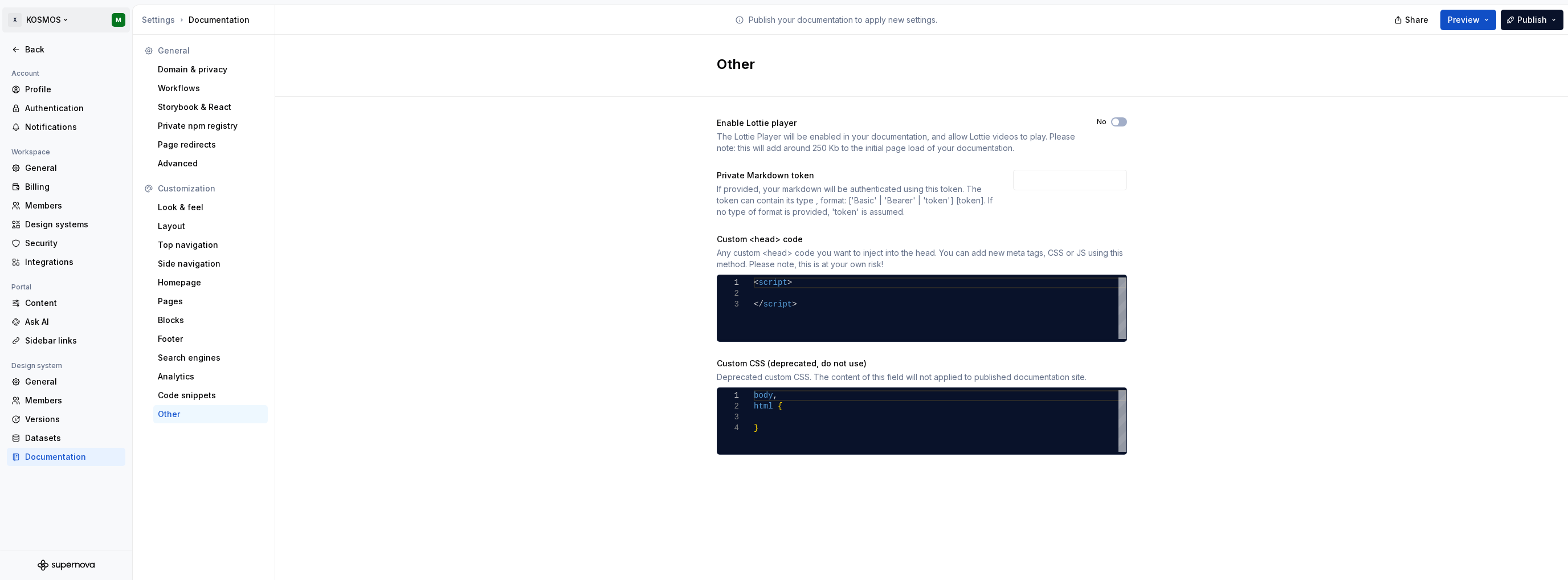
click at [17, 23] on html "X KOSMOS M Back Account Profile Authentication Notifications Workspace General …" at bounding box center [784, 290] width 1568 height 580
click at [439, 176] on html "X KOSMOS M Back Account Profile Authentication Notifications Workspace General …" at bounding box center [784, 290] width 1568 height 580
click at [30, 53] on div "Back" at bounding box center [73, 49] width 96 height 11
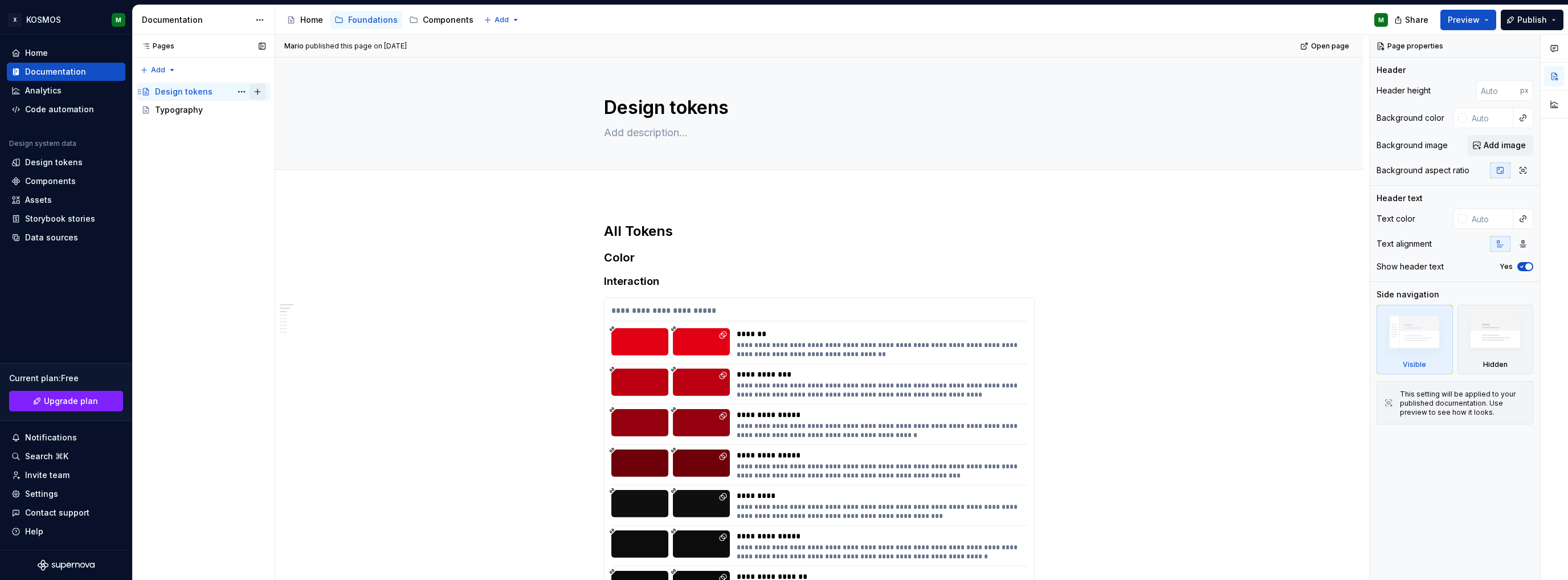
click at [257, 91] on button "Page tree" at bounding box center [258, 92] width 16 height 16
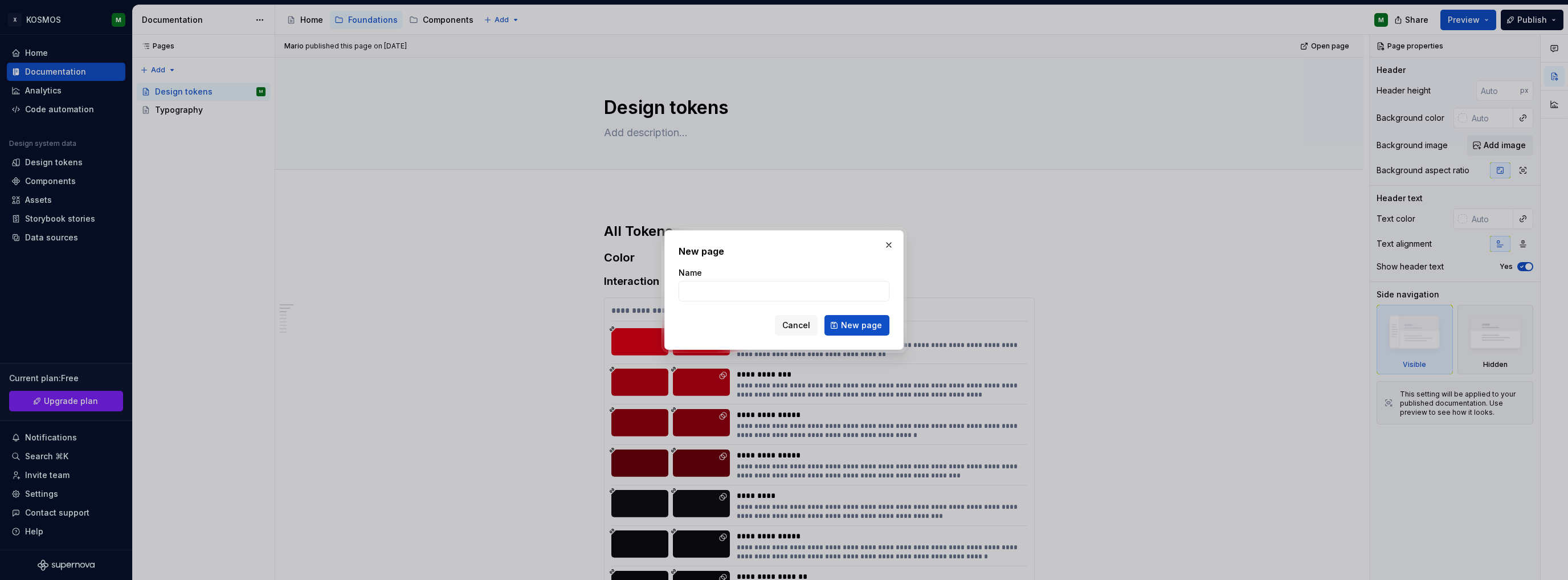
type textarea "*"
type input "Color"
click button "New page" at bounding box center [857, 325] width 65 height 20
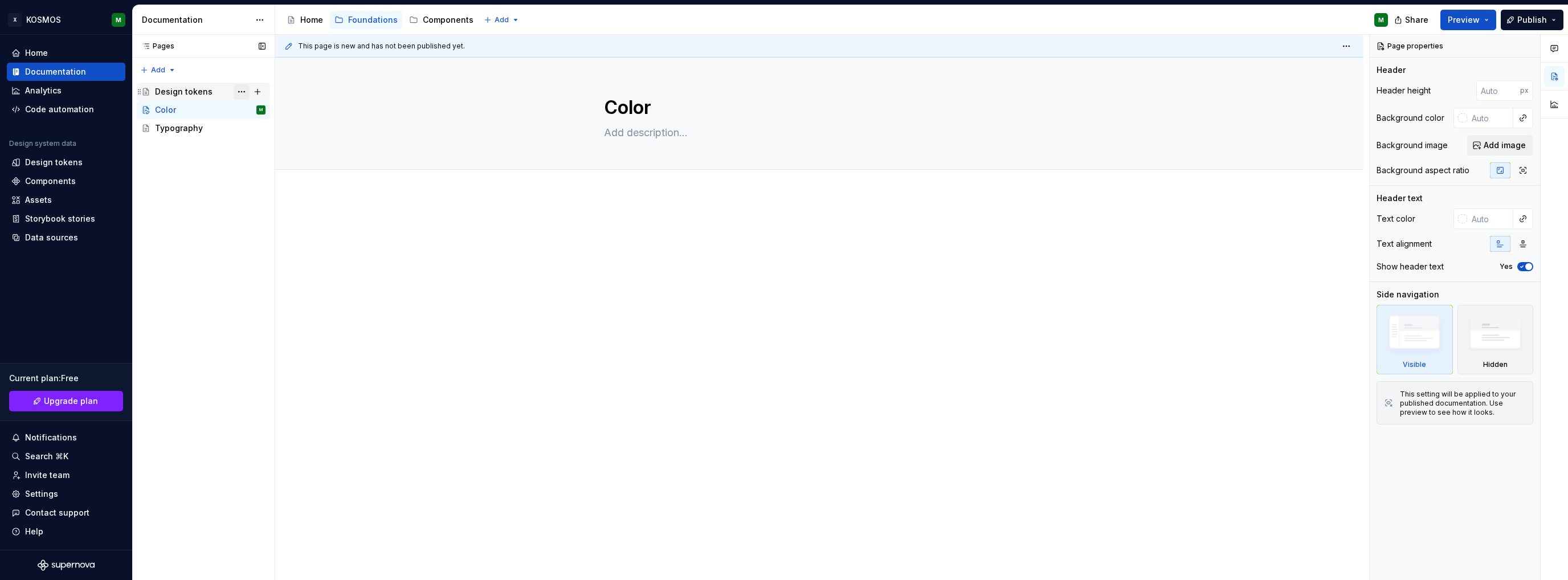
drag, startPoint x: 174, startPoint y: 96, endPoint x: 238, endPoint y: 91, distance: 64.2
click at [174, 96] on div "Design tokens" at bounding box center [184, 91] width 57 height 11
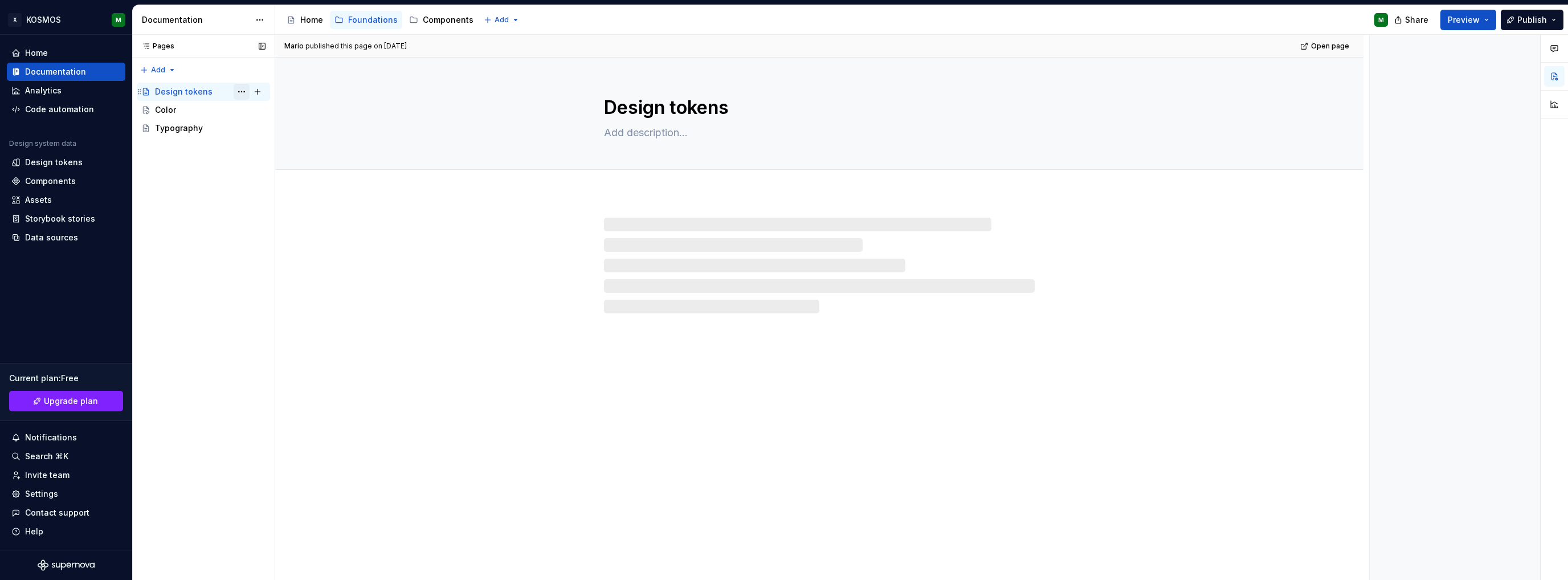
click at [238, 91] on button "Page tree" at bounding box center [242, 92] width 16 height 16
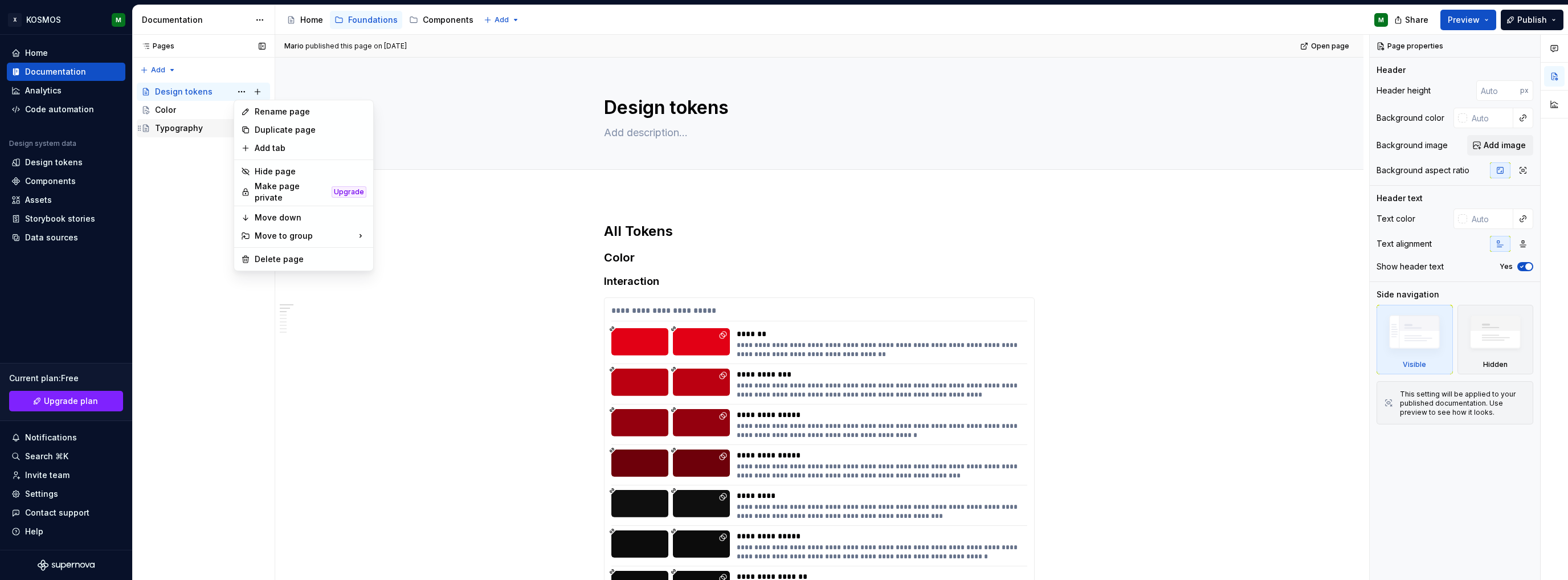
click at [196, 182] on div "Pages Pages Add Accessibility guide for tree Page tree. Navigate the tree with …" at bounding box center [203, 308] width 143 height 546
click at [211, 112] on div "Color" at bounding box center [210, 110] width 110 height 16
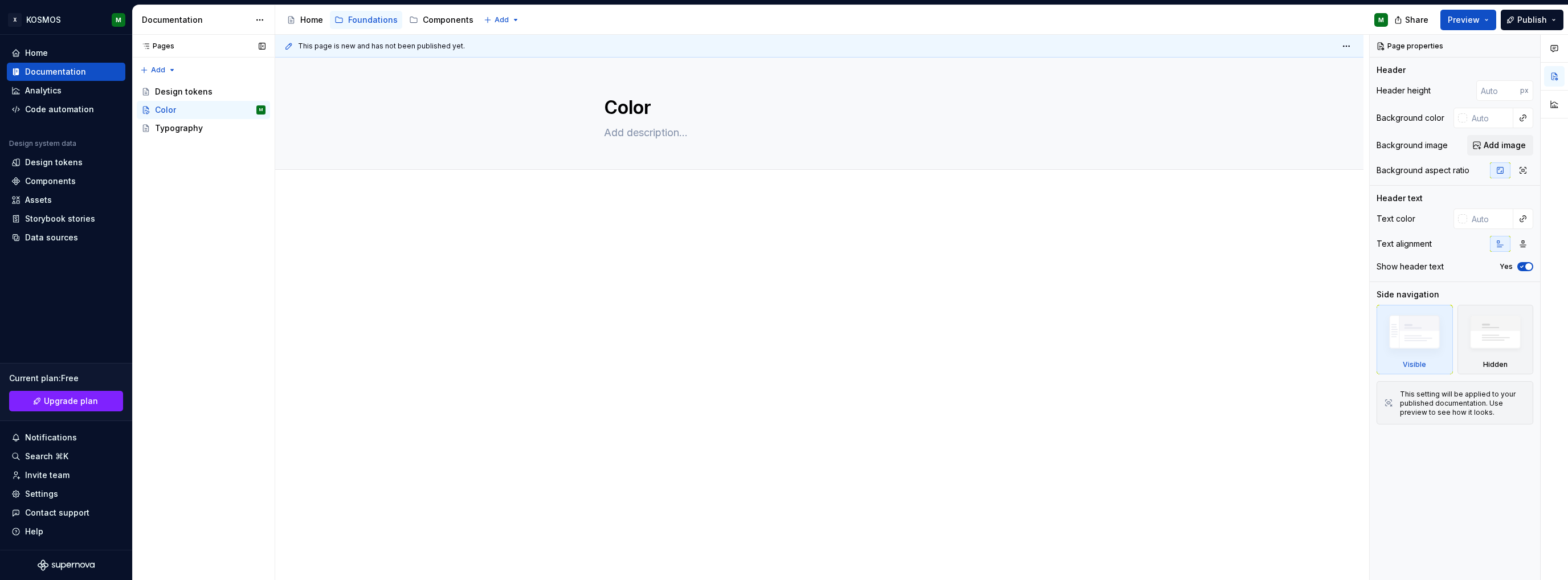
click at [0, 0] on button "Page tree" at bounding box center [0, 0] width 0 height 0
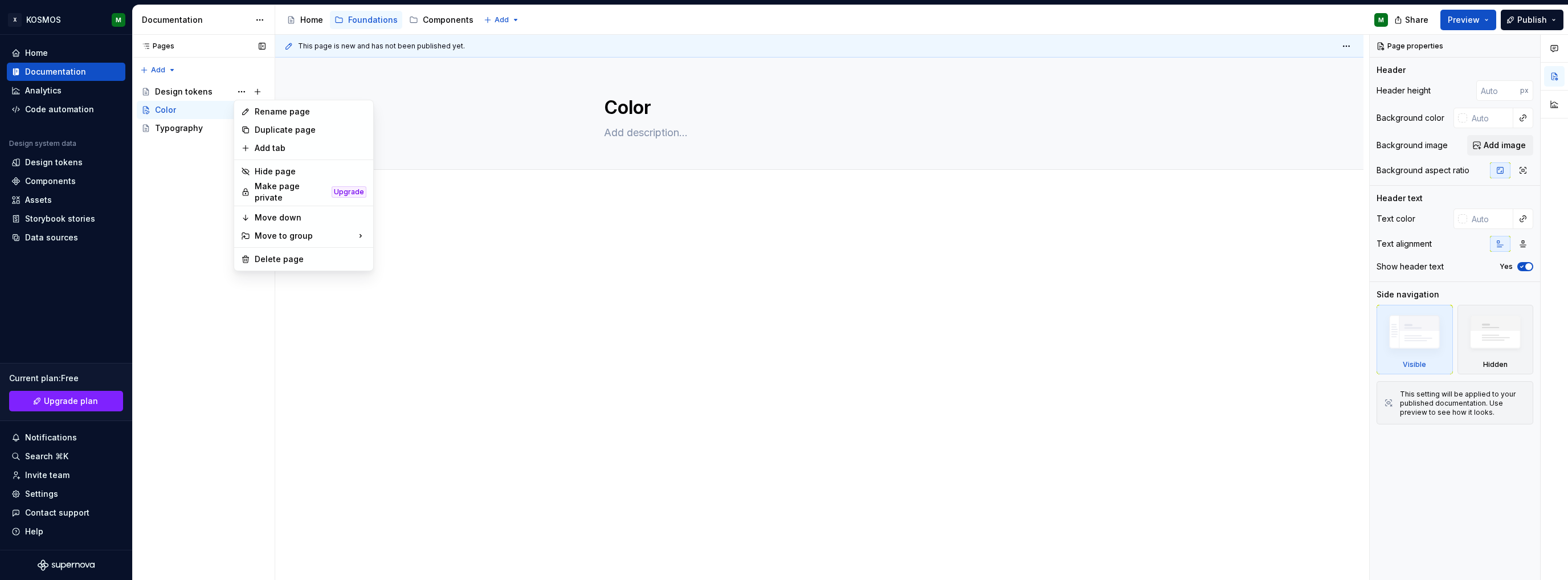
click at [205, 84] on div "Pages Pages Add Accessibility guide for tree Page tree. Navigate the tree with …" at bounding box center [203, 308] width 143 height 546
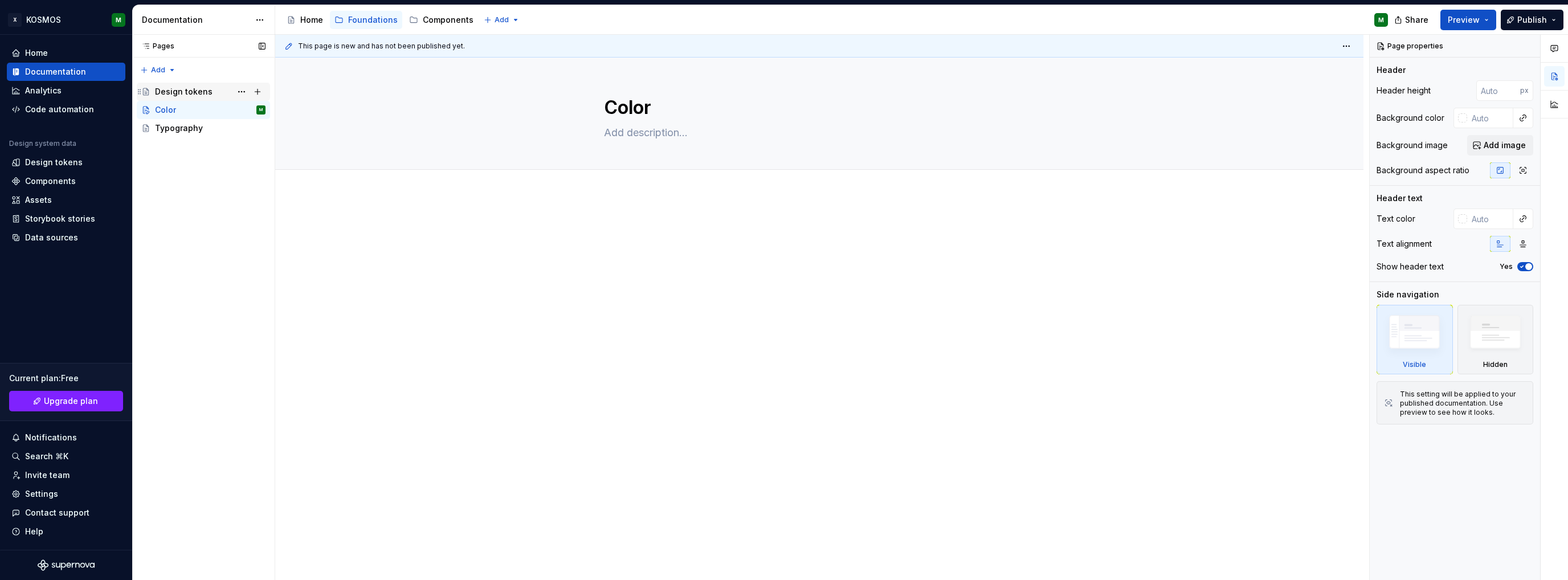
click at [201, 87] on div "Design tokens" at bounding box center [184, 91] width 57 height 11
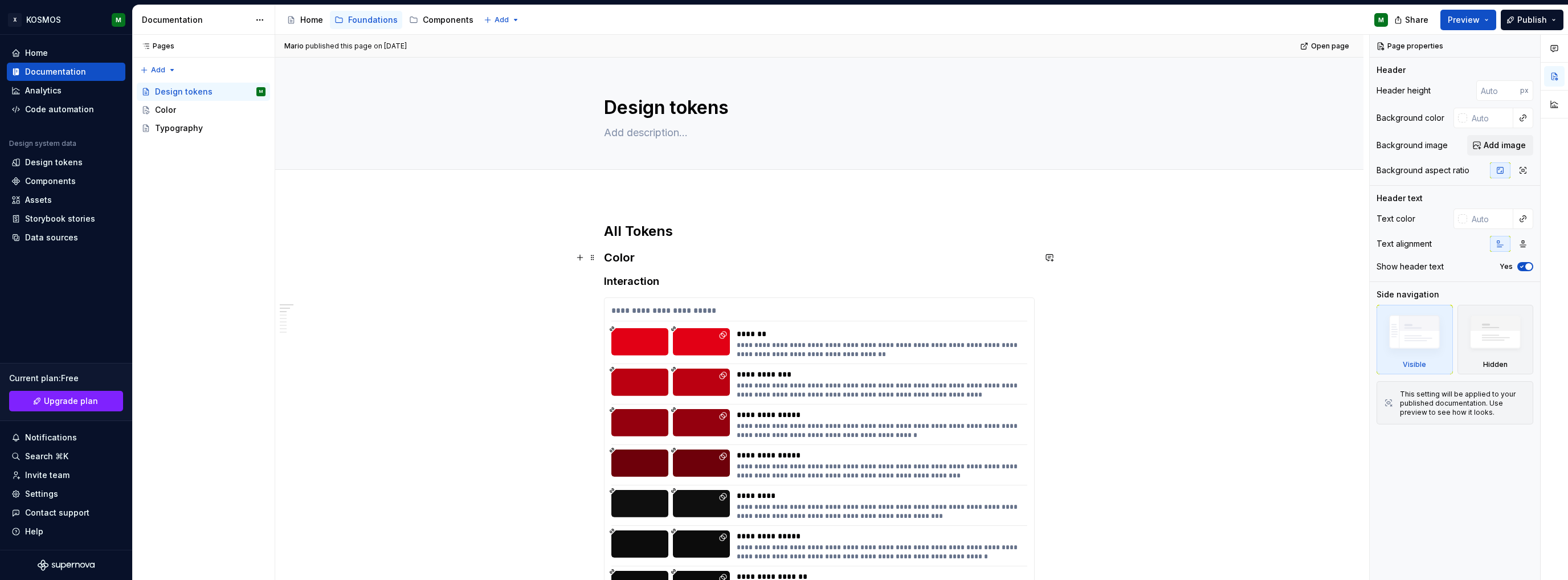
click at [616, 256] on h3 "Color" at bounding box center [819, 258] width 431 height 16
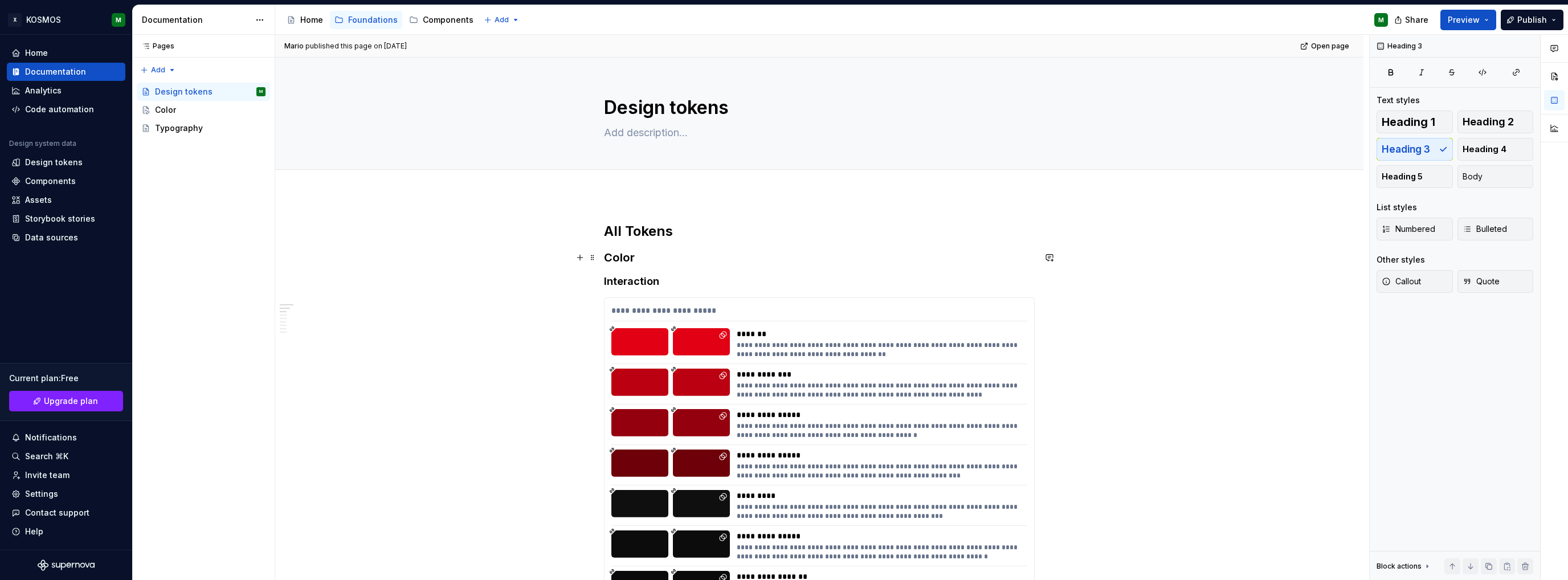
click at [616, 256] on h3 "Color" at bounding box center [819, 258] width 431 height 16
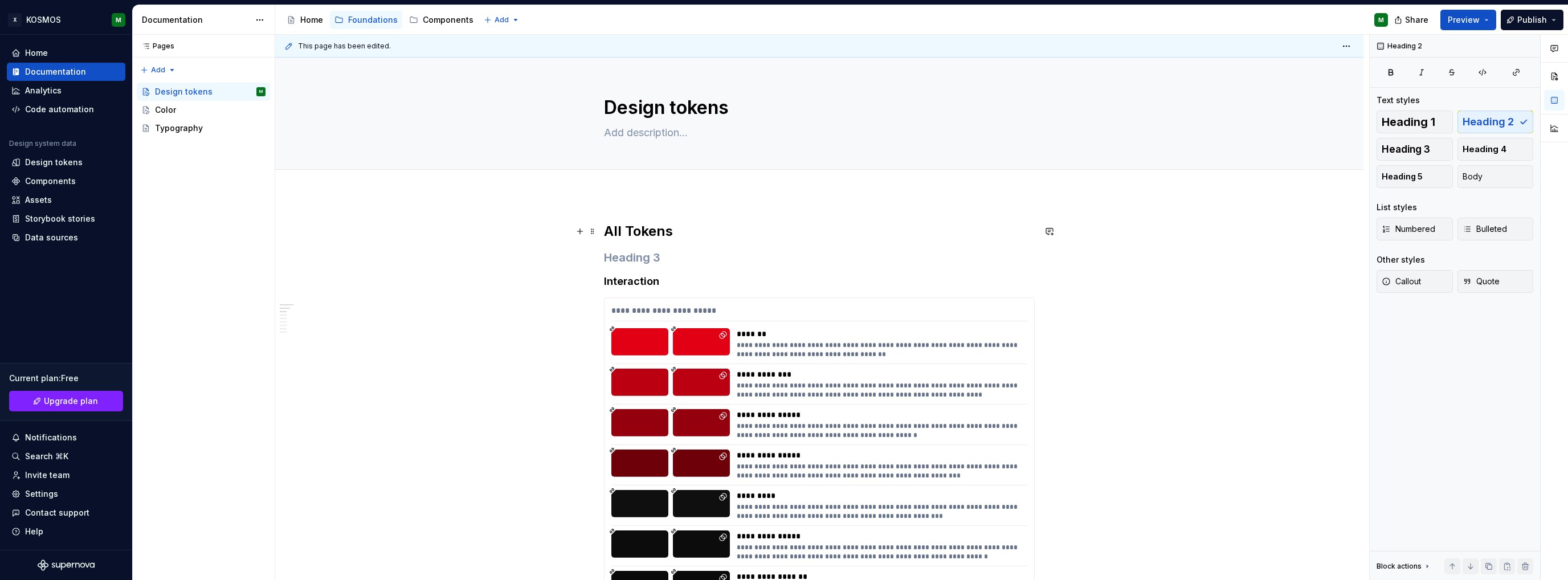
click at [641, 231] on h2 "All Tokens" at bounding box center [819, 231] width 431 height 18
click at [616, 231] on p "Color" at bounding box center [819, 229] width 431 height 14
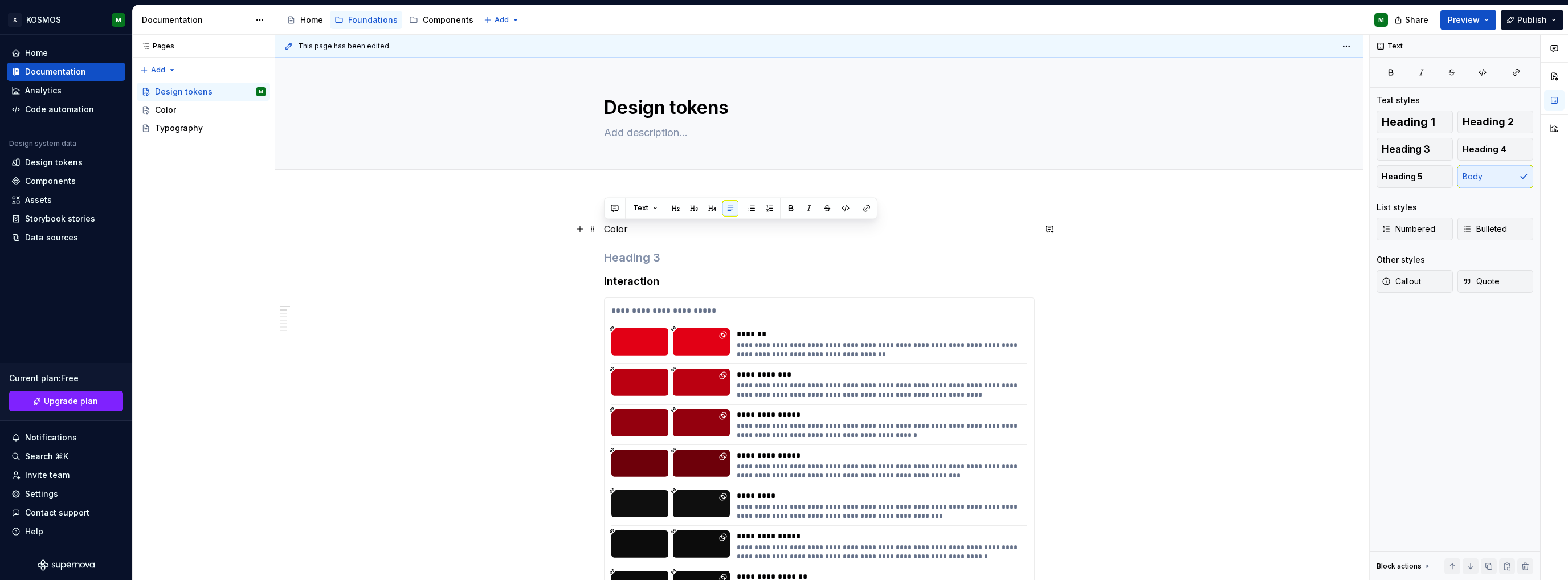
click at [616, 231] on p "Color" at bounding box center [819, 229] width 431 height 14
click at [678, 210] on button "button" at bounding box center [676, 208] width 16 height 16
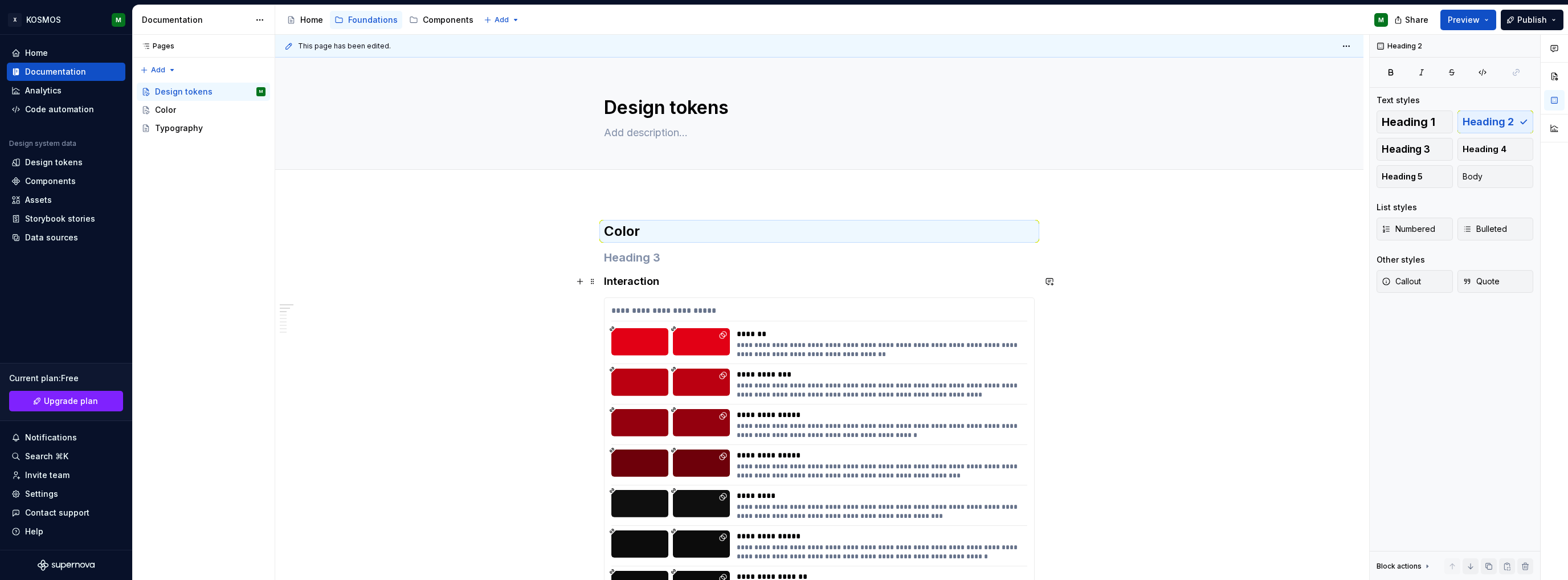
click at [626, 277] on h4 "Interaction" at bounding box center [819, 281] width 431 height 14
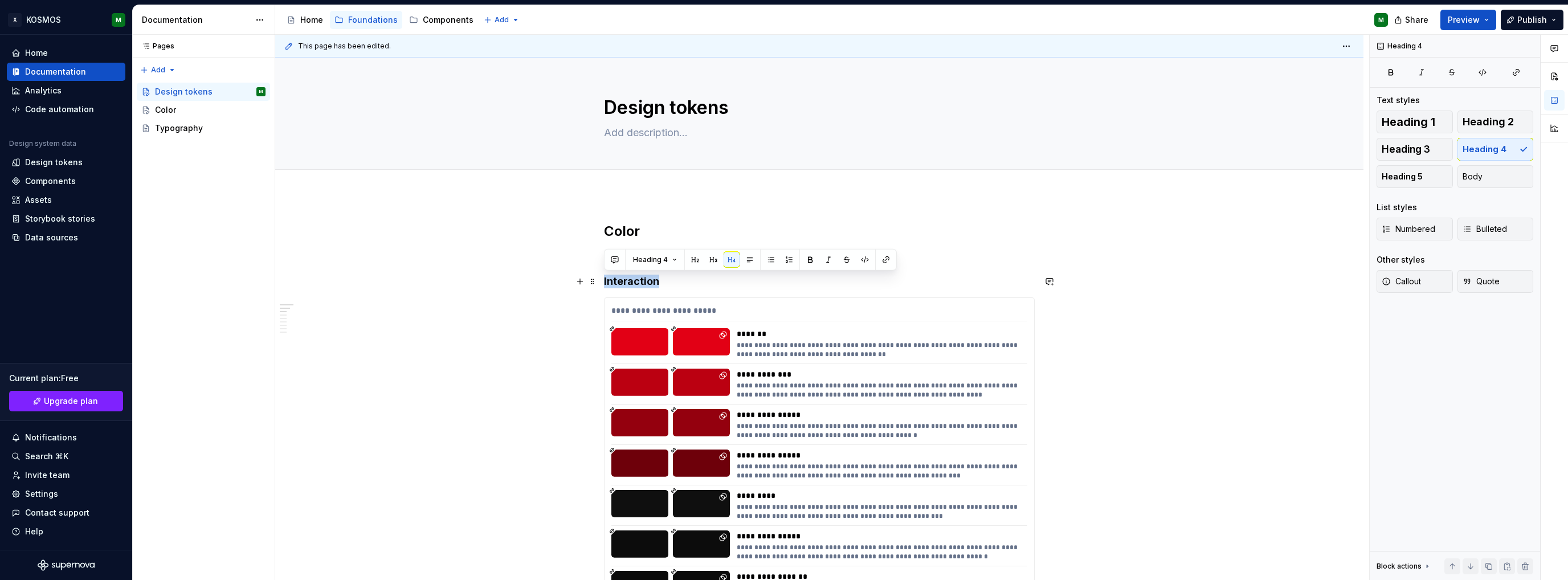
click at [626, 277] on h4 "Interaction" at bounding box center [819, 281] width 431 height 14
click at [664, 260] on span "Heading 4" at bounding box center [650, 260] width 35 height 9
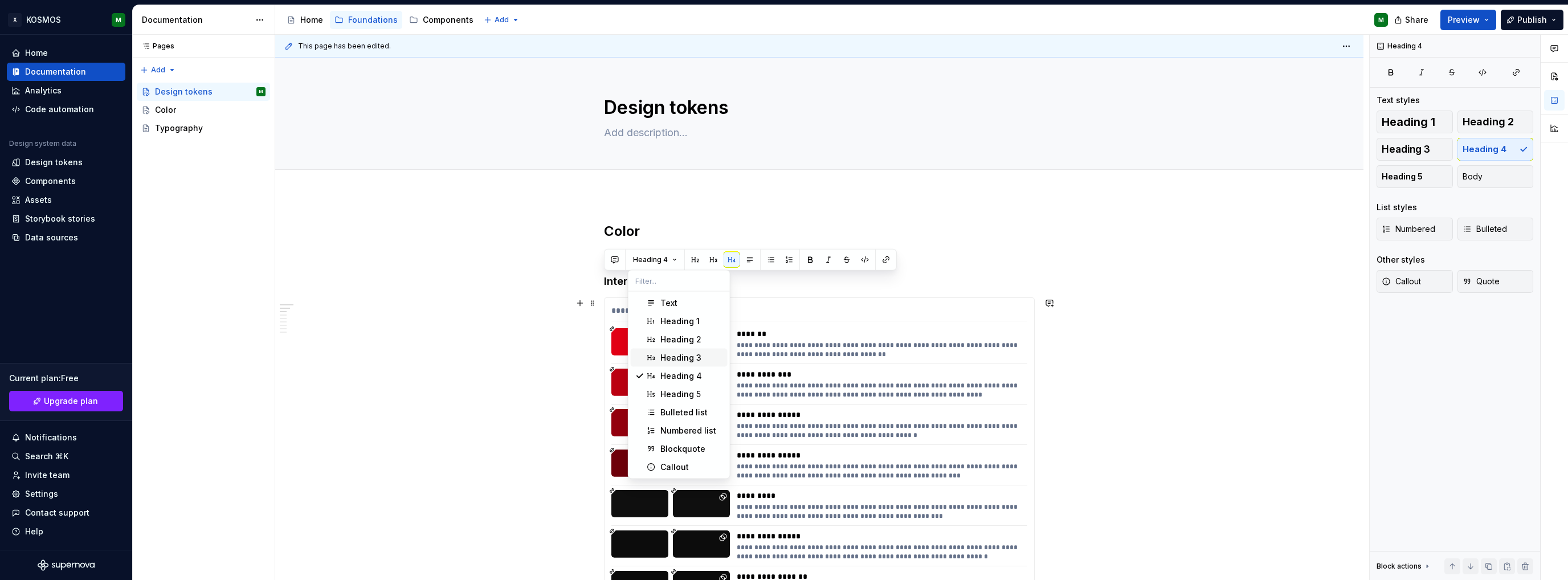
click at [670, 354] on div "Heading 3" at bounding box center [681, 357] width 41 height 11
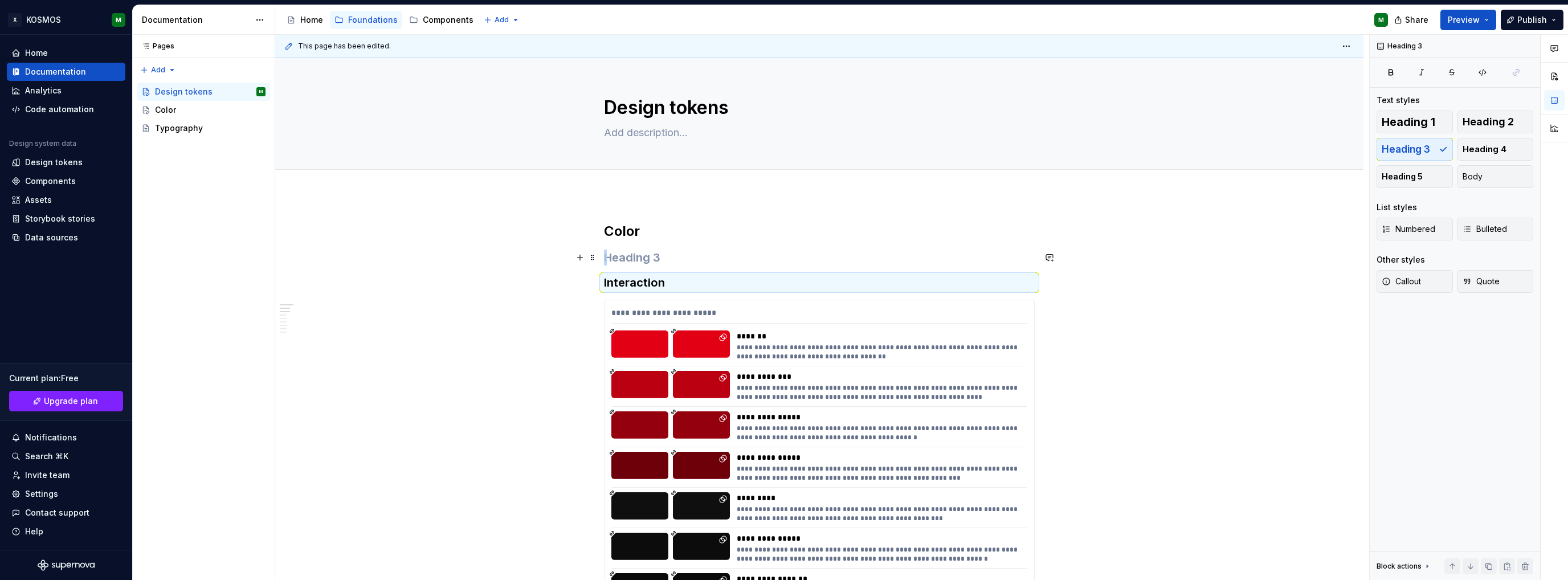
click at [622, 258] on h3 at bounding box center [819, 258] width 431 height 16
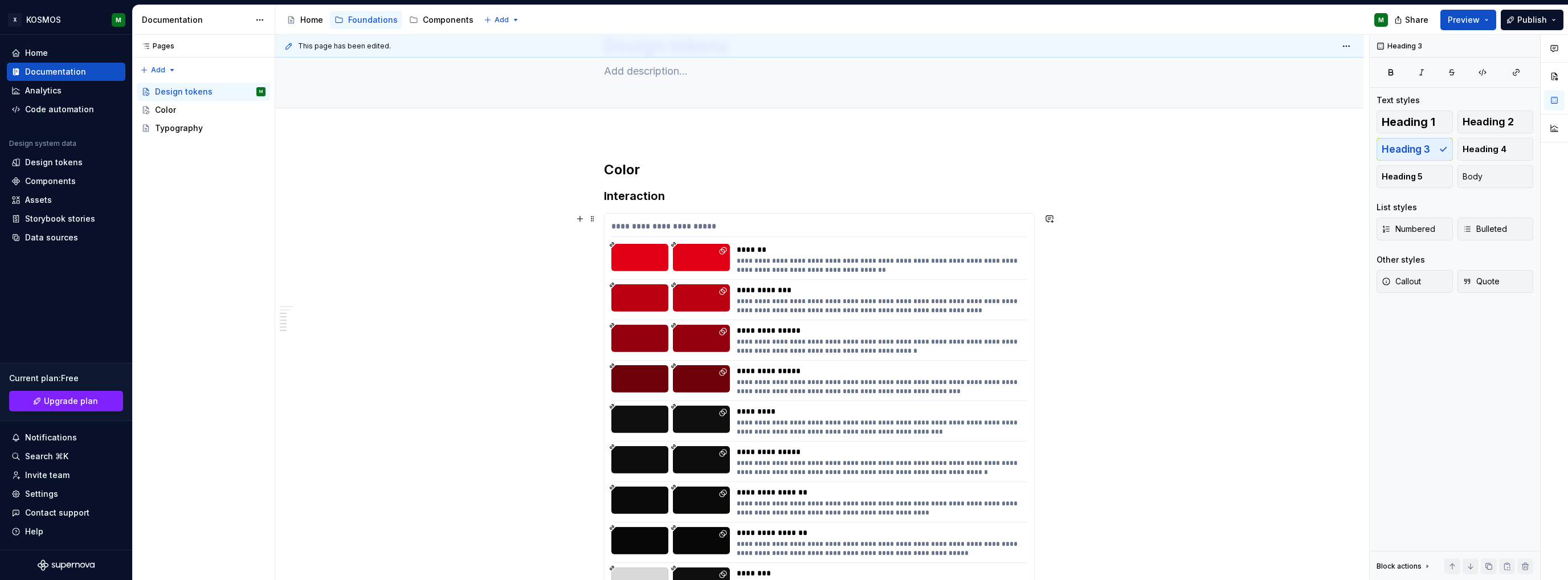
scroll to position [342, 0]
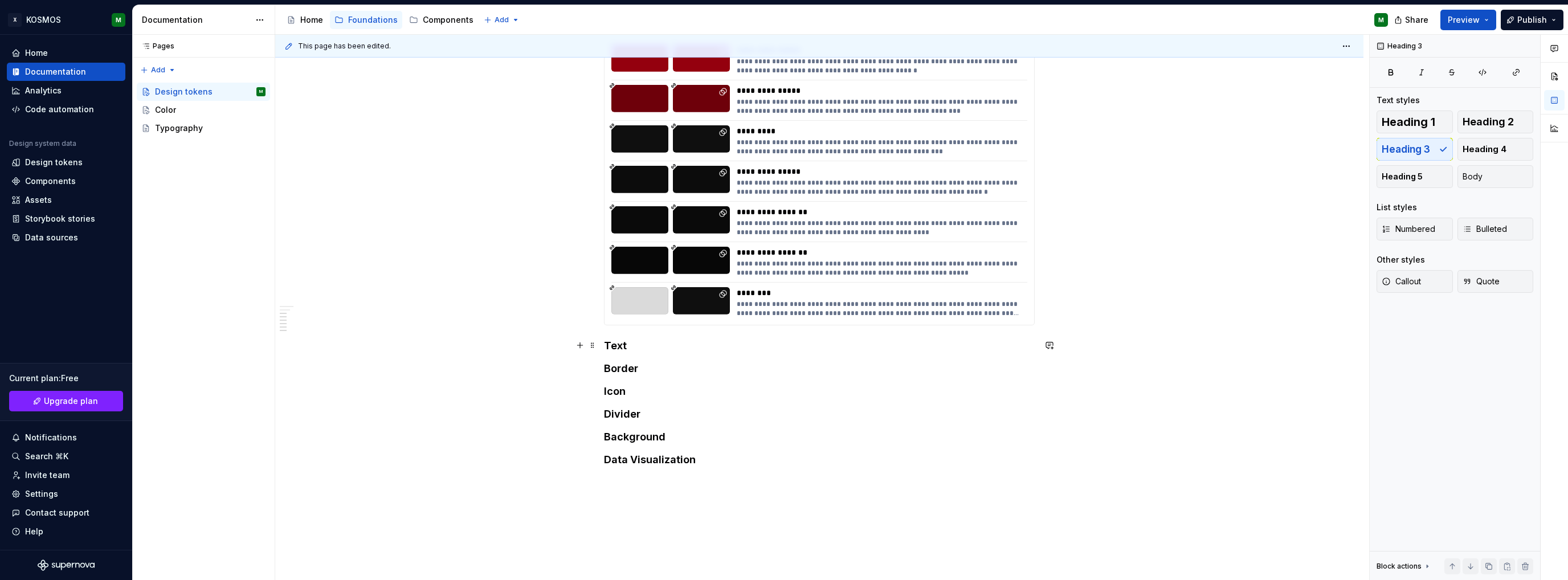
click at [616, 344] on h4 "Text" at bounding box center [819, 345] width 431 height 14
click at [616, 365] on h4 "Border" at bounding box center [819, 369] width 431 height 14
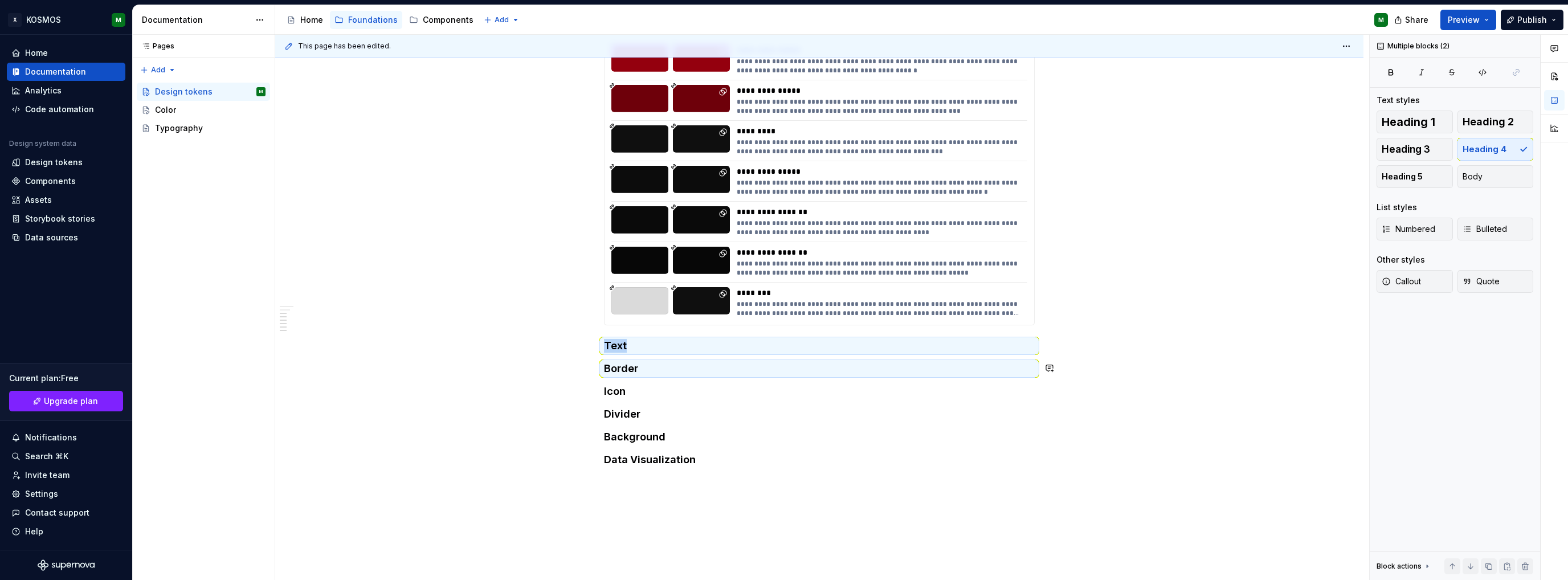
click at [616, 365] on h4 "Border" at bounding box center [819, 369] width 431 height 14
click at [621, 389] on h4 "Icon" at bounding box center [819, 391] width 431 height 14
click at [624, 413] on h4 "Divider" at bounding box center [819, 414] width 431 height 14
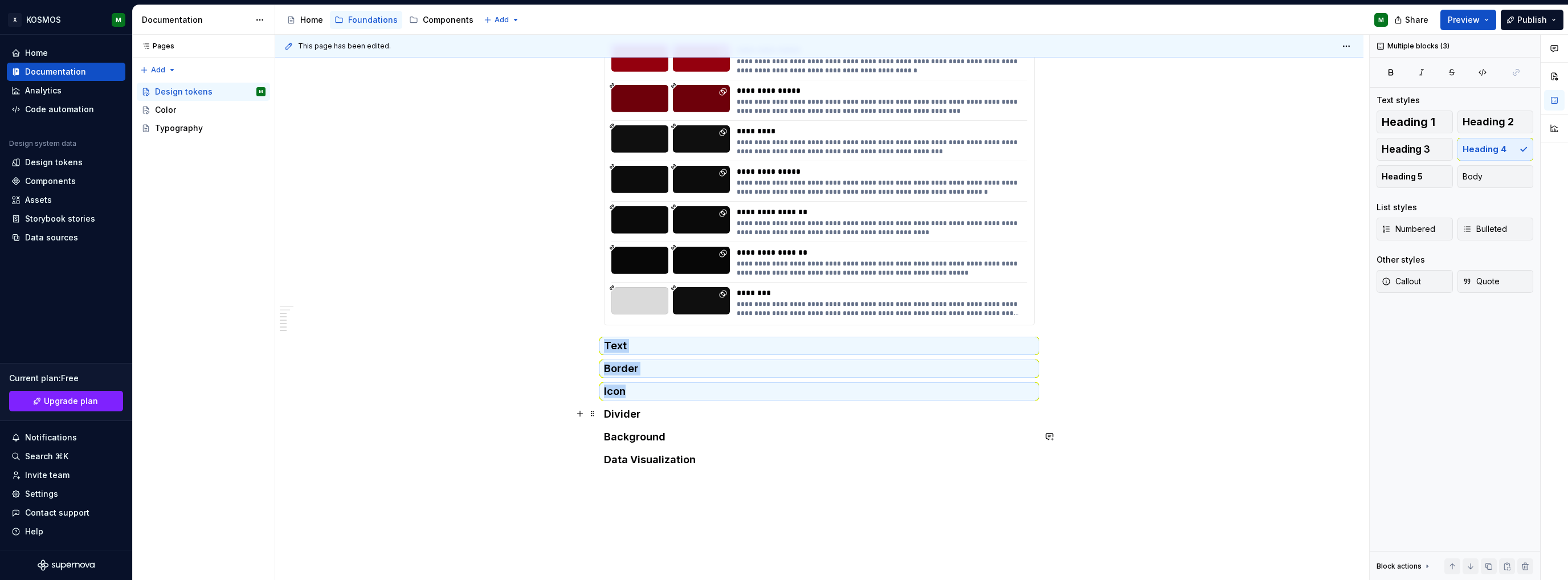
click at [633, 433] on h4 "Background" at bounding box center [819, 437] width 431 height 14
click at [639, 460] on h4 "Data Visualization" at bounding box center [819, 460] width 431 height 14
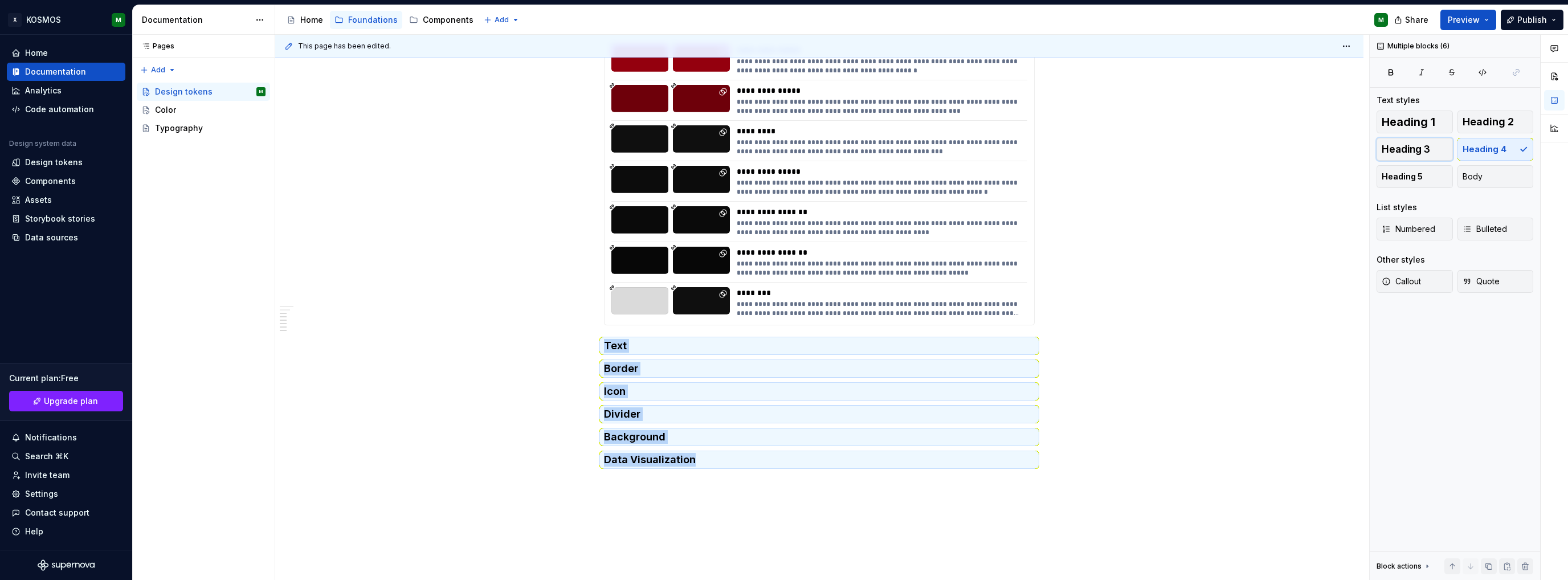
click at [1406, 148] on span "Heading 3" at bounding box center [1406, 149] width 48 height 11
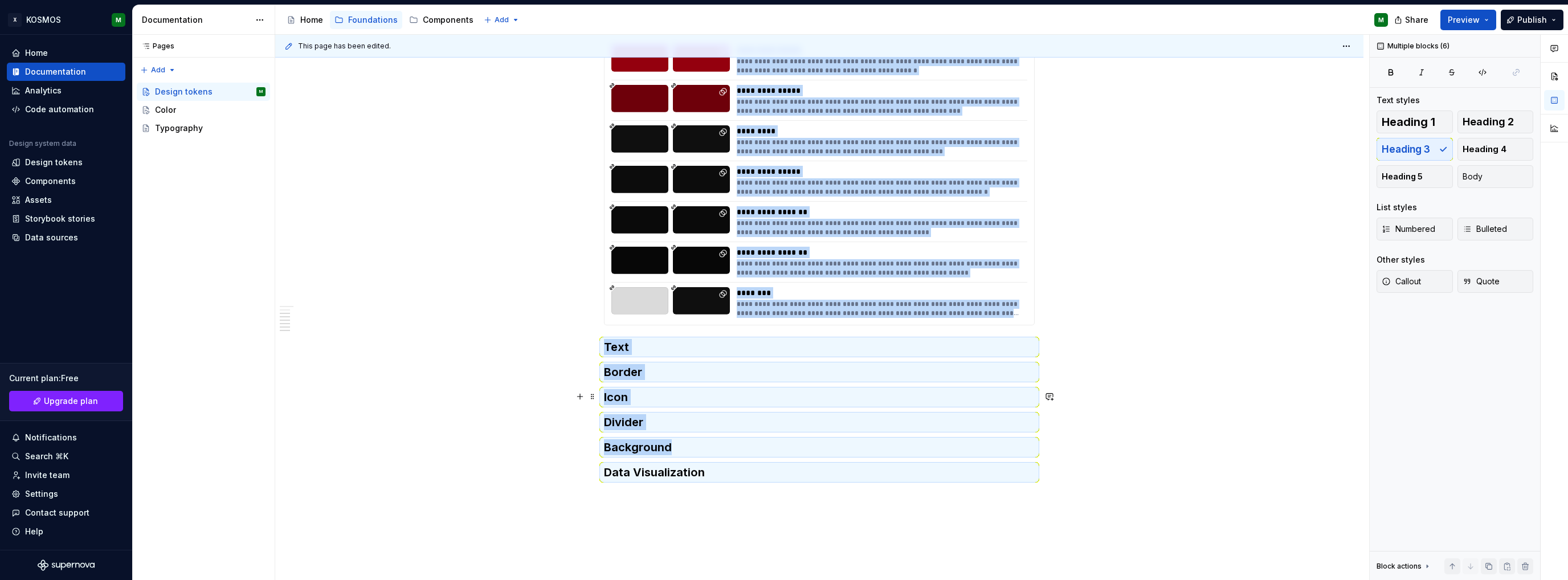
click at [1089, 403] on div "**********" at bounding box center [820, 260] width 1088 height 815
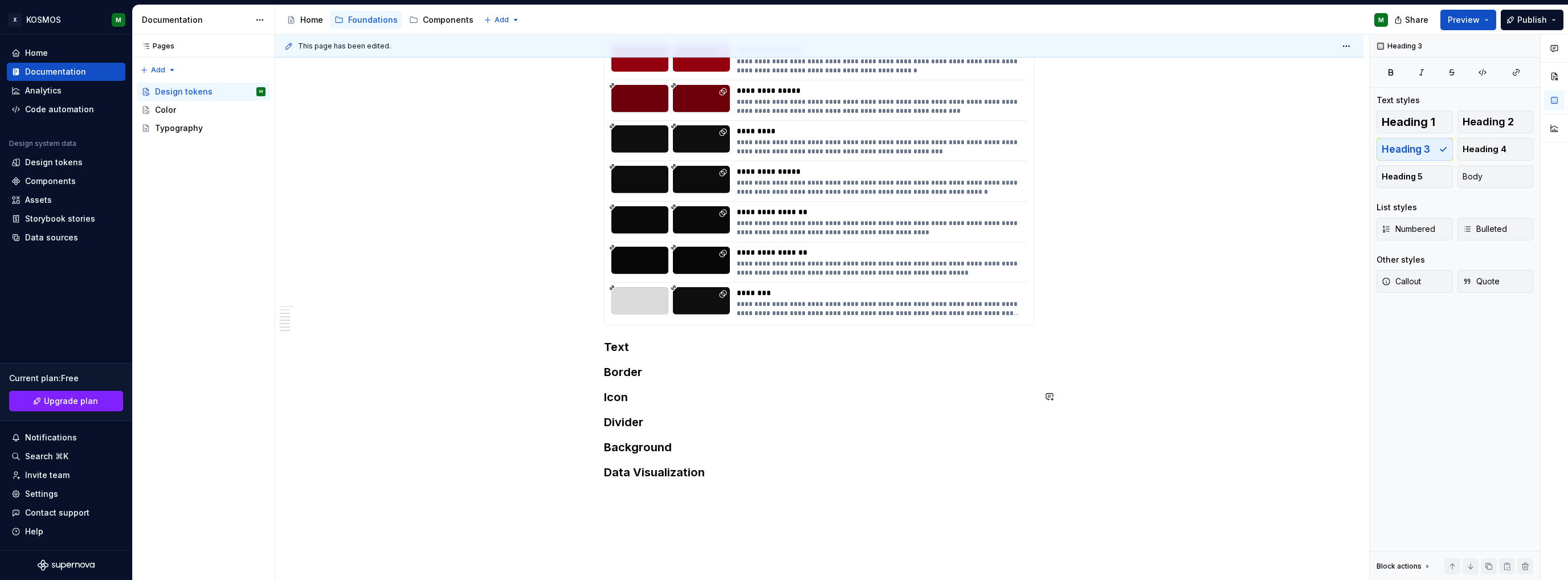
scroll to position [0, 0]
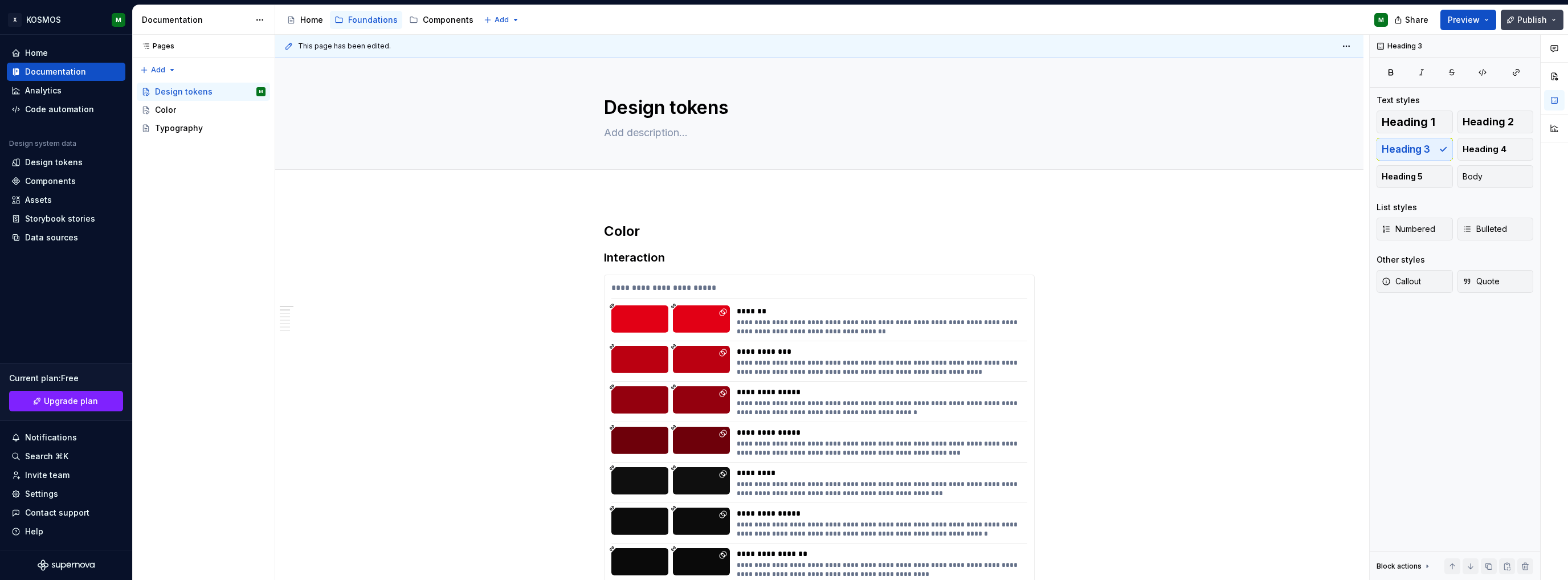
click at [1520, 19] on span "Publish" at bounding box center [1532, 20] width 30 height 11
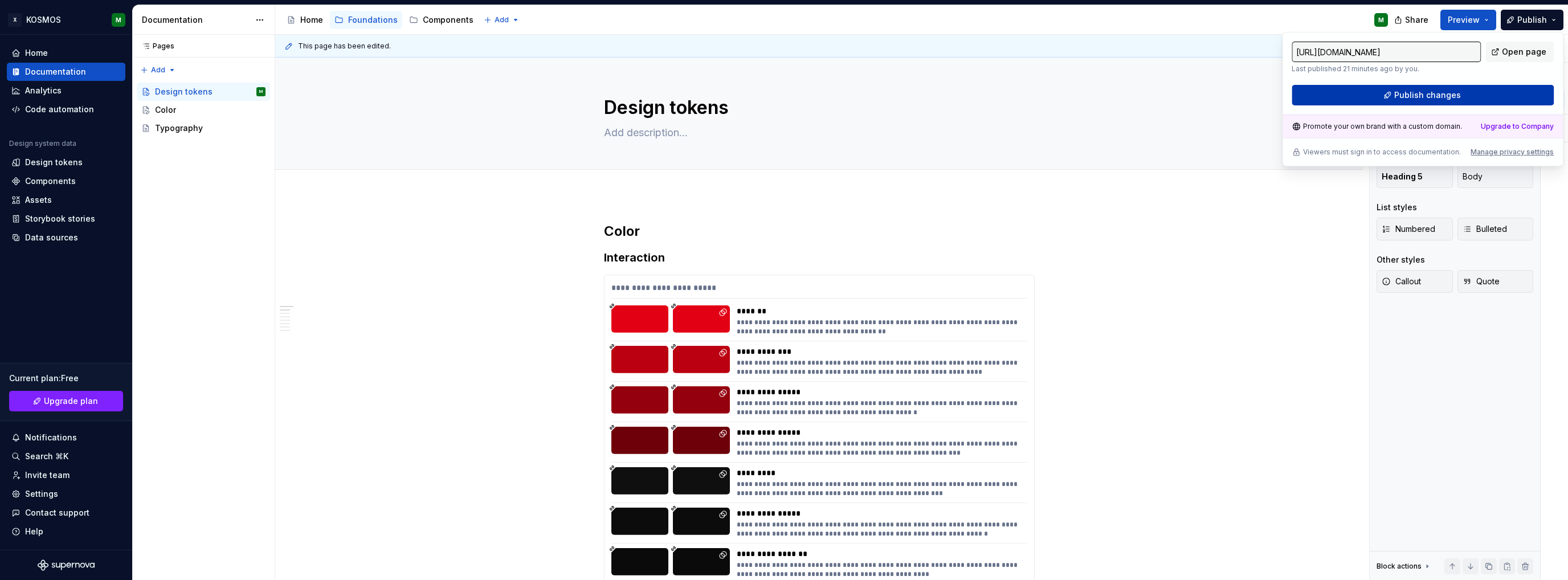
click at [1413, 91] on span "Publish changes" at bounding box center [1427, 94] width 67 height 11
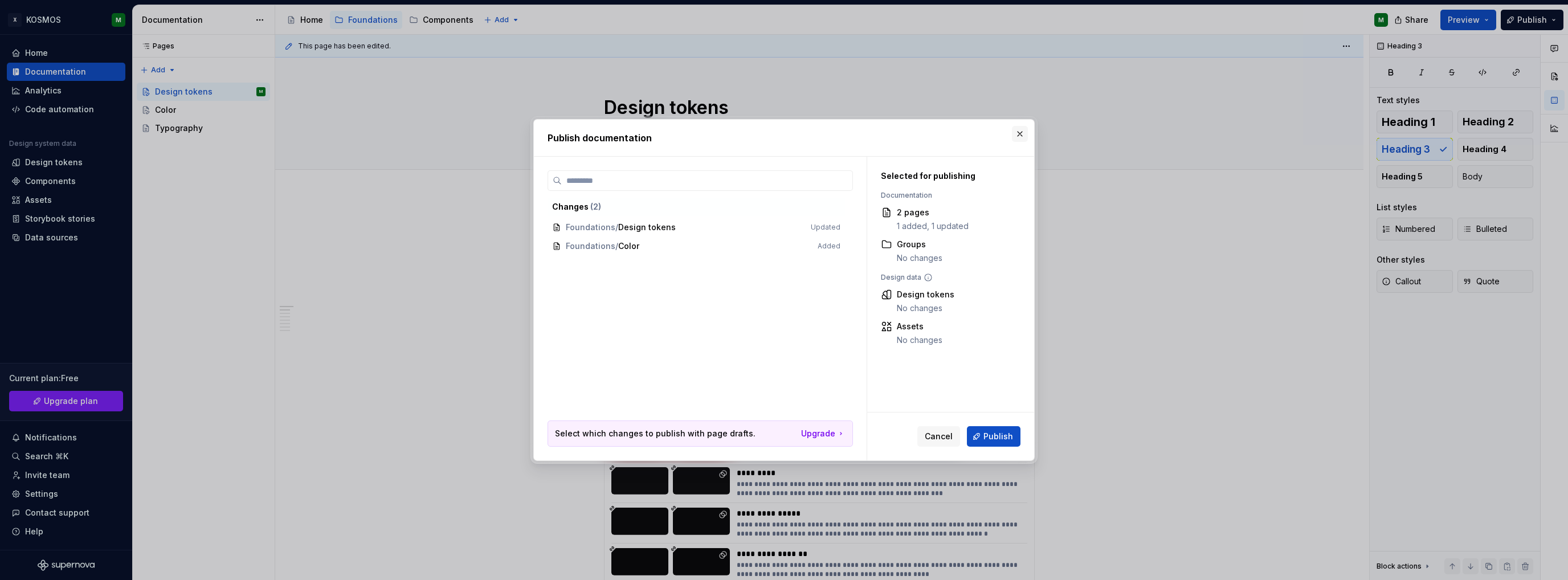
click at [1016, 135] on button "button" at bounding box center [1020, 134] width 16 height 16
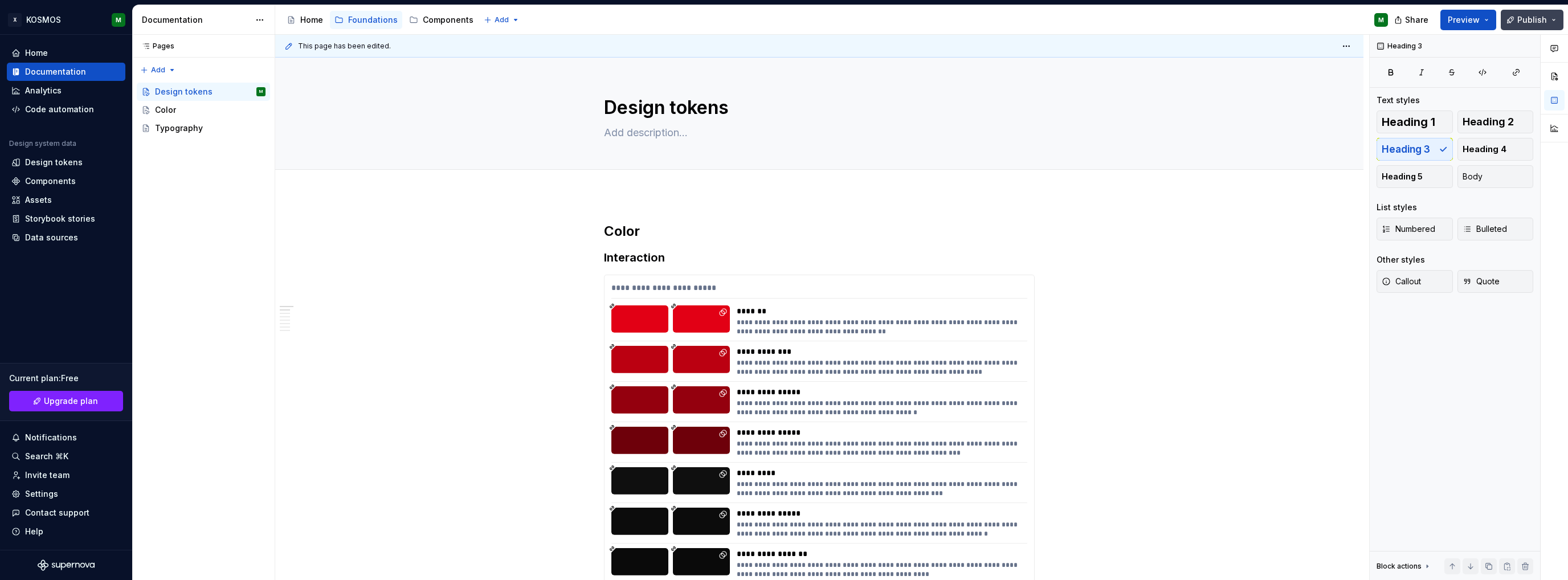
click at [1550, 26] on button "Publish" at bounding box center [1532, 20] width 63 height 20
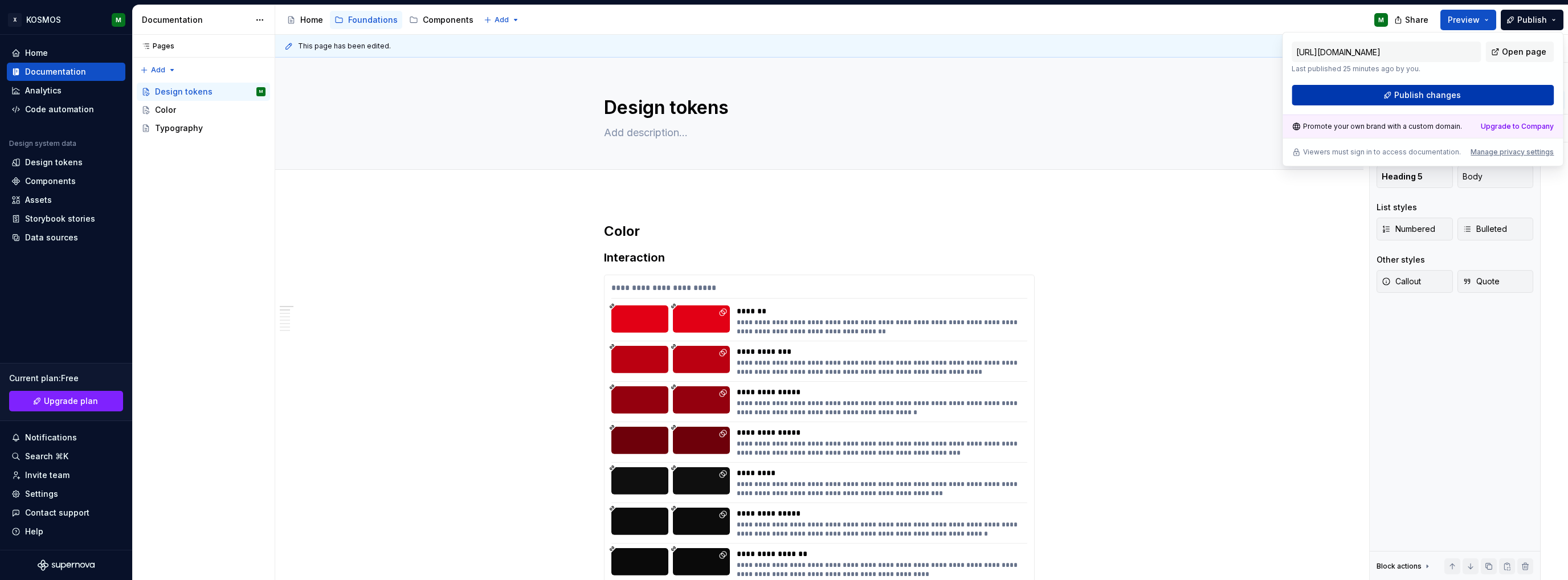
click at [1397, 89] on span "Publish changes" at bounding box center [1427, 94] width 67 height 11
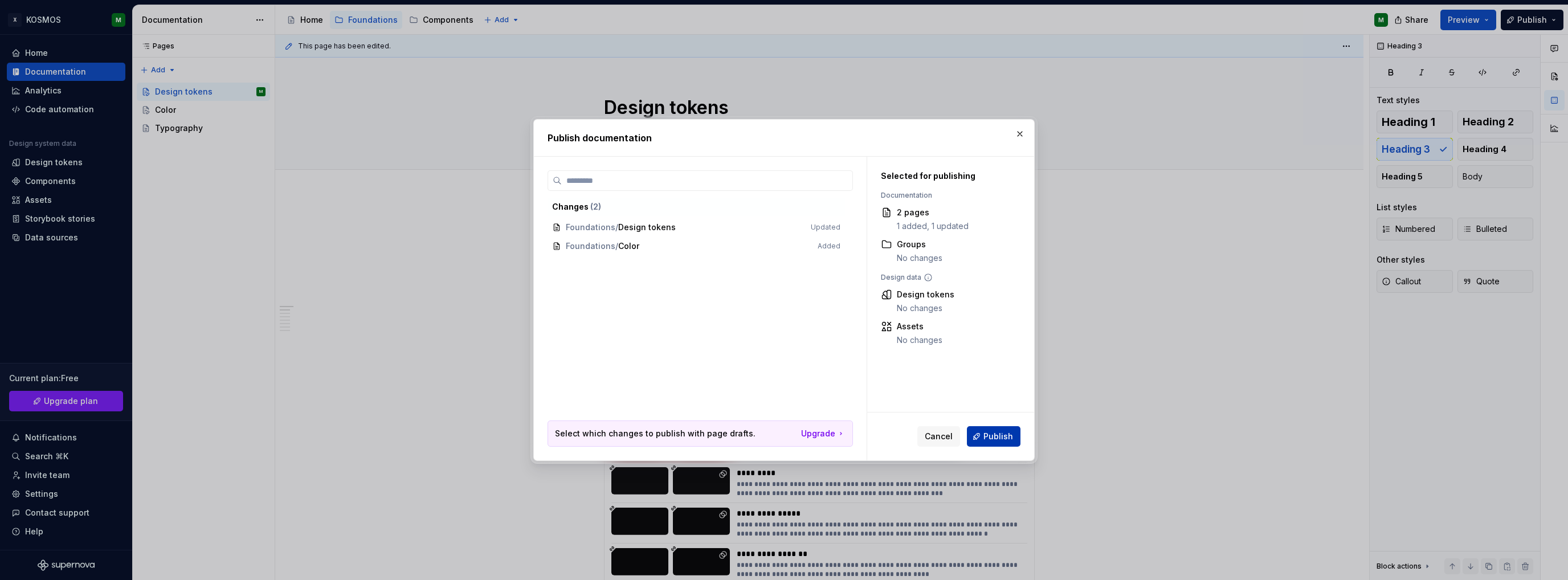
click at [1002, 433] on span "Publish" at bounding box center [998, 436] width 30 height 11
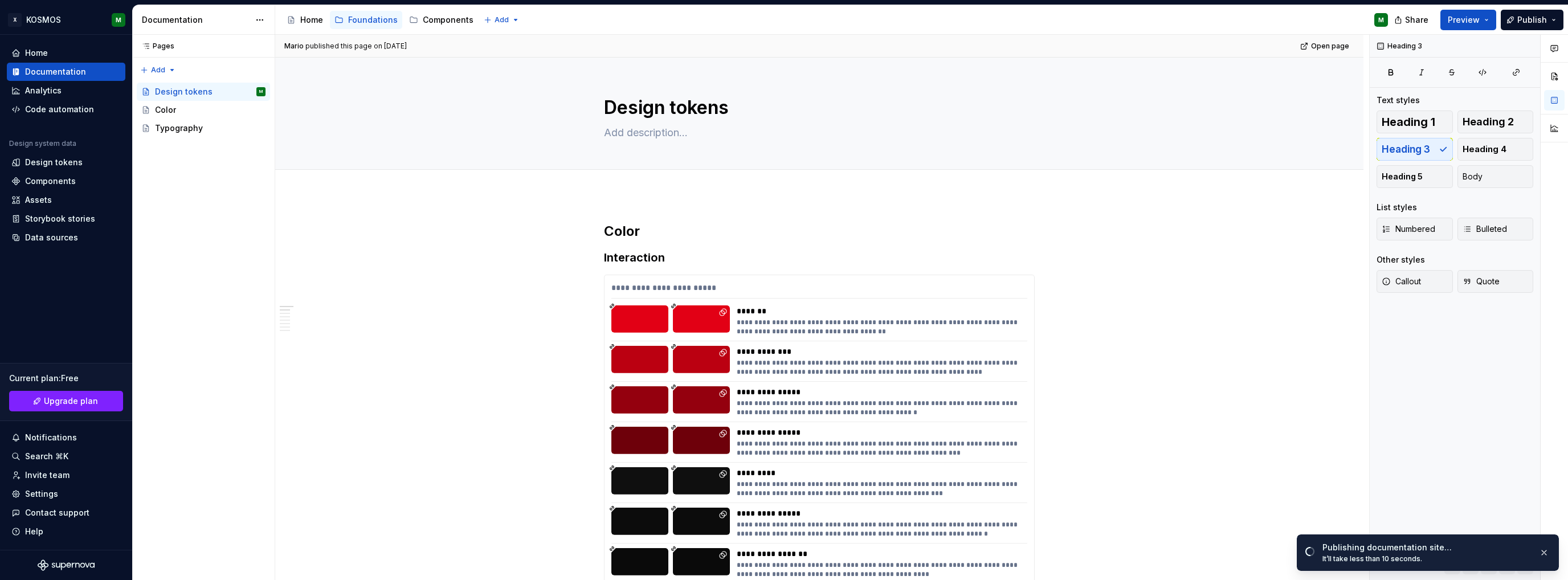
type textarea "*"
